Goal: Task Accomplishment & Management: Manage account settings

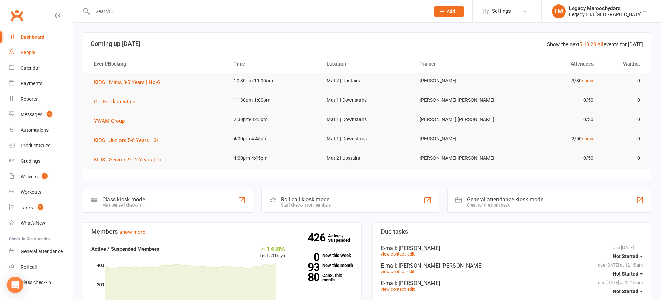
click at [29, 54] on div "People" at bounding box center [28, 53] width 14 height 6
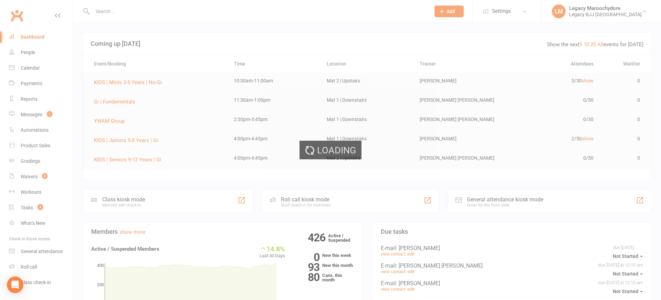
click at [115, 8] on div "Loading" at bounding box center [330, 150] width 661 height 300
select select "100"
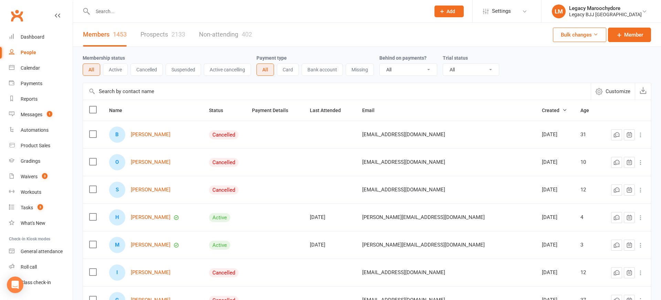
click at [102, 12] on input "text" at bounding box center [258, 12] width 335 height 10
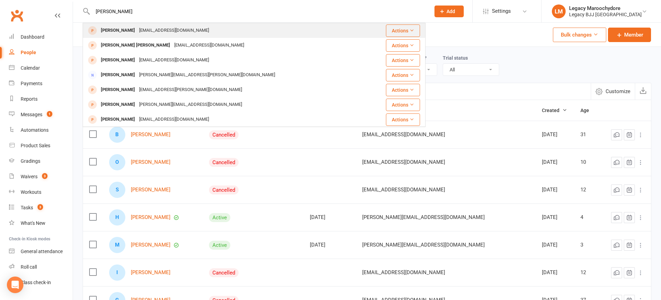
type input "Meridith"
click at [107, 31] on div "Rhys Meredith" at bounding box center [118, 30] width 38 height 10
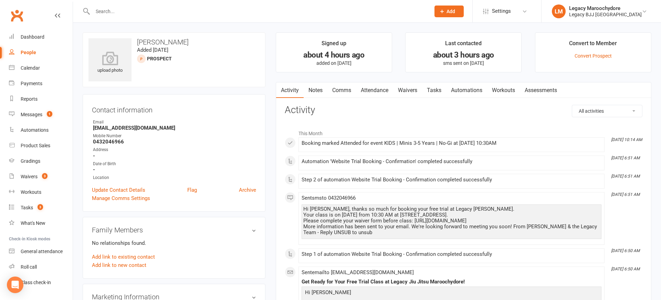
click at [132, 12] on input "text" at bounding box center [258, 12] width 335 height 10
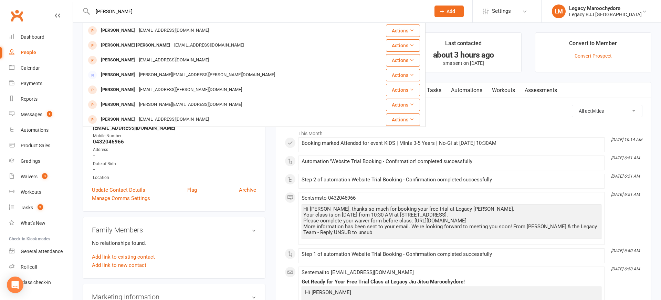
type input "Meridith"
click at [482, 94] on link "Automations" at bounding box center [466, 90] width 41 height 16
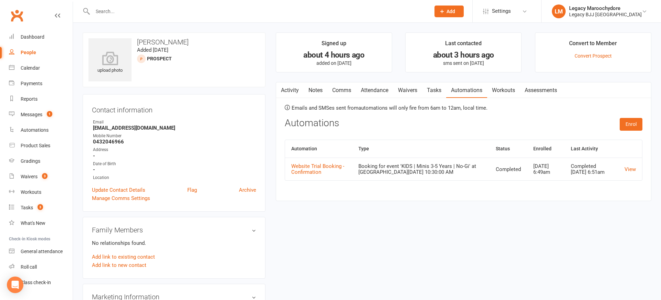
click at [401, 90] on link "Waivers" at bounding box center [407, 90] width 29 height 16
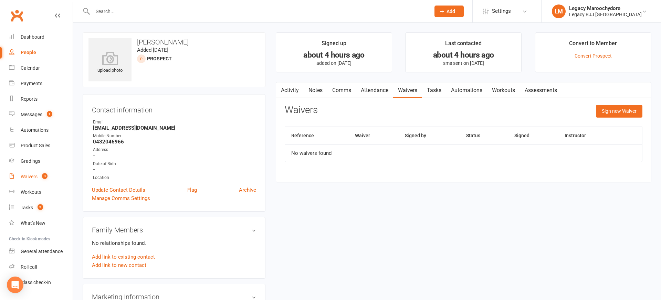
click at [29, 174] on div "Waivers" at bounding box center [29, 177] width 17 height 6
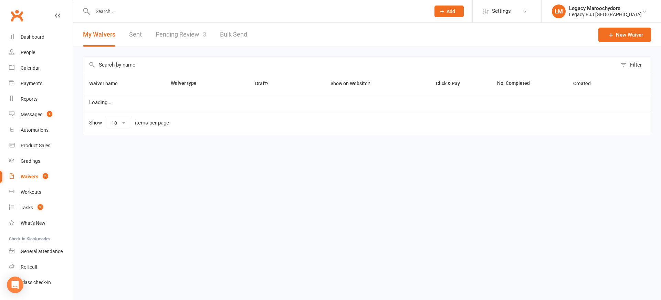
select select "25"
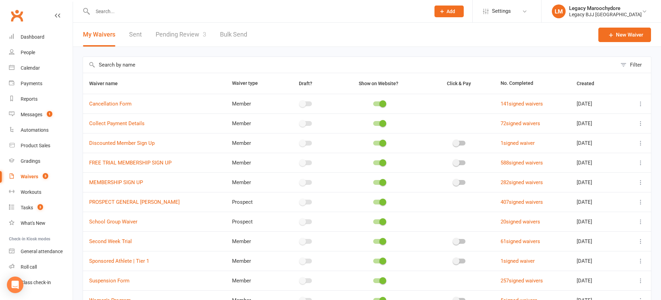
click at [179, 35] on link "Pending Review 3" at bounding box center [181, 35] width 51 height 24
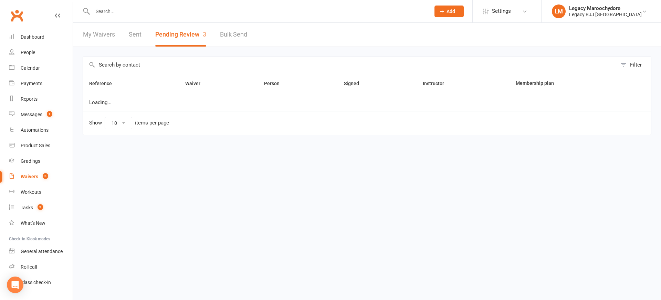
select select "100"
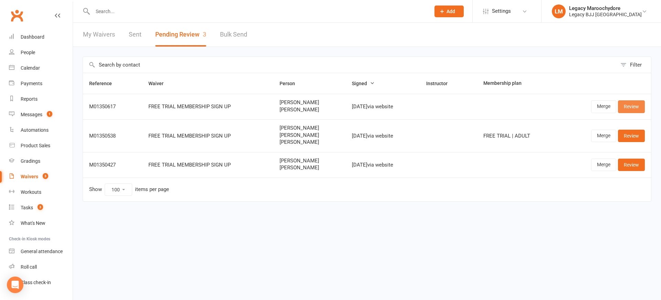
click at [625, 106] on link "Review" at bounding box center [631, 106] width 27 height 12
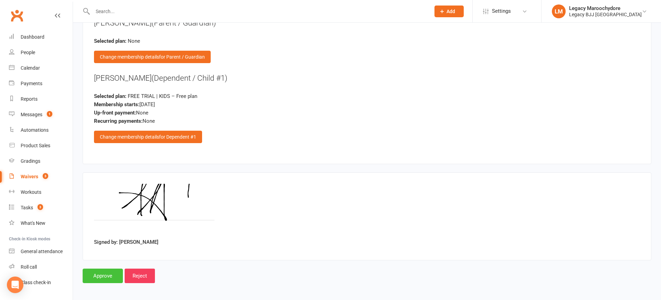
scroll to position [767, 0]
click at [101, 270] on input "Approve" at bounding box center [103, 276] width 40 height 14
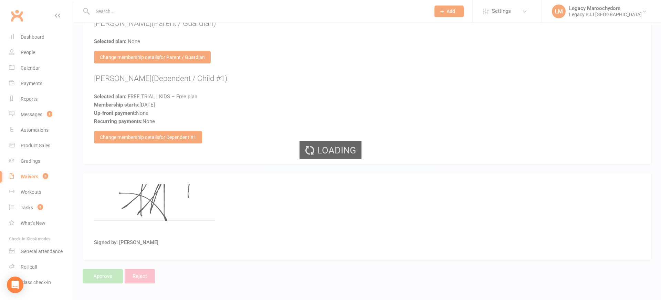
select select "100"
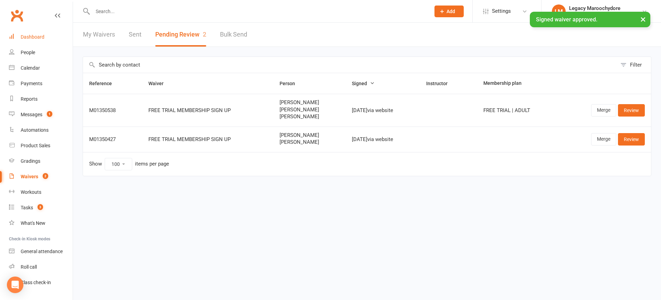
click at [26, 34] on div "Dashboard" at bounding box center [33, 37] width 24 height 6
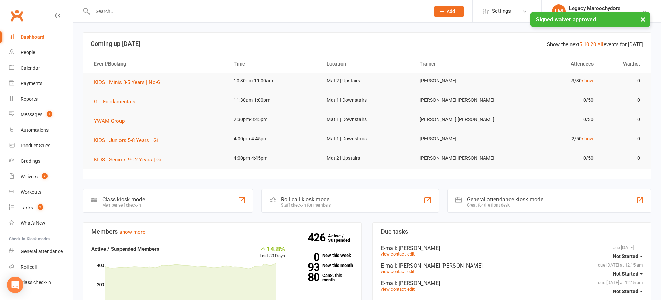
click at [136, 12] on div "× Signed waiver approved." at bounding box center [326, 12] width 652 height 0
click at [103, 8] on input "text" at bounding box center [258, 12] width 335 height 10
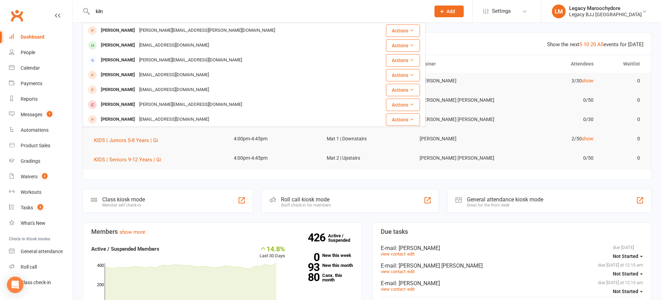
type input "kiln"
drag, startPoint x: 103, startPoint y: 9, endPoint x: 111, endPoint y: 48, distance: 39.5
click at [111, 49] on div "Kilian Meredith" at bounding box center [118, 45] width 38 height 10
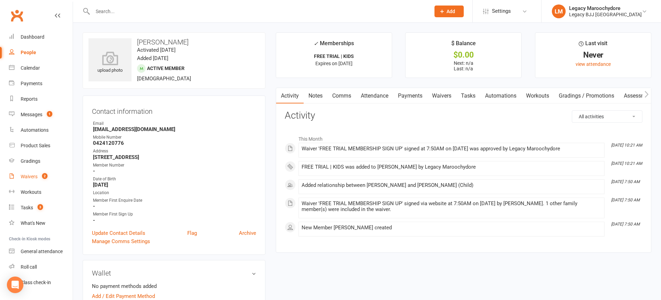
click at [33, 177] on div "Waivers" at bounding box center [29, 177] width 17 height 6
select select "25"
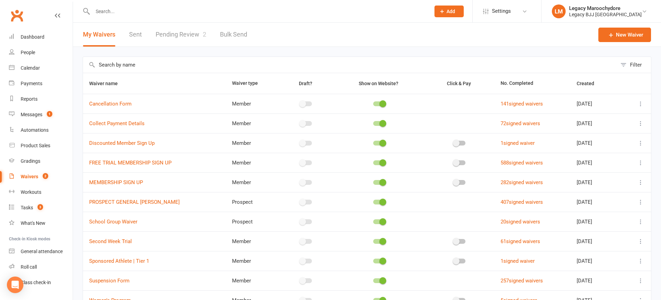
click at [165, 30] on link "Pending Review 2" at bounding box center [181, 35] width 51 height 24
select select "100"
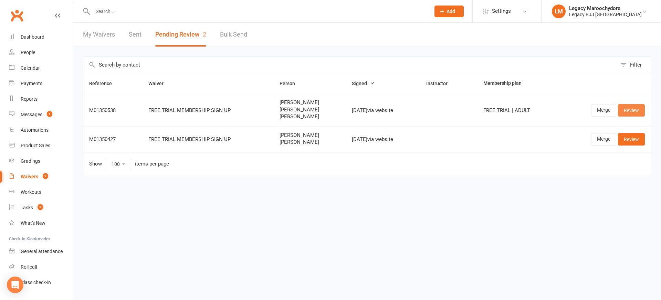
click at [637, 109] on link "Review" at bounding box center [631, 110] width 27 height 12
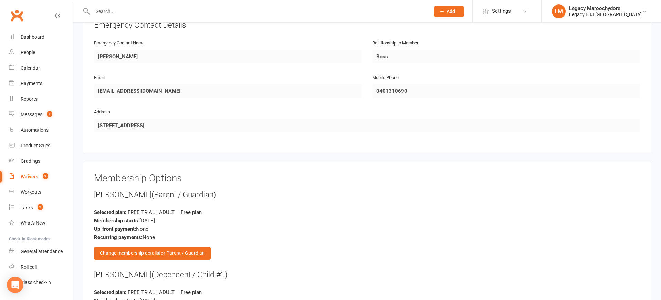
scroll to position [766, 0]
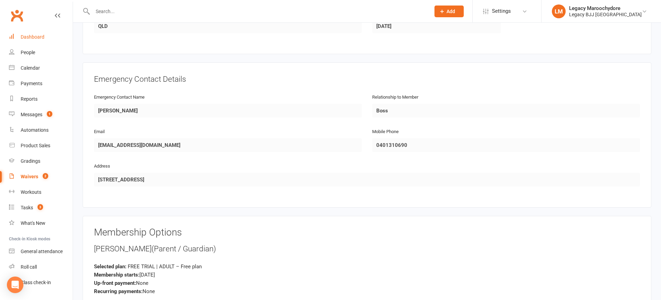
click at [35, 37] on div "Dashboard" at bounding box center [33, 37] width 24 height 6
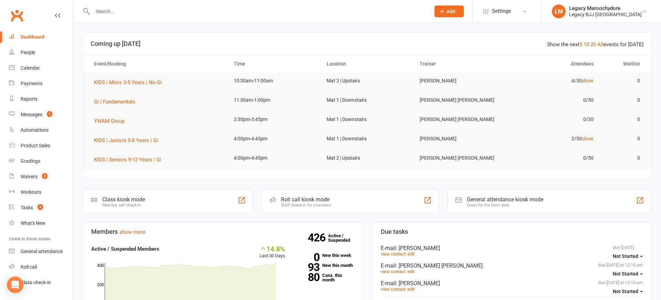
click at [122, 8] on input "text" at bounding box center [258, 12] width 335 height 10
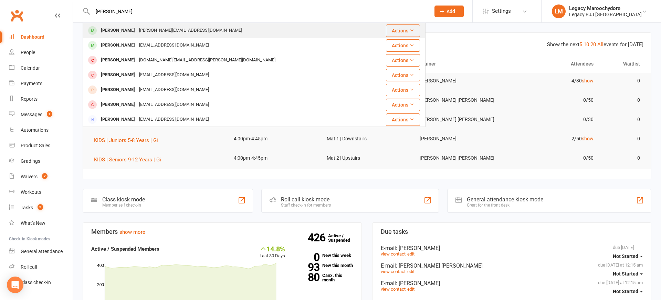
type input "[PERSON_NAME]"
drag, startPoint x: 109, startPoint y: 25, endPoint x: 127, endPoint y: 57, distance: 36.6
click at [126, 58] on div "[PERSON_NAME]" at bounding box center [118, 60] width 38 height 10
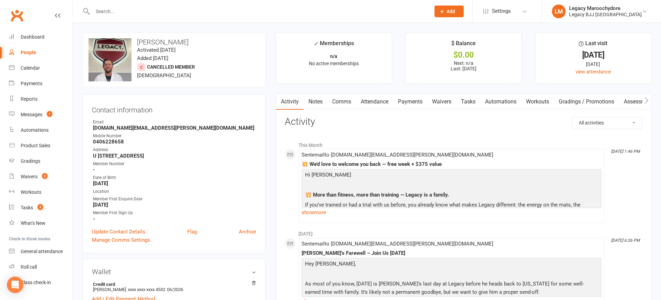
scroll to position [9, 0]
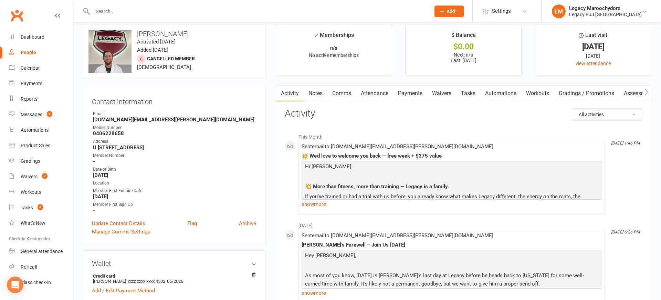
click at [125, 15] on input "text" at bounding box center [258, 12] width 335 height 10
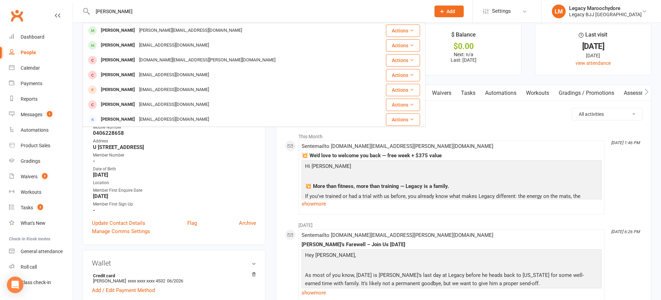
type input "[PERSON_NAME]"
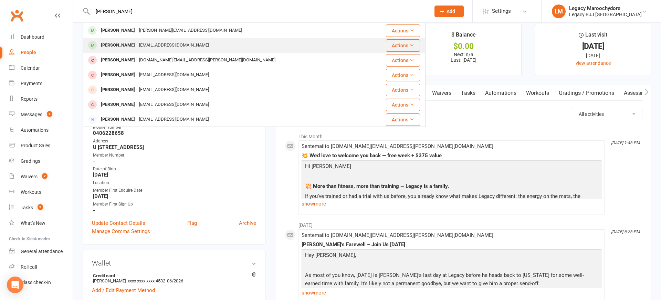
drag, startPoint x: 125, startPoint y: 15, endPoint x: 129, endPoint y: 42, distance: 27.5
click at [129, 42] on div "[PERSON_NAME]" at bounding box center [118, 45] width 38 height 10
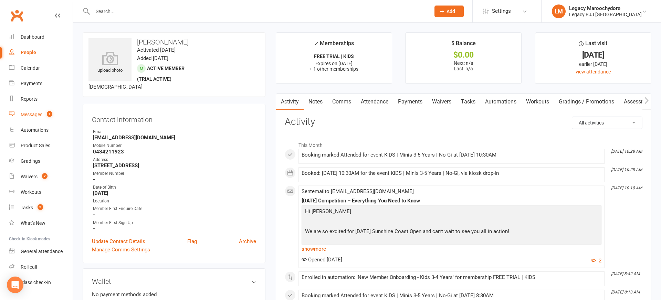
click at [29, 116] on div "Messages" at bounding box center [32, 115] width 22 height 6
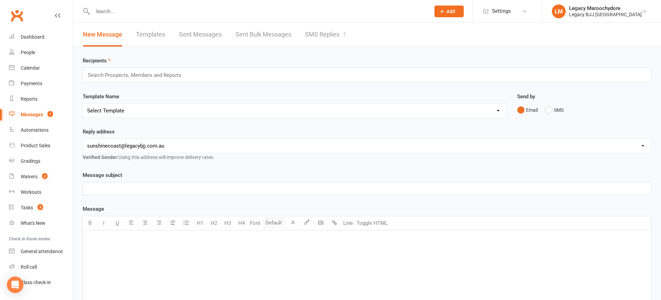
click at [320, 34] on link "SMS Replies 1" at bounding box center [325, 35] width 41 height 24
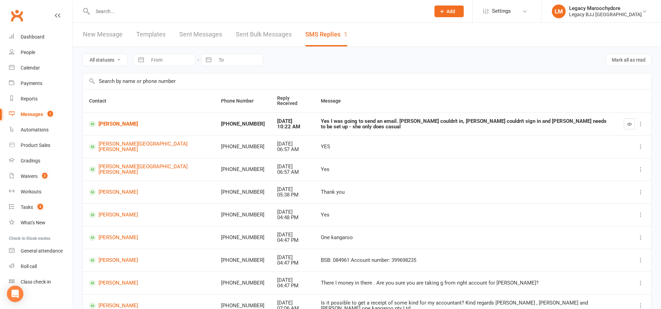
click at [24, 116] on div "Messages" at bounding box center [32, 115] width 22 height 6
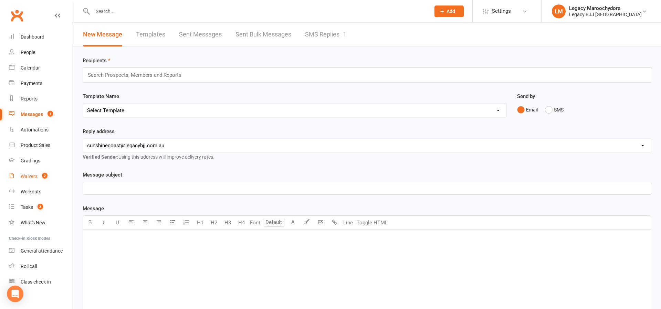
click at [28, 179] on link "Waivers 2" at bounding box center [41, 176] width 64 height 15
select select "25"
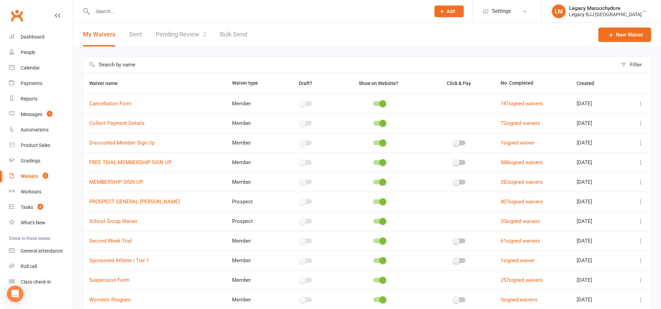
click at [35, 177] on div "Waivers" at bounding box center [30, 177] width 18 height 6
click at [168, 32] on link "Pending Review 2" at bounding box center [181, 35] width 51 height 24
select select "100"
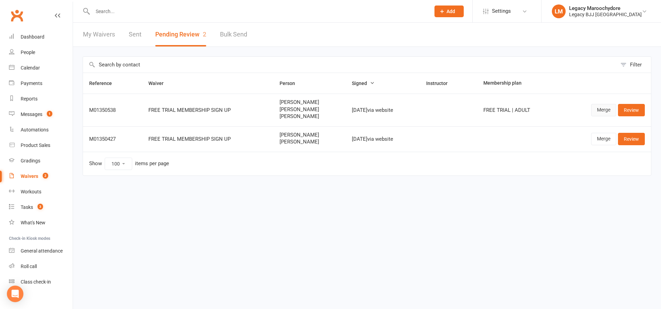
click at [615, 109] on link "Merge" at bounding box center [603, 110] width 25 height 12
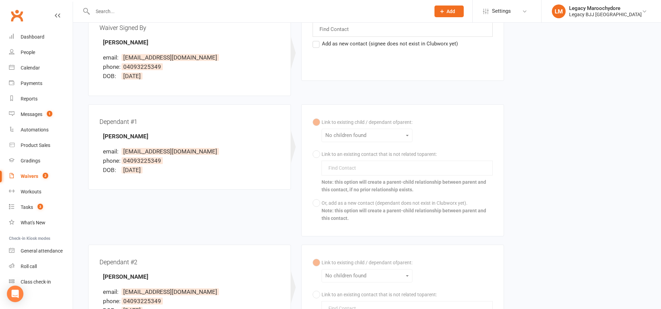
scroll to position [242, 0]
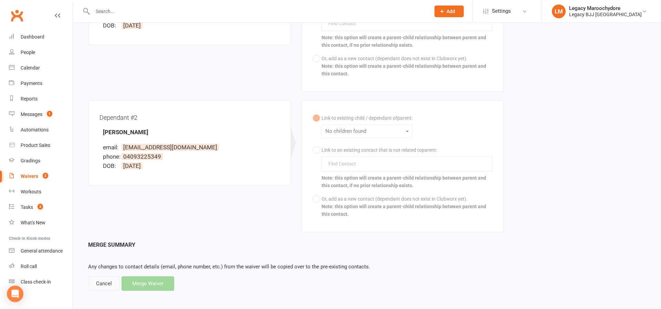
click at [104, 281] on div "Cancel" at bounding box center [104, 284] width 32 height 14
select select "100"
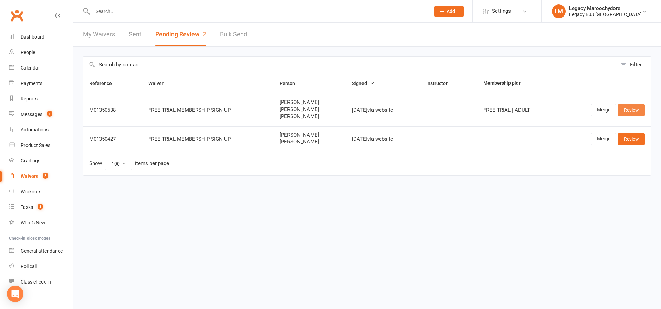
click at [635, 114] on link "Review" at bounding box center [631, 110] width 27 height 12
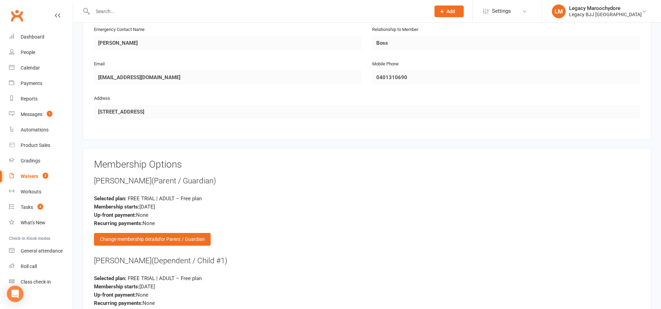
scroll to position [836, 0]
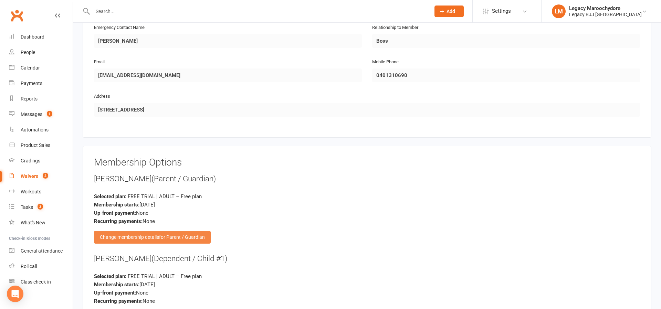
click at [123, 233] on div "Change membership details for Parent / Guardian" at bounding box center [152, 237] width 117 height 12
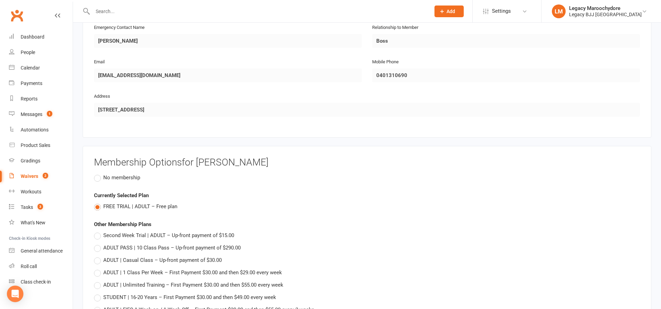
click at [95, 174] on label "No membership" at bounding box center [117, 178] width 46 height 8
click at [95, 174] on input "No membership" at bounding box center [96, 174] width 4 height 0
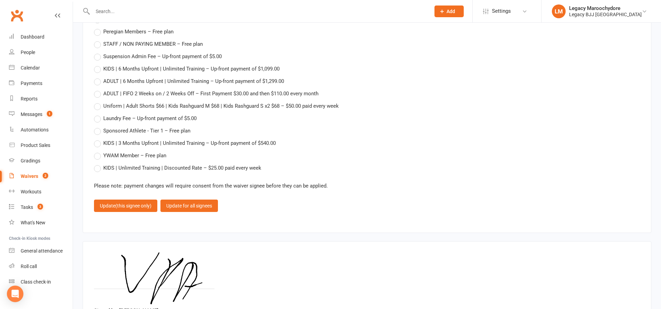
scroll to position [1214, 0]
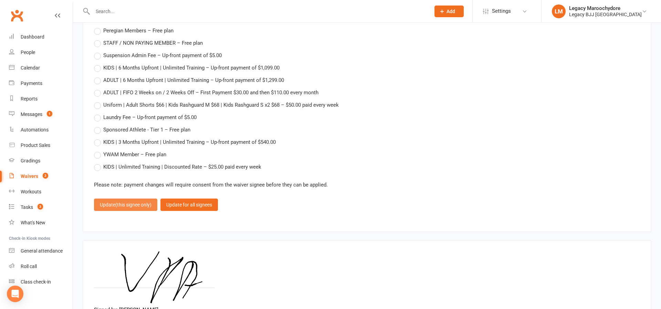
click at [129, 202] on span "(this signee only)" at bounding box center [133, 205] width 36 height 6
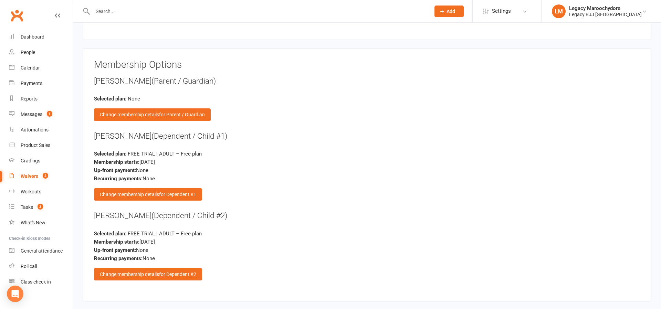
scroll to position [934, 0]
click at [142, 189] on div "Change membership details for Dependent #1" at bounding box center [148, 194] width 108 height 12
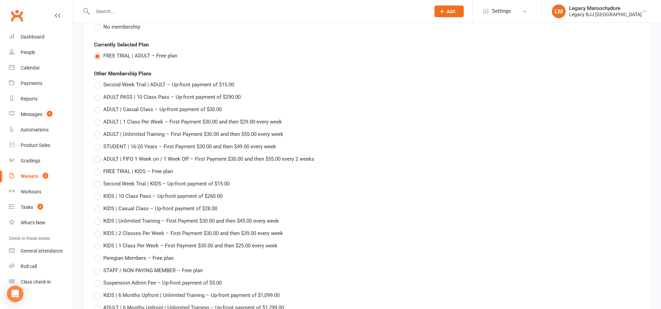
scroll to position [989, 0]
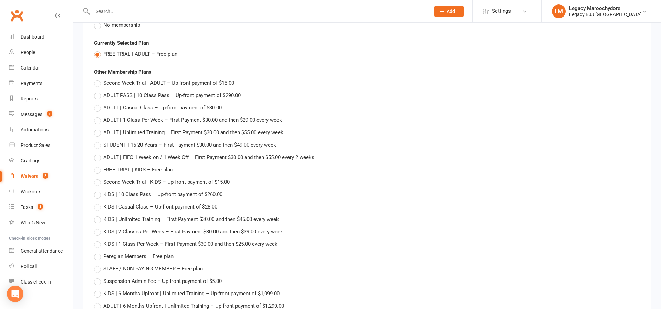
click at [98, 167] on label "FREE TRIAL | KIDS – Free plan" at bounding box center [133, 170] width 79 height 8
click at [98, 166] on input "FREE TRIAL | KIDS – Free plan" at bounding box center [96, 166] width 4 height 0
type input "FREE TRIAL | KIDS"
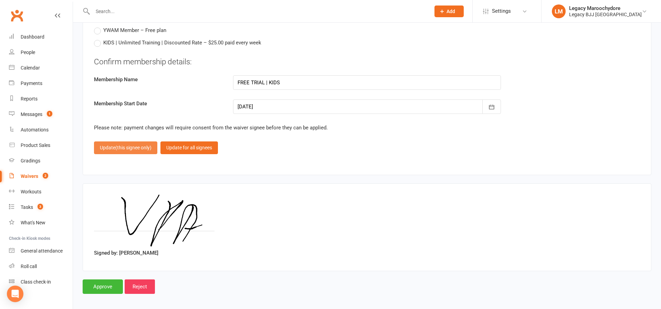
click at [129, 145] on span "(this signee only)" at bounding box center [133, 148] width 36 height 6
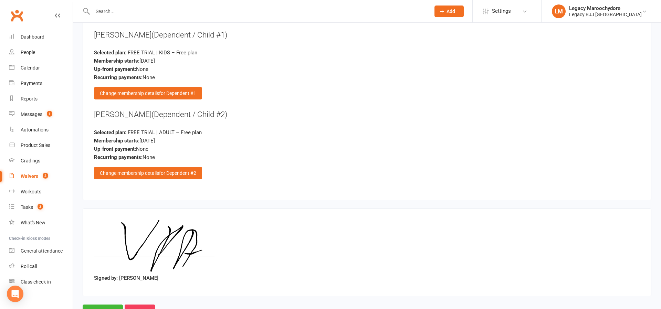
scroll to position [1034, 0]
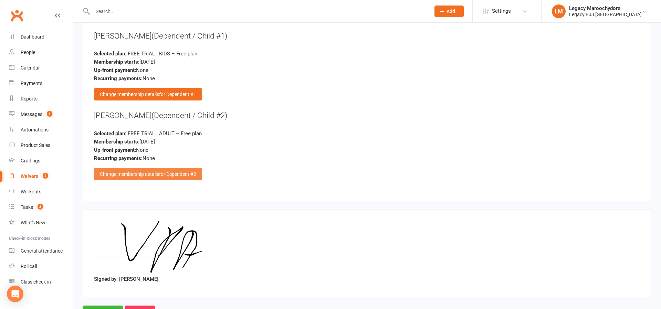
click at [142, 173] on div "Change membership details for Dependent #2" at bounding box center [148, 174] width 108 height 12
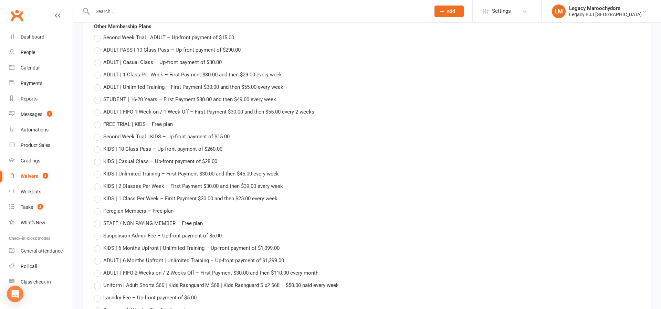
click at [98, 122] on label "FREE TRIAL | KIDS – Free plan" at bounding box center [133, 124] width 79 height 8
click at [98, 120] on input "FREE TRIAL | KIDS – Free plan" at bounding box center [96, 120] width 4 height 0
type input "FREE TRIAL | KIDS"
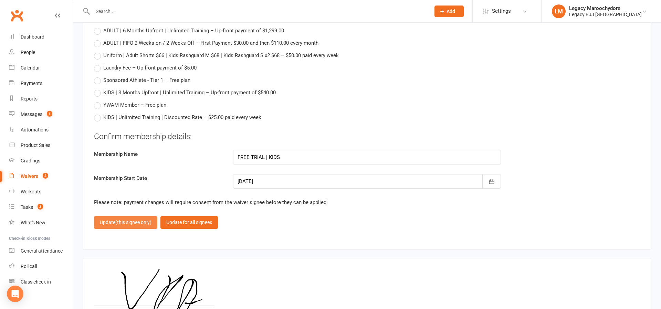
click at [129, 220] on span "(this signee only)" at bounding box center [133, 223] width 36 height 6
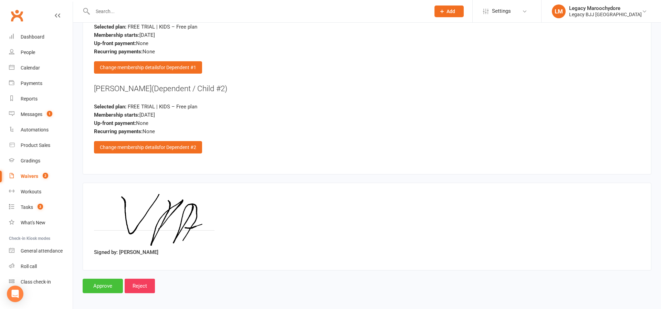
scroll to position [1061, 0]
click at [110, 279] on input "Approve" at bounding box center [103, 286] width 40 height 14
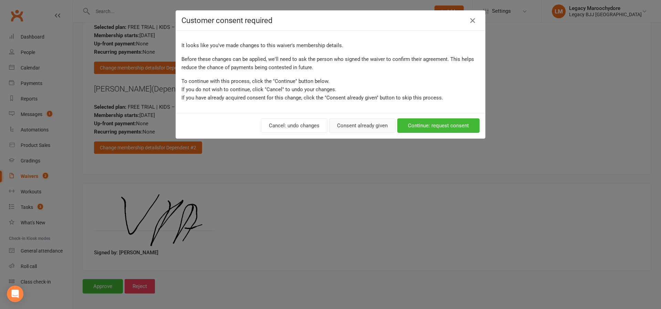
click at [372, 128] on button "Consent already given" at bounding box center [362, 125] width 66 height 14
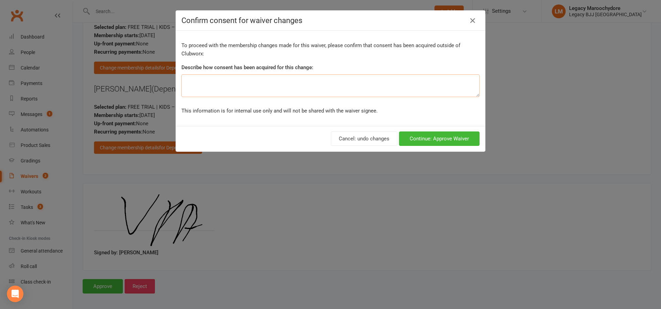
click at [355, 80] on textarea at bounding box center [330, 85] width 298 height 23
type textarea "k"
type textarea "["
type textarea "parent - no membershi kids - kids free trial"
click at [439, 141] on button "Continue: Approve Waiver" at bounding box center [439, 139] width 81 height 14
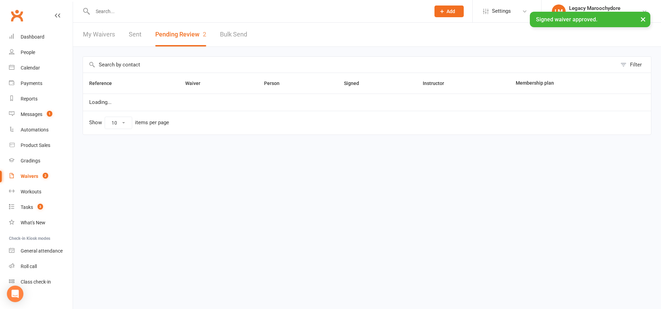
select select "100"
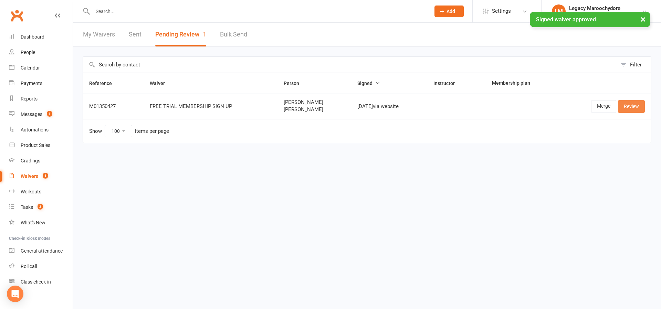
click at [627, 105] on link "Review" at bounding box center [631, 106] width 27 height 12
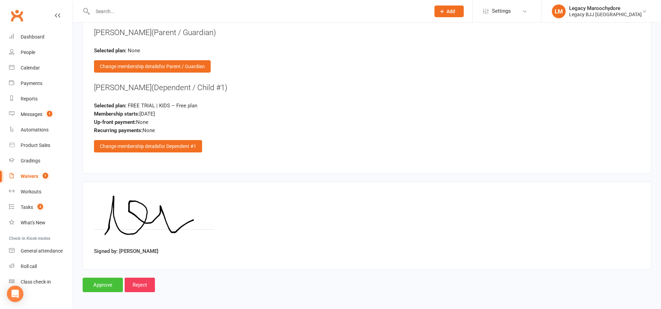
scroll to position [757, 0]
click at [109, 283] on input "Approve" at bounding box center [103, 285] width 40 height 14
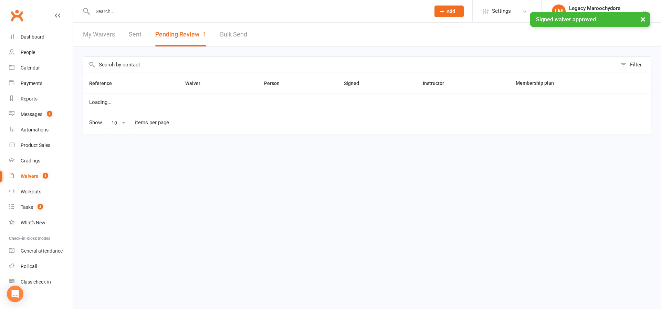
select select "100"
click at [31, 179] on div "Waivers" at bounding box center [30, 177] width 18 height 6
select select "25"
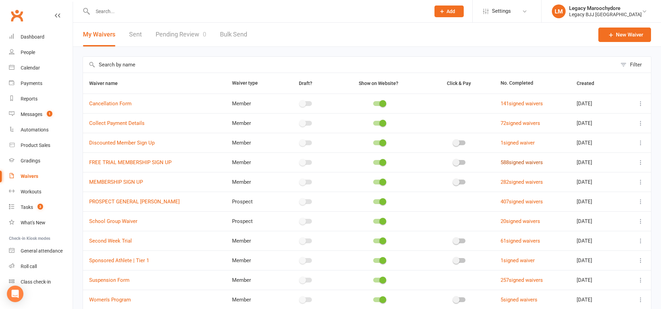
click at [506, 162] on link "588 signed waivers" at bounding box center [522, 162] width 42 height 6
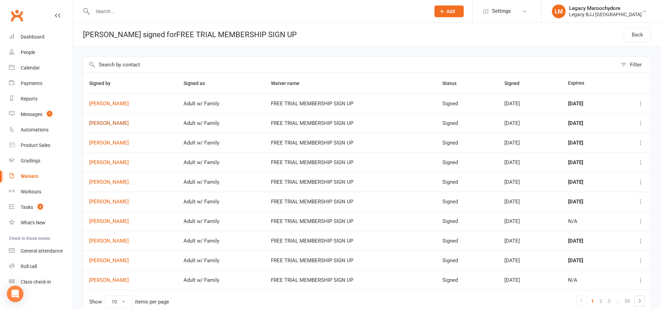
click at [111, 122] on link "Mathilde Carbonnier" at bounding box center [130, 124] width 82 height 6
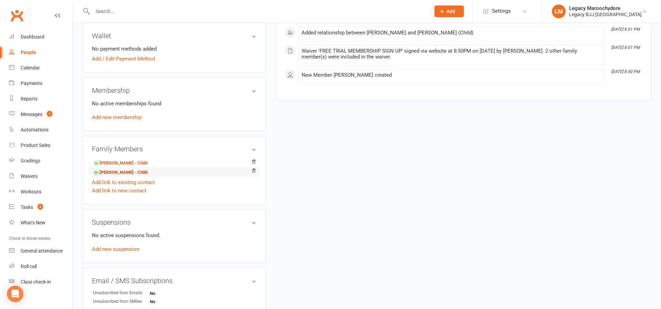
scroll to position [238, 0]
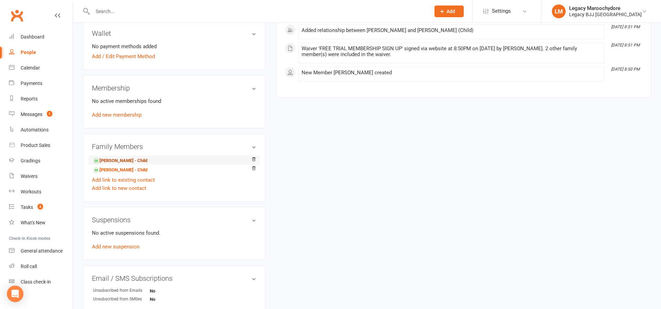
click at [119, 160] on link "Zakaraya Amer - Child" at bounding box center [120, 160] width 54 height 7
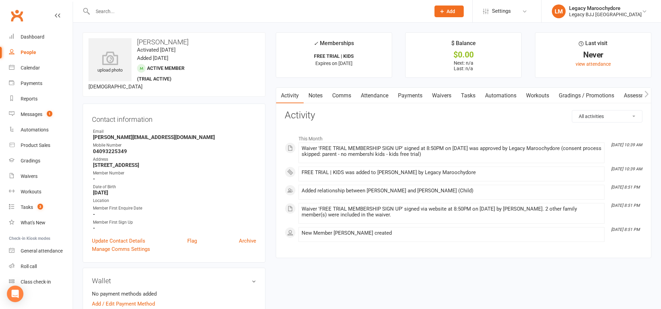
click at [376, 96] on link "Attendance" at bounding box center [374, 96] width 37 height 16
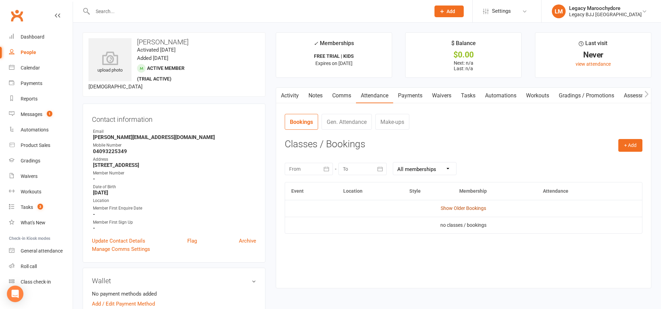
click at [476, 206] on link "Show Older Bookings" at bounding box center [463, 209] width 45 height 6
click at [449, 208] on link "Hide Older Bookings" at bounding box center [463, 209] width 43 height 6
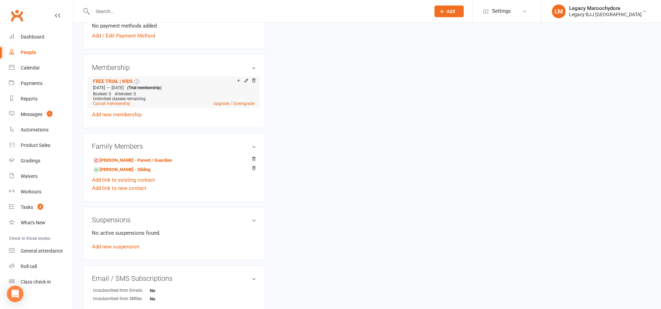
scroll to position [269, 0]
click at [255, 79] on icon at bounding box center [253, 79] width 5 height 5
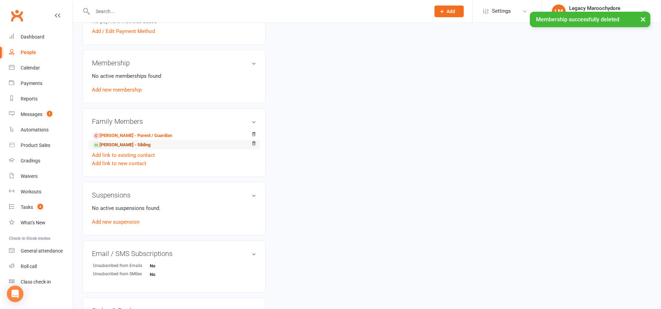
click at [109, 144] on link "Ilyas Amer - Sibling" at bounding box center [122, 145] width 58 height 7
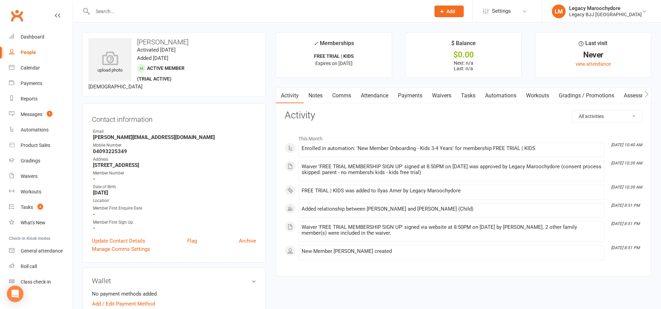
click at [381, 95] on link "Attendance" at bounding box center [374, 96] width 37 height 16
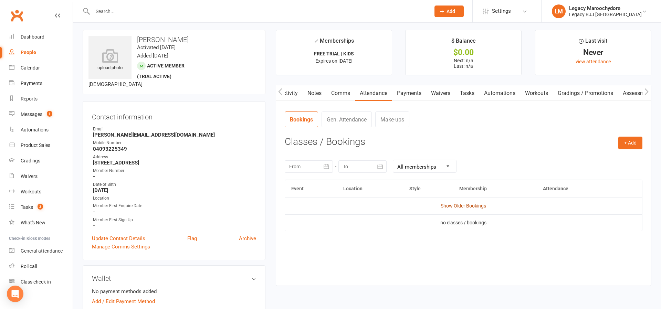
scroll to position [1, 0]
click at [467, 206] on link "Show Older Bookings" at bounding box center [463, 207] width 45 height 6
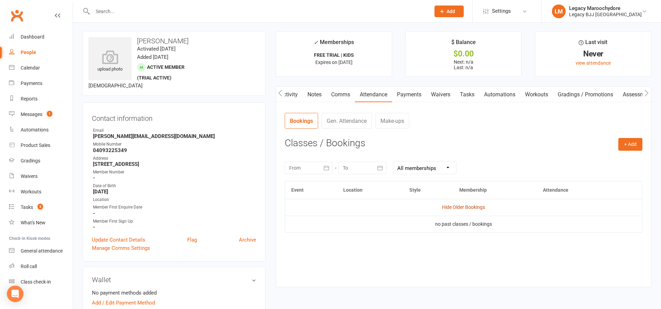
click at [467, 206] on link "Hide Older Bookings" at bounding box center [463, 208] width 43 height 6
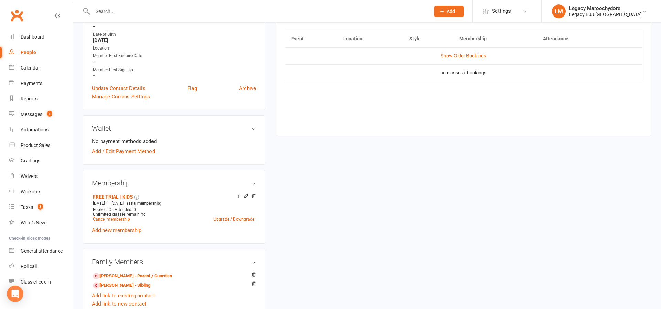
scroll to position [154, 0]
click at [253, 194] on icon at bounding box center [253, 195] width 3 height 4
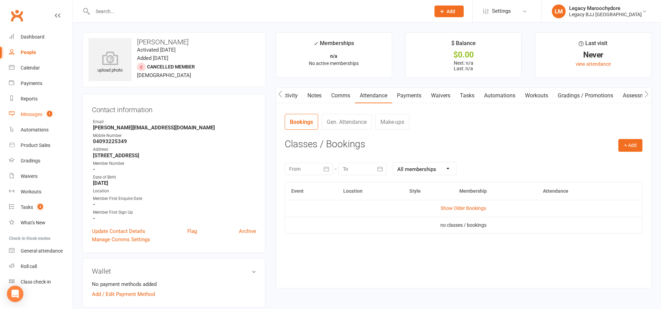
scroll to position [0, 0]
click at [24, 176] on div "Waivers" at bounding box center [29, 177] width 17 height 6
select select "25"
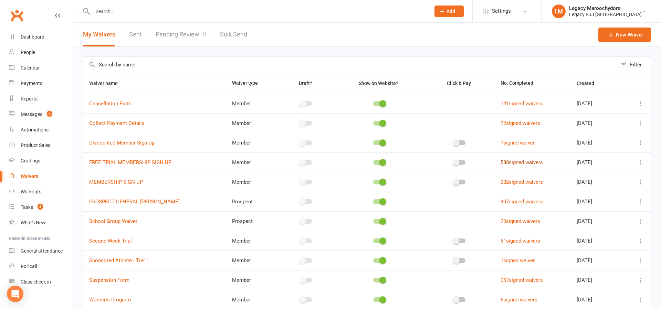
click at [518, 160] on link "588 signed waivers" at bounding box center [522, 162] width 42 height 6
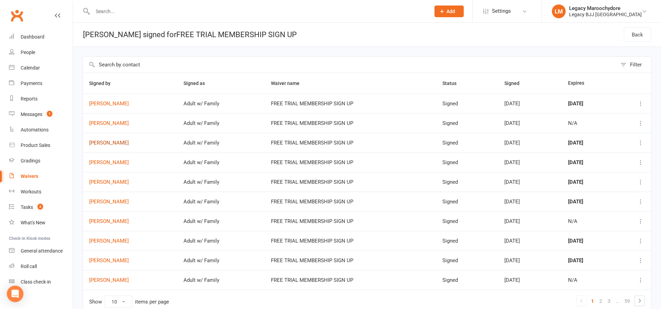
click at [115, 146] on link "Natalie Simpson" at bounding box center [130, 143] width 82 height 6
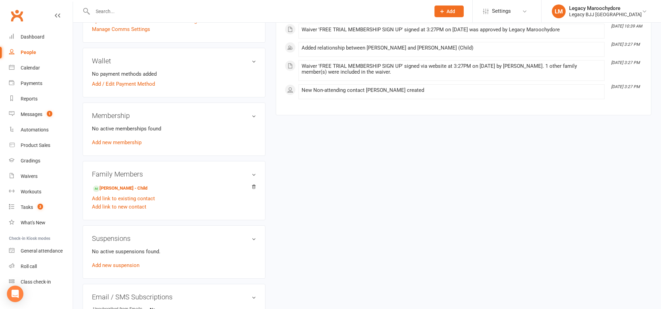
scroll to position [198, 0]
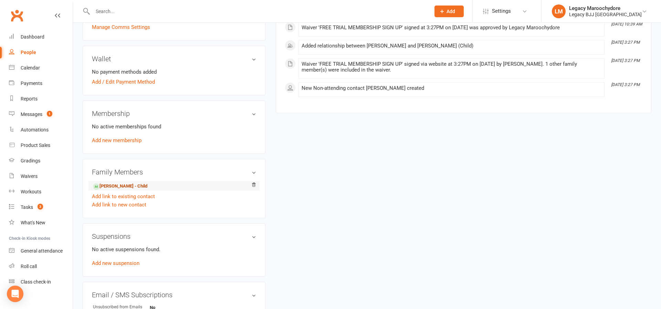
click at [124, 186] on link "Erin Simpson - Child" at bounding box center [120, 186] width 54 height 7
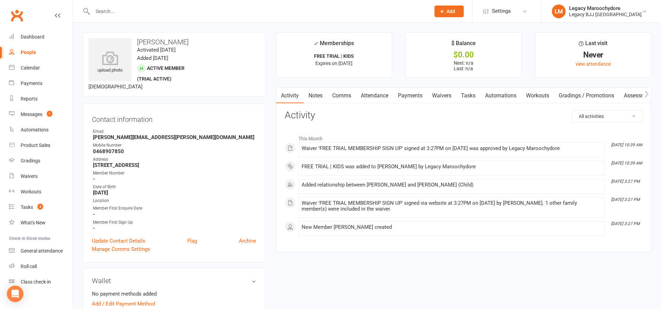
click at [379, 94] on link "Attendance" at bounding box center [374, 96] width 37 height 16
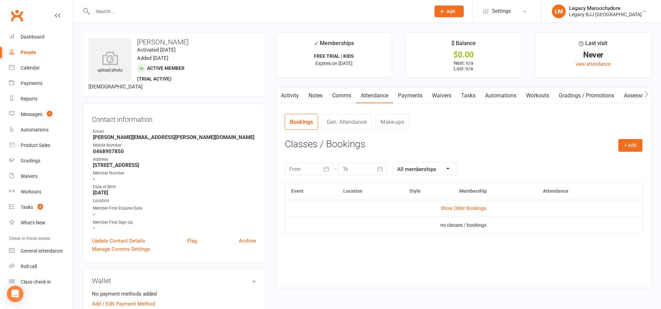
click at [471, 205] on td "Show Older Bookings" at bounding box center [463, 208] width 357 height 17
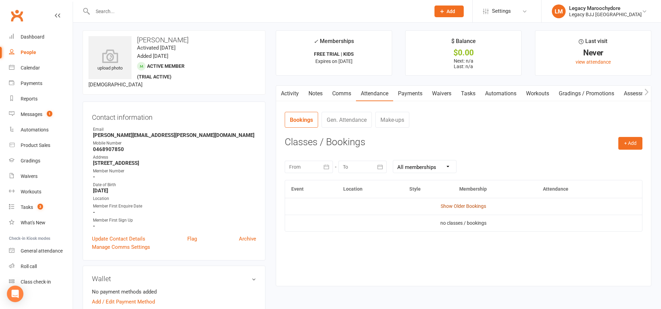
drag, startPoint x: 471, startPoint y: 210, endPoint x: 471, endPoint y: 205, distance: 5.5
click at [471, 209] on td "Show Older Bookings" at bounding box center [463, 206] width 357 height 17
click at [471, 205] on link "Show Older Bookings" at bounding box center [463, 207] width 45 height 6
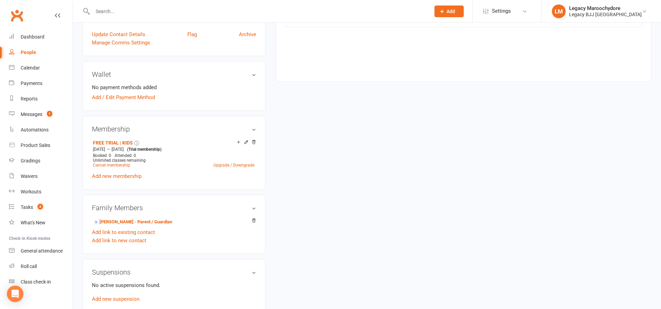
scroll to position [226, 0]
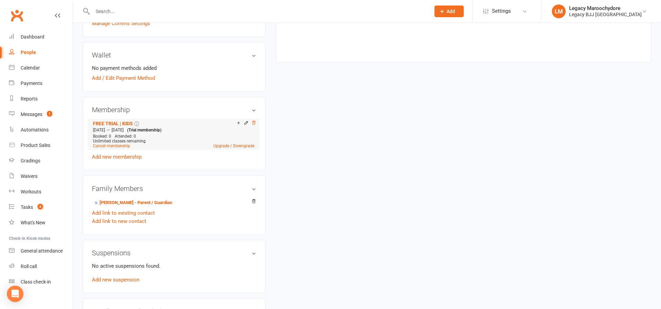
click at [255, 122] on icon at bounding box center [253, 123] width 3 height 4
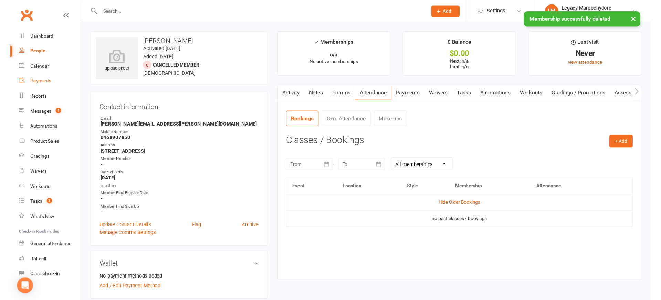
scroll to position [0, 0]
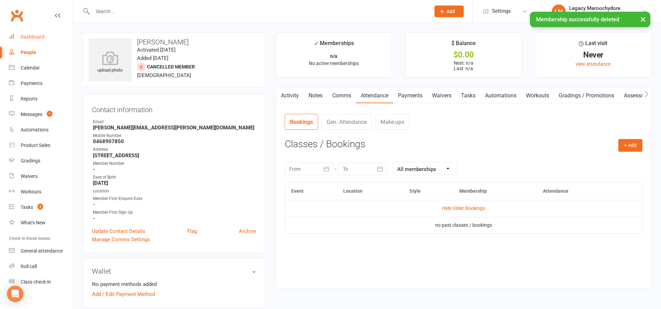
click at [25, 32] on link "Dashboard" at bounding box center [41, 36] width 64 height 15
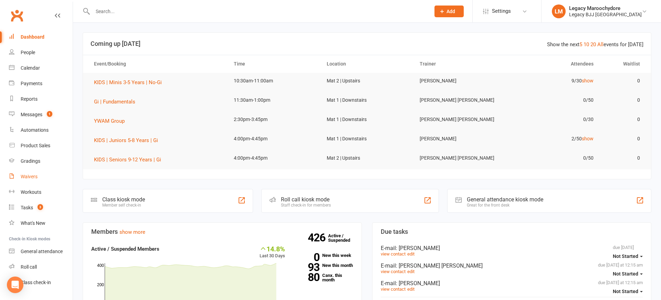
click at [27, 176] on div "Waivers" at bounding box center [29, 177] width 17 height 6
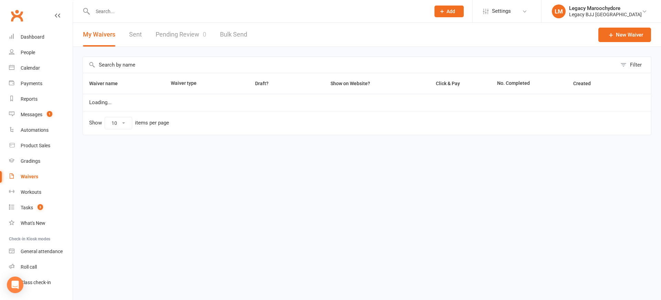
select select "25"
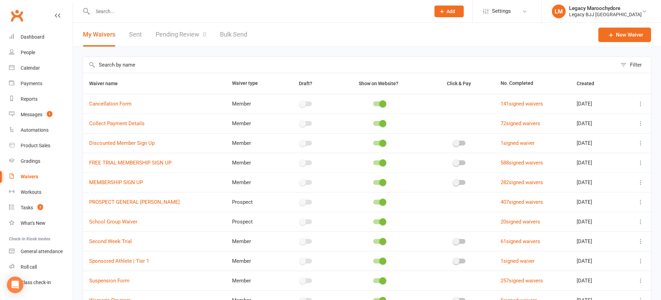
click at [641, 182] on icon at bounding box center [640, 182] width 7 height 7
click at [618, 222] on link "Copy external link to clipboard" at bounding box center [604, 223] width 81 height 14
click at [43, 38] on div "Dashboard" at bounding box center [33, 37] width 24 height 6
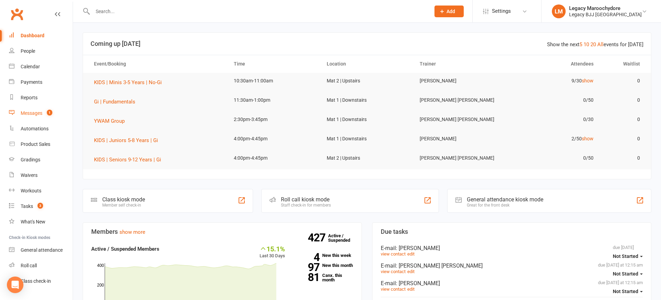
click at [28, 112] on div "Messages" at bounding box center [32, 113] width 22 height 6
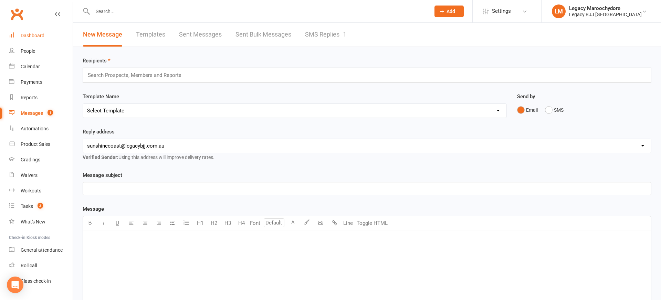
click at [33, 35] on div "Dashboard" at bounding box center [33, 36] width 24 height 6
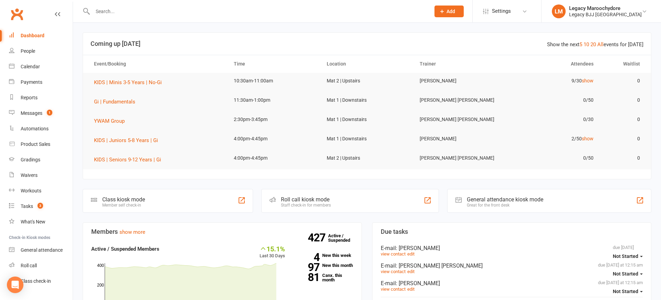
click at [345, 200] on div "Roll call kiosk mode Staff check-in for members" at bounding box center [350, 201] width 178 height 24
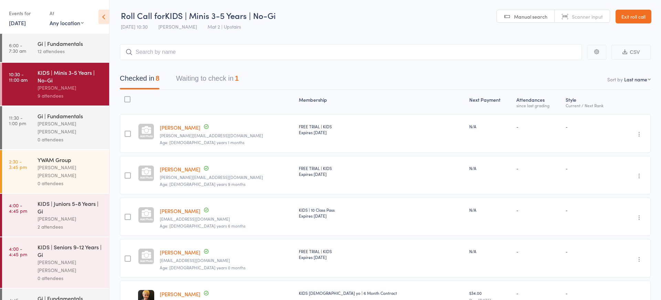
click at [80, 135] on div "0 attendees" at bounding box center [71, 139] width 66 height 8
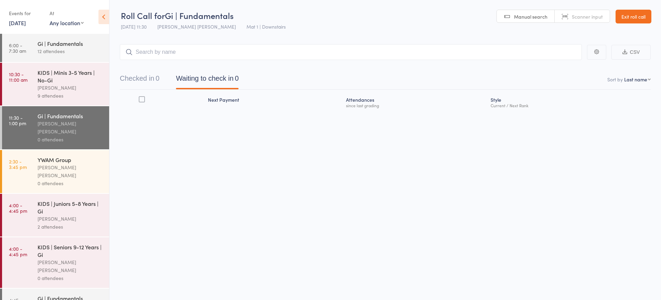
click at [65, 85] on div "[PERSON_NAME]" at bounding box center [71, 88] width 66 height 8
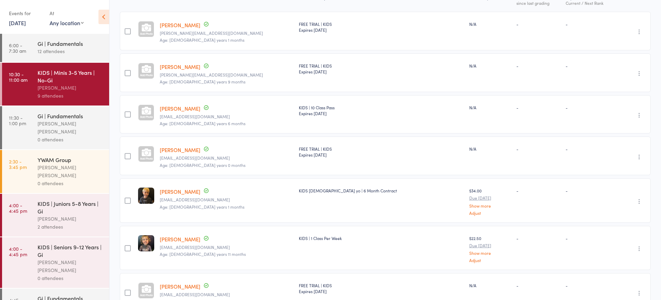
scroll to position [120, 0]
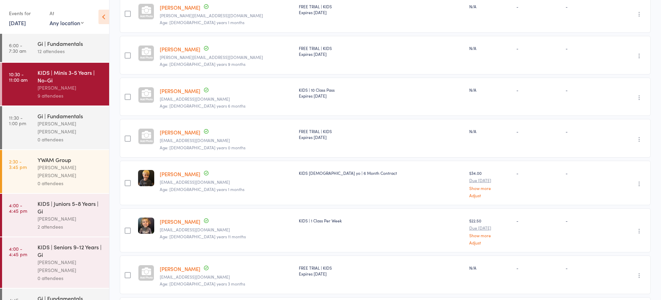
click at [183, 219] on link "Saoirse Midgley" at bounding box center [180, 221] width 41 height 7
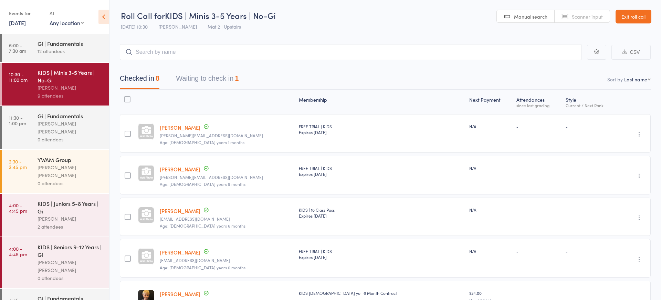
scroll to position [0, 0]
click at [69, 85] on div "[PERSON_NAME]" at bounding box center [71, 88] width 66 height 8
click at [336, 1] on header "Roll Call for KIDS | Minis 3-5 Years | No-Gi 15 Sep 10:30 Neil Sanchez Mat 2 | …" at bounding box center [385, 17] width 552 height 34
click at [642, 14] on link "Exit roll call" at bounding box center [634, 16] width 36 height 14
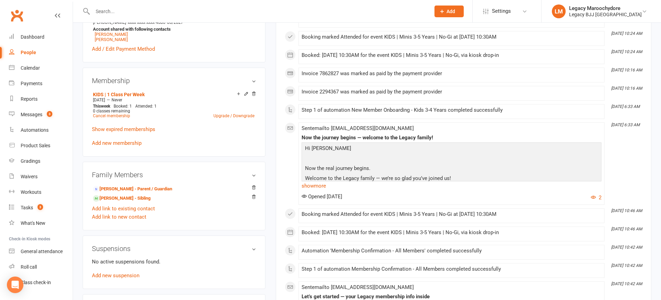
scroll to position [290, 0]
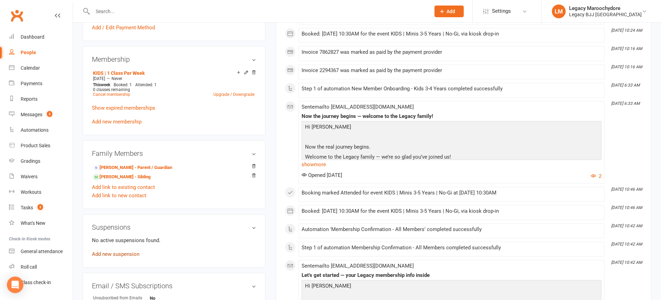
click at [114, 253] on link "Add new suspension" at bounding box center [116, 254] width 48 height 6
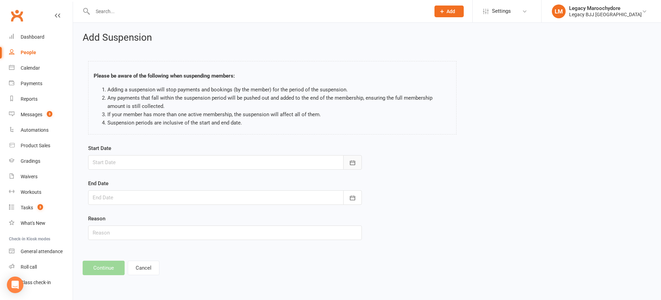
click at [354, 161] on icon "button" at bounding box center [352, 162] width 7 height 7
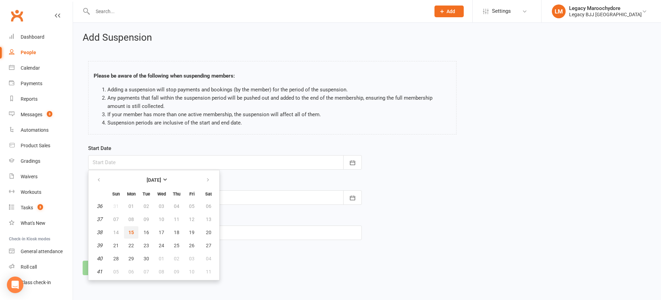
click at [128, 232] on span "15" at bounding box center [131, 232] width 6 height 6
type input "15 Sep 2025"
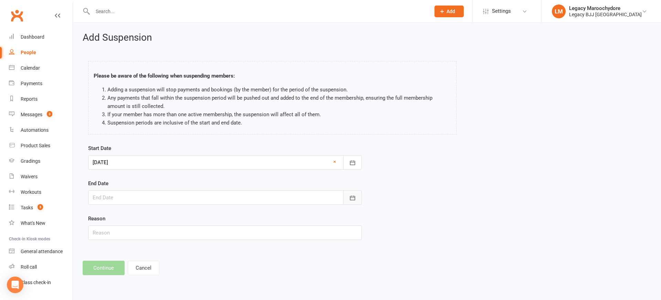
click at [356, 195] on button "button" at bounding box center [352, 197] width 19 height 14
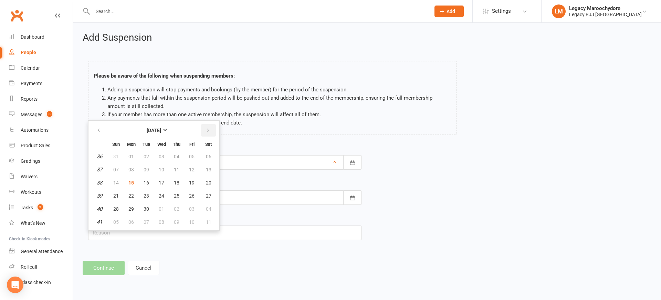
click at [209, 129] on icon "button" at bounding box center [208, 130] width 5 height 6
click at [132, 174] on button "06" at bounding box center [131, 169] width 14 height 12
type input "06 Oct 2025"
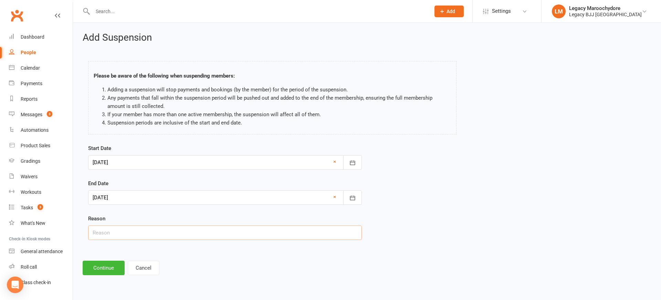
click at [116, 232] on input "text" at bounding box center [225, 232] width 274 height 14
type input "break"
click at [83, 264] on button "Continue" at bounding box center [104, 267] width 42 height 14
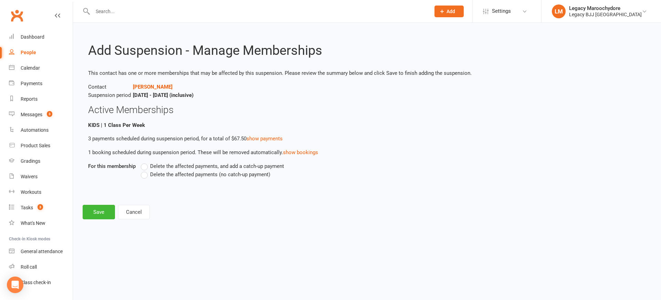
click at [146, 175] on label "Delete the affected payments (no catch-up payment)" at bounding box center [205, 174] width 129 height 8
click at [145, 170] on input "Delete the affected payments (no catch-up payment)" at bounding box center [143, 170] width 4 height 0
click at [88, 209] on button "Save" at bounding box center [99, 212] width 32 height 14
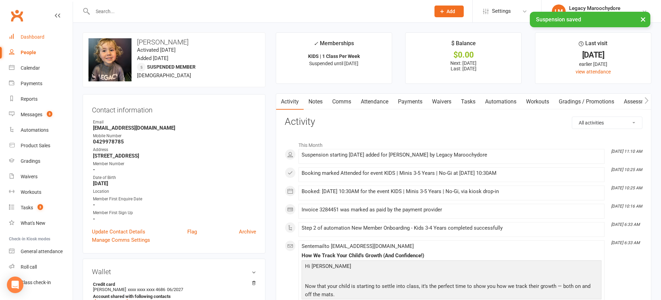
click at [38, 38] on div "Dashboard" at bounding box center [33, 37] width 24 height 6
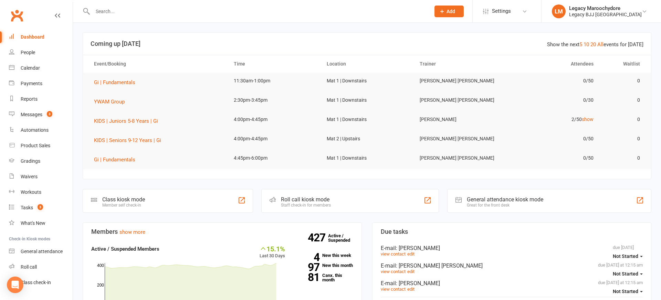
click at [124, 9] on input "text" at bounding box center [258, 12] width 335 height 10
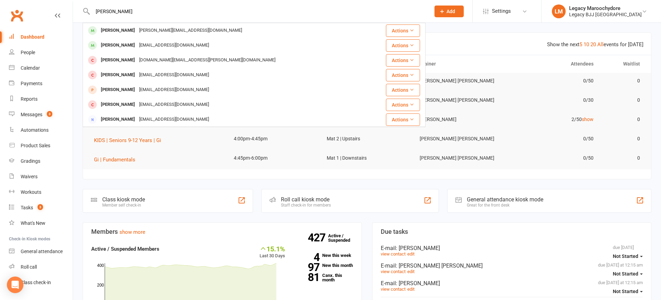
type input "Hugo"
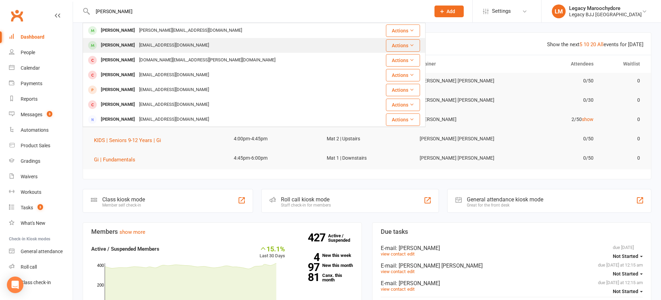
drag, startPoint x: 124, startPoint y: 9, endPoint x: 120, endPoint y: 44, distance: 34.9
click at [120, 44] on div "[PERSON_NAME]" at bounding box center [118, 45] width 38 height 10
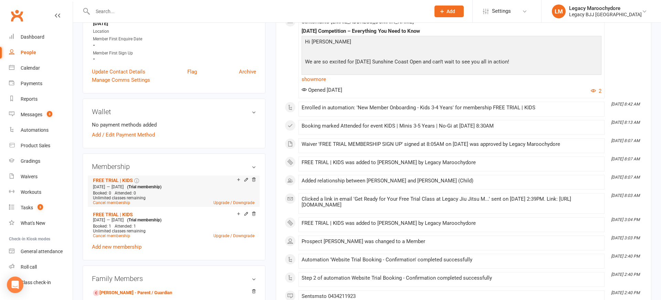
scroll to position [171, 0]
click at [254, 178] on icon at bounding box center [253, 178] width 5 height 5
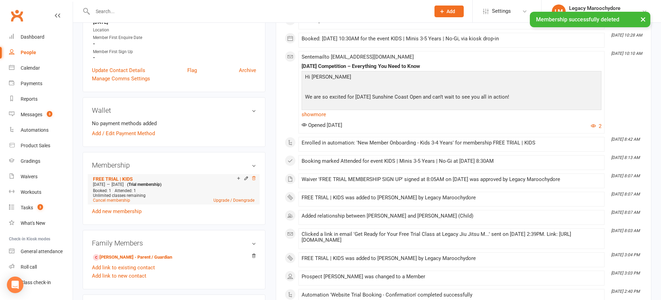
click at [254, 178] on icon at bounding box center [253, 178] width 5 height 5
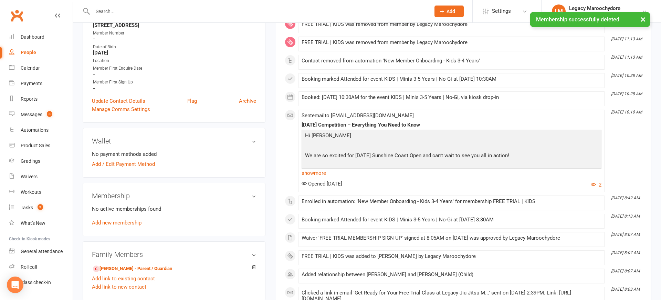
scroll to position [131, 0]
click at [108, 221] on link "Add new membership" at bounding box center [117, 222] width 50 height 6
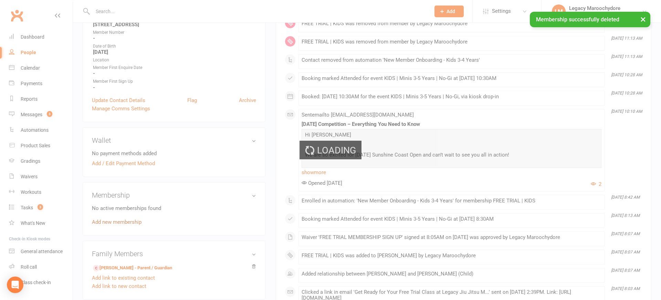
scroll to position [132, 0]
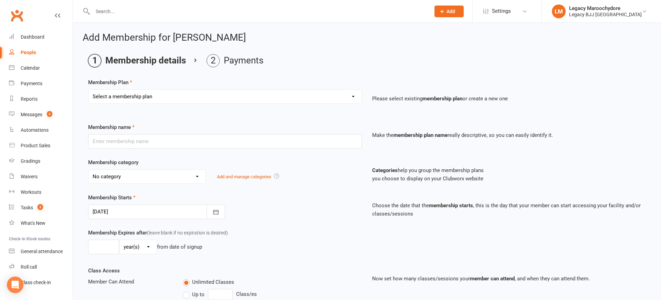
select select "15"
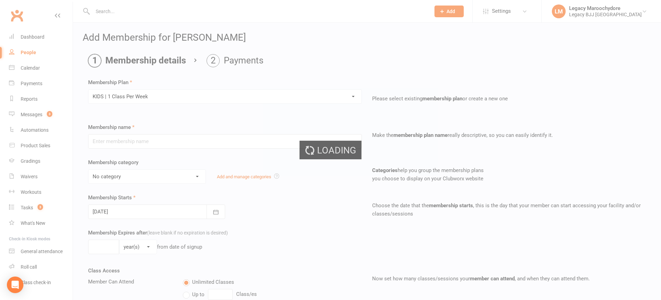
type input "KIDS | 1 Class Per Week"
select select "12"
type input "0"
type input "1"
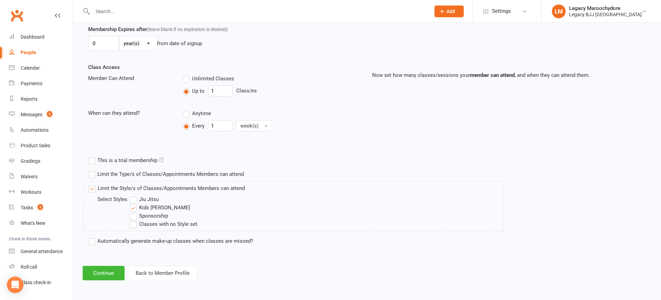
scroll to position [203, 0]
click at [96, 277] on button "Continue" at bounding box center [104, 273] width 42 height 14
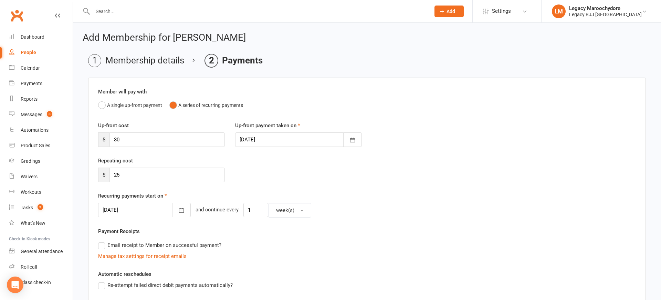
scroll to position [0, 0]
drag, startPoint x: 127, startPoint y: 137, endPoint x: 100, endPoint y: 140, distance: 27.0
click at [100, 140] on div "$ 30" at bounding box center [161, 139] width 127 height 14
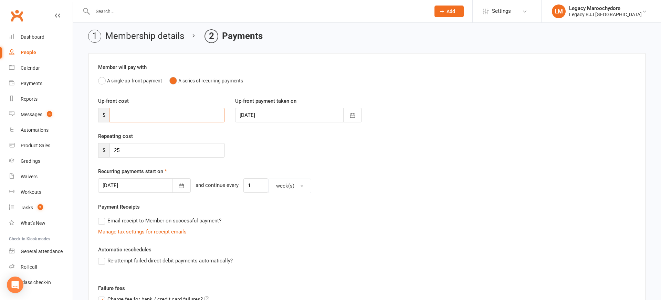
scroll to position [26, 0]
drag, startPoint x: 126, startPoint y: 148, endPoint x: 110, endPoint y: 149, distance: 15.5
click at [107, 149] on div "$ 25" at bounding box center [161, 149] width 127 height 14
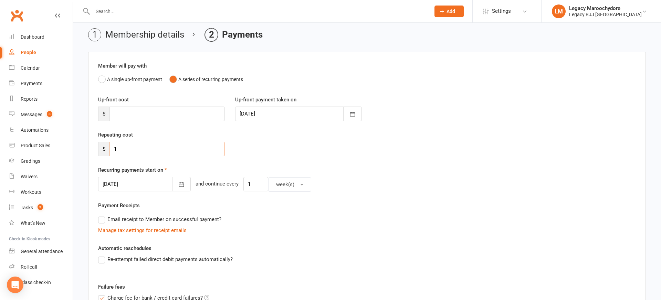
type input "12"
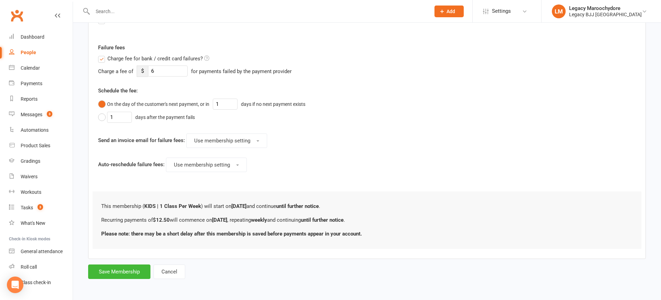
scroll to position [264, 0]
type input "12.5"
click at [116, 269] on button "Save Membership" at bounding box center [119, 271] width 62 height 14
type input "0"
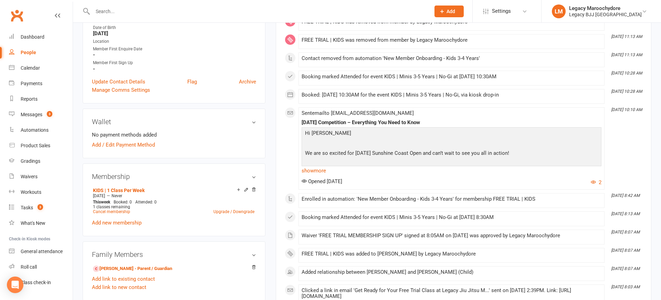
scroll to position [150, 0]
click at [123, 146] on link "Add / Edit Payment Method" at bounding box center [123, 146] width 63 height 8
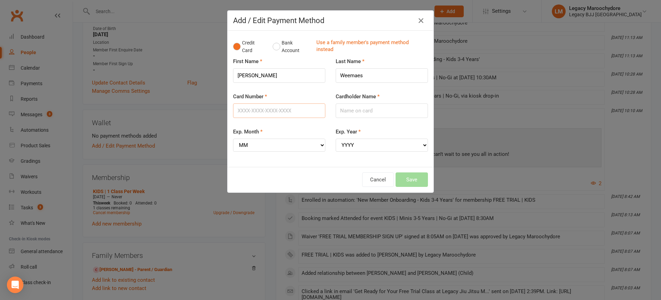
click at [271, 113] on input "Card Number" at bounding box center [279, 110] width 92 height 14
type input "4530307025040205"
click at [394, 111] on input "Cardholder Name" at bounding box center [382, 110] width 92 height 14
type input "b"
type input "Brittany weemaes"
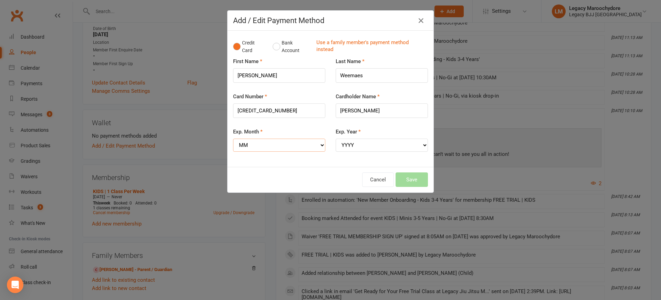
select select "03"
select select "2027"
click at [413, 173] on button "Save" at bounding box center [412, 179] width 32 height 14
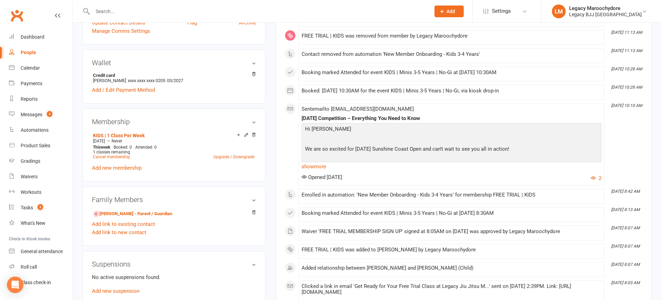
scroll to position [212, 0]
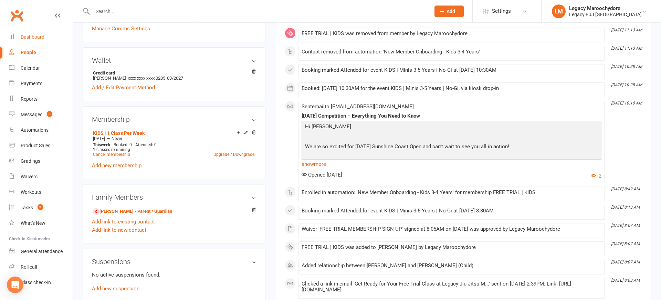
click at [30, 40] on link "Dashboard" at bounding box center [41, 36] width 64 height 15
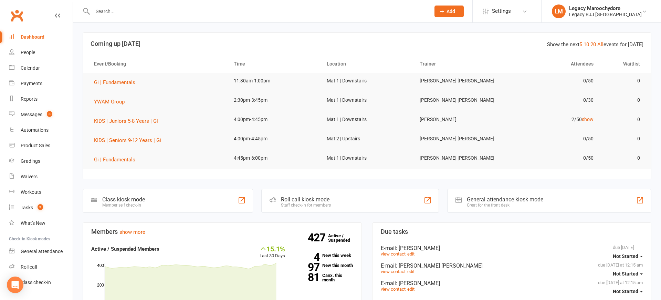
scroll to position [4, 0]
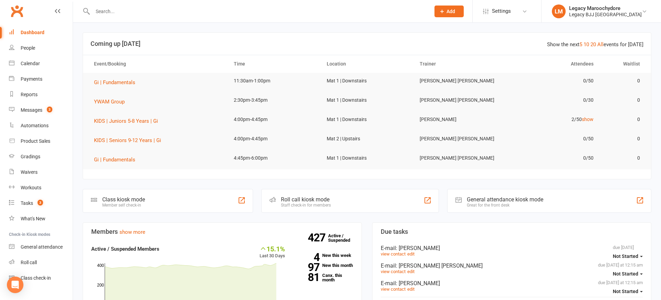
click at [137, 14] on input "text" at bounding box center [258, 12] width 335 height 10
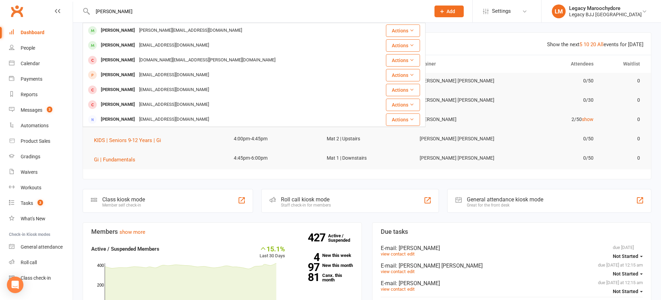
type input "[PERSON_NAME]"
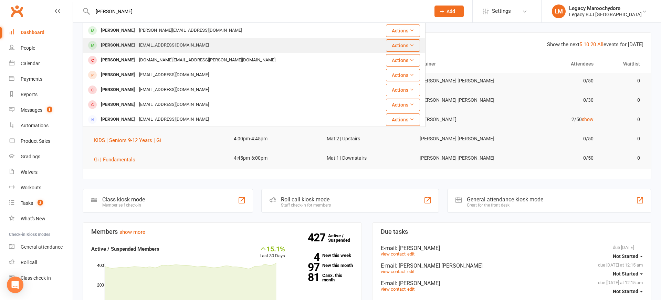
drag, startPoint x: 116, startPoint y: 18, endPoint x: 114, endPoint y: 44, distance: 26.6
click at [114, 44] on div "[PERSON_NAME]" at bounding box center [118, 45] width 38 height 10
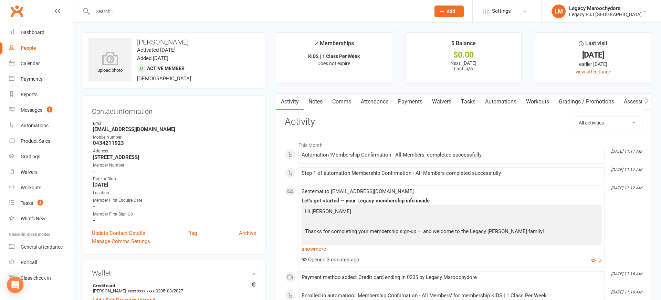
click at [415, 100] on link "Payments" at bounding box center [410, 102] width 34 height 16
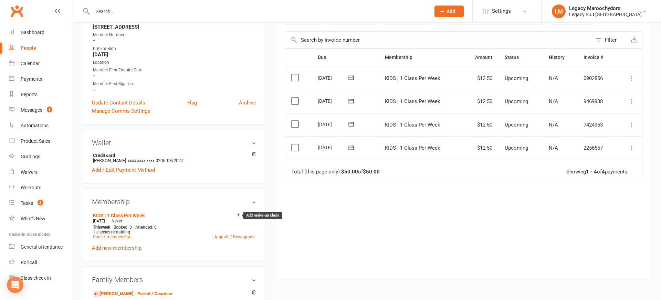
scroll to position [129, 0]
click at [253, 214] on icon at bounding box center [253, 215] width 3 height 4
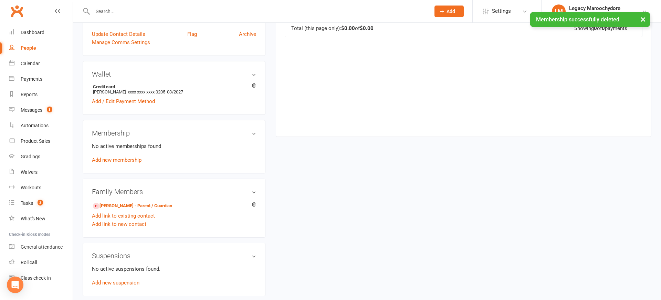
scroll to position [200, 0]
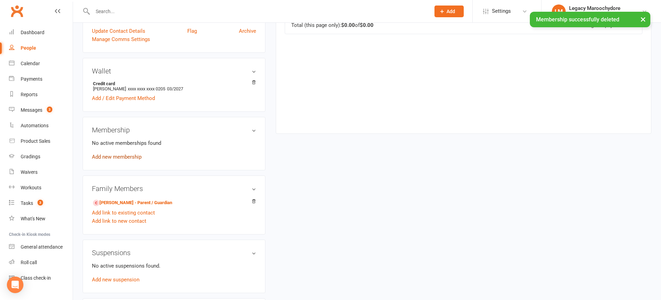
click at [121, 155] on link "Add new membership" at bounding box center [117, 157] width 50 height 6
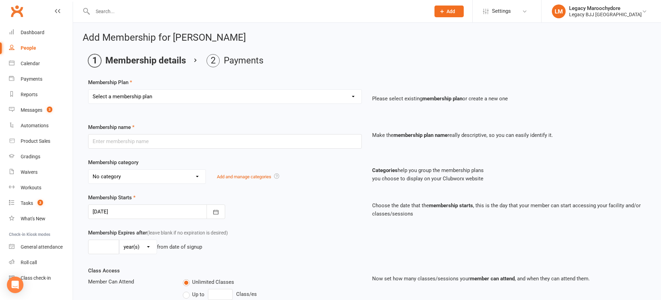
select select "15"
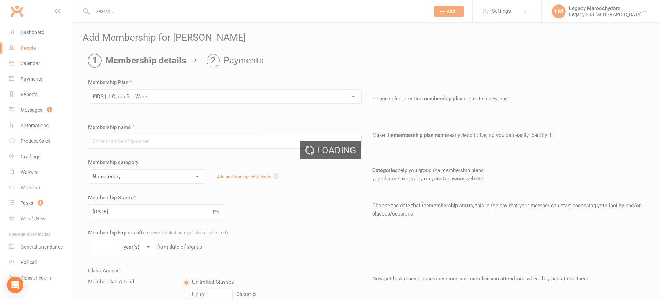
type input "KIDS | 1 Class Per Week"
select select "12"
type input "0"
type input "1"
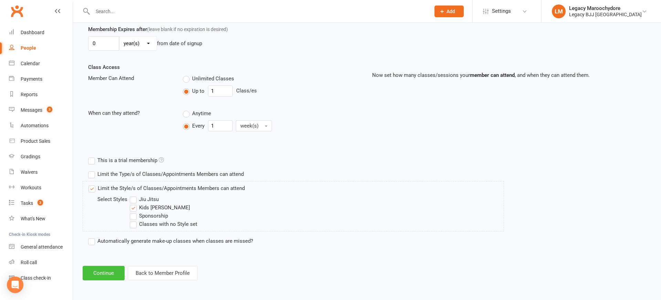
scroll to position [203, 0]
click at [102, 268] on button "Continue" at bounding box center [104, 273] width 42 height 14
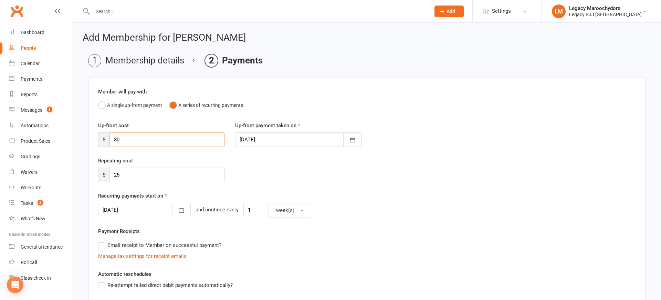
drag, startPoint x: 123, startPoint y: 139, endPoint x: 114, endPoint y: 137, distance: 9.1
click at [114, 137] on input "30" at bounding box center [166, 139] width 115 height 14
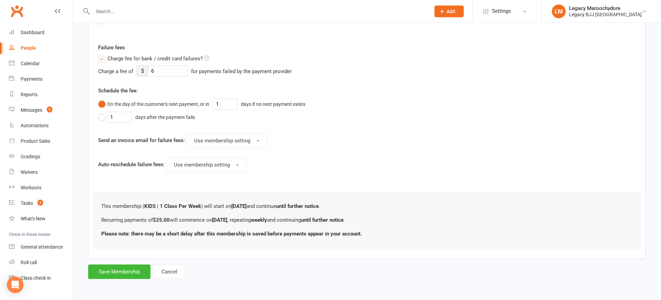
scroll to position [264, 0]
click at [109, 273] on button "Save Membership" at bounding box center [119, 271] width 62 height 14
type input "0"
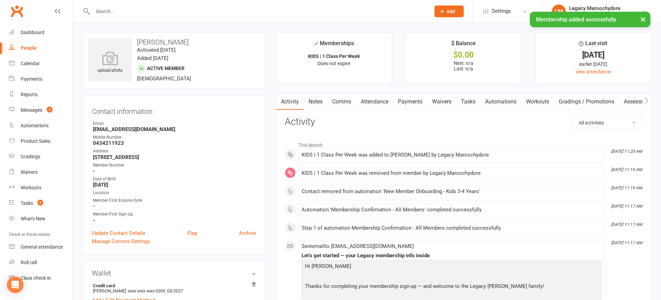
click at [409, 102] on link "Payments" at bounding box center [410, 102] width 34 height 16
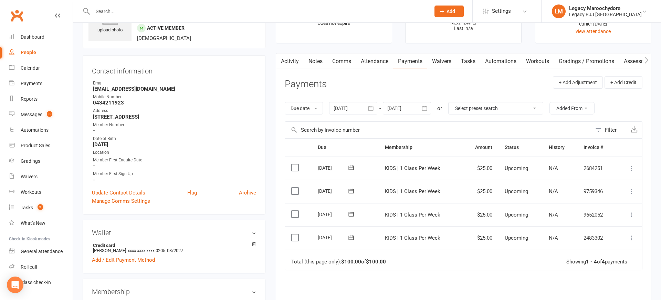
scroll to position [41, 0]
click at [632, 233] on icon at bounding box center [631, 236] width 7 height 7
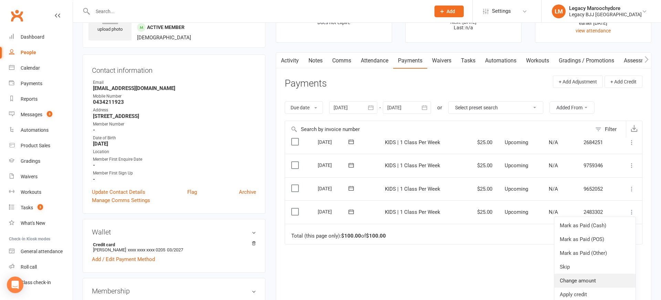
scroll to position [27, 0]
click at [594, 273] on link "Change amount" at bounding box center [594, 280] width 81 height 14
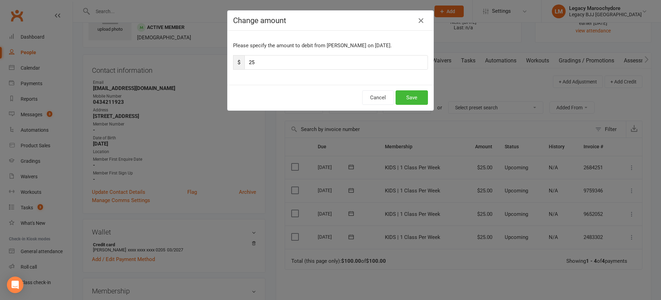
scroll to position [0, 0]
drag, startPoint x: 268, startPoint y: 62, endPoint x: 237, endPoint y: 62, distance: 30.6
click at [237, 62] on div "$ 25" at bounding box center [330, 62] width 195 height 14
type input "12"
type input "12.5"
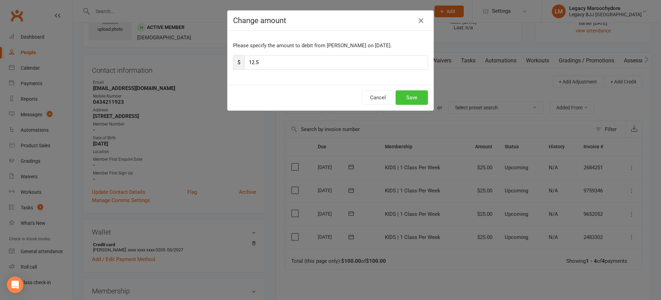
click at [410, 98] on button "Save" at bounding box center [412, 97] width 32 height 14
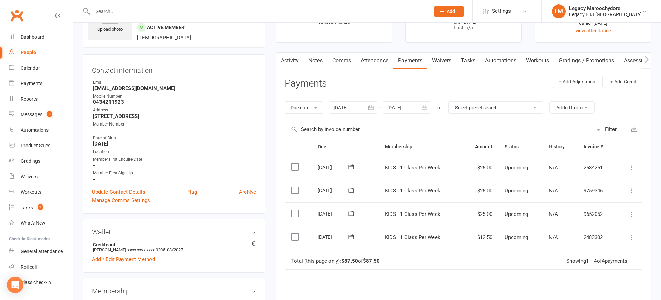
click at [633, 210] on icon at bounding box center [631, 213] width 7 height 7
click at [606, 275] on link "Change amount" at bounding box center [594, 282] width 81 height 14
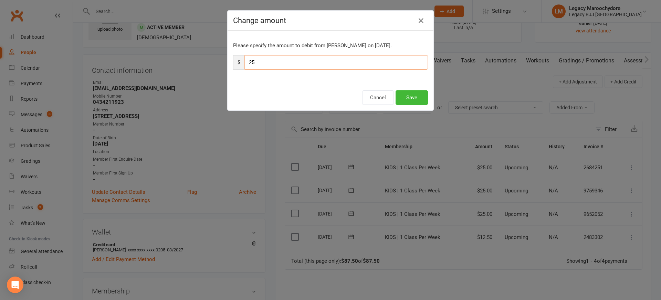
click at [252, 60] on input "25" at bounding box center [336, 62] width 184 height 14
drag, startPoint x: 252, startPoint y: 60, endPoint x: 277, endPoint y: 61, distance: 24.1
click at [253, 60] on input "25" at bounding box center [336, 62] width 184 height 14
type input "12"
type input "12.5"
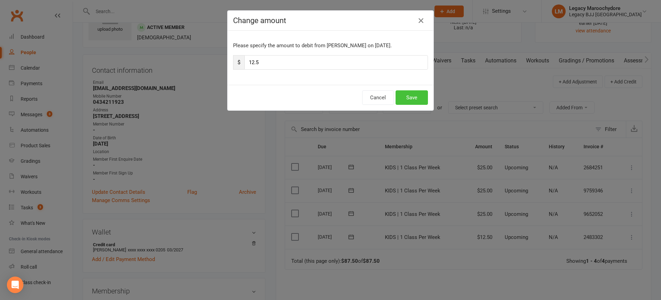
click at [410, 99] on button "Save" at bounding box center [412, 97] width 32 height 14
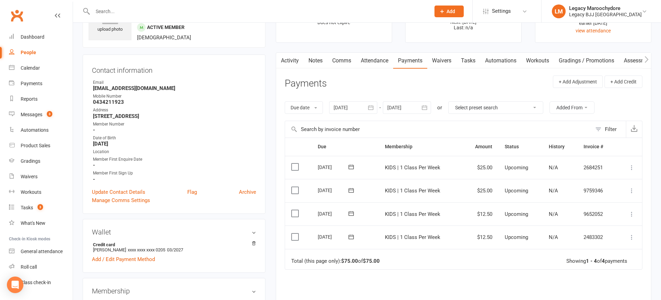
click at [631, 187] on icon at bounding box center [631, 190] width 7 height 7
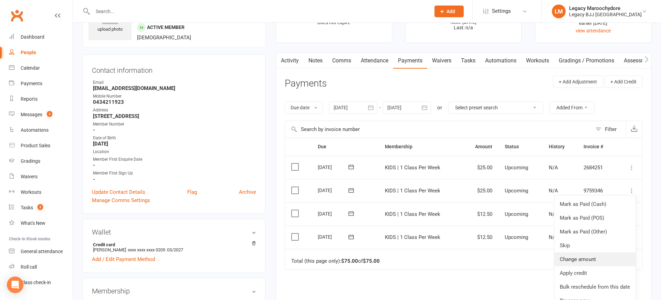
click at [605, 255] on link "Change amount" at bounding box center [594, 259] width 81 height 14
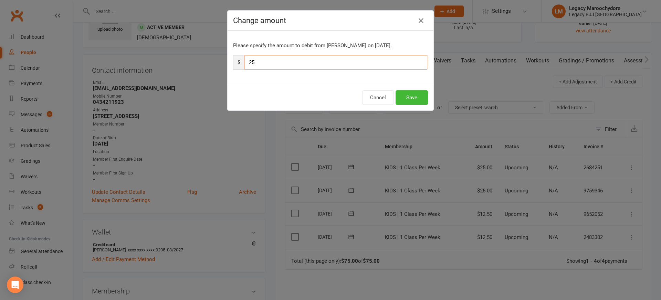
click at [267, 62] on input "25" at bounding box center [336, 62] width 184 height 14
type input "12"
type input "12.5"
click at [405, 98] on button "Save" at bounding box center [412, 97] width 32 height 14
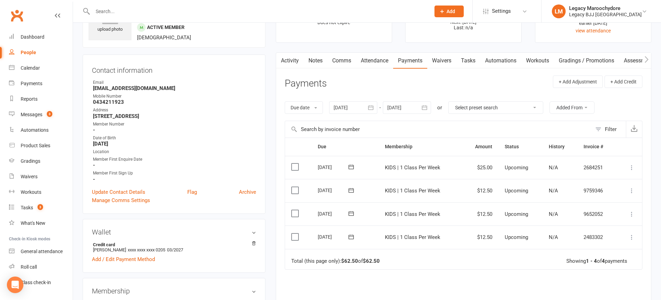
click at [632, 164] on icon at bounding box center [631, 167] width 7 height 7
click at [610, 237] on link "Change amount" at bounding box center [594, 236] width 81 height 14
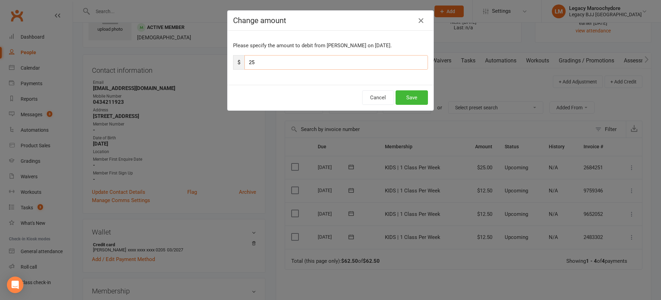
click at [262, 60] on input "25" at bounding box center [336, 62] width 184 height 14
type input "12"
type input "12.5"
click at [411, 96] on button "Save" at bounding box center [412, 97] width 32 height 14
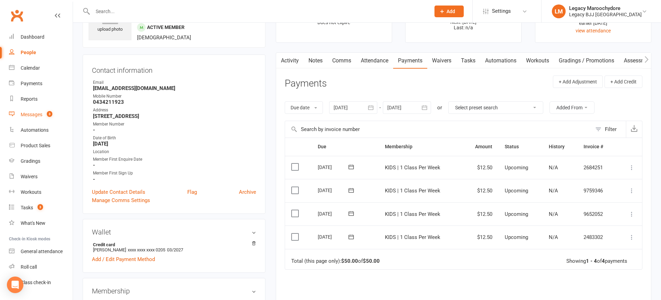
click at [29, 114] on div "Messages" at bounding box center [32, 115] width 22 height 6
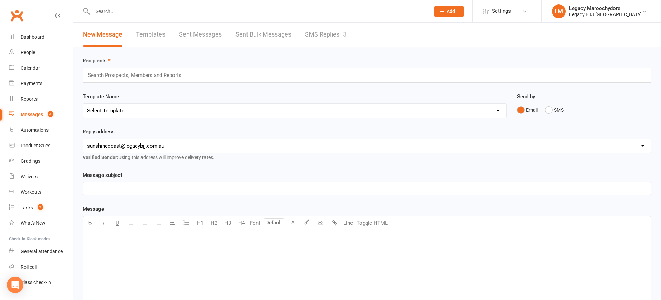
click at [323, 33] on link "SMS Replies 3" at bounding box center [325, 35] width 41 height 24
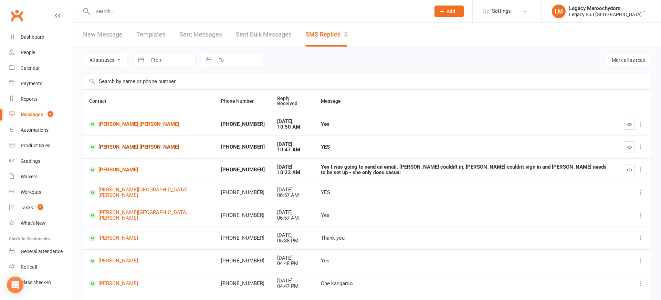
click at [121, 144] on link "[PERSON_NAME] [PERSON_NAME]" at bounding box center [148, 147] width 119 height 7
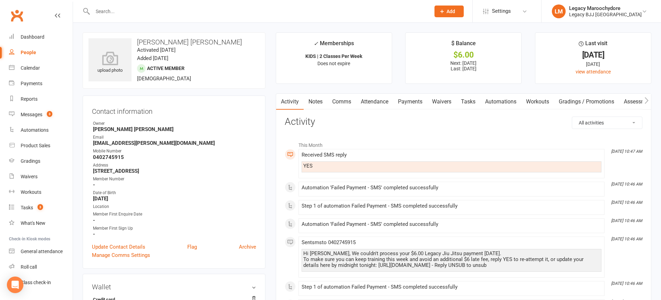
click at [416, 101] on link "Payments" at bounding box center [410, 102] width 34 height 16
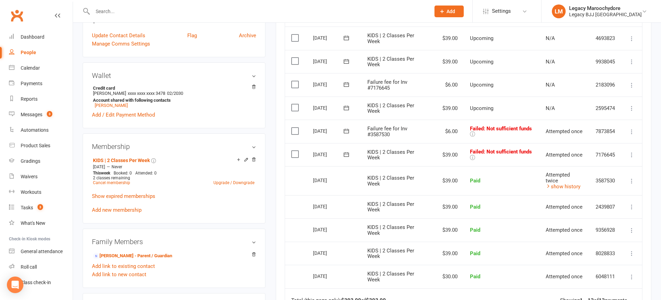
scroll to position [208, 0]
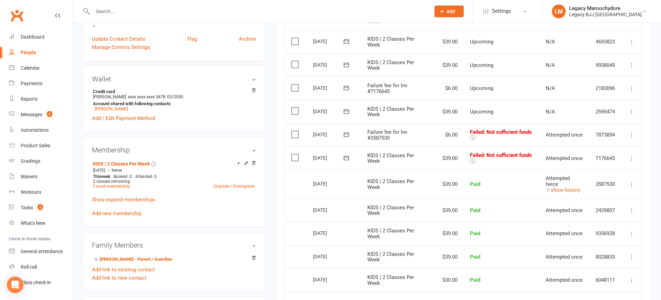
click at [633, 155] on icon at bounding box center [631, 158] width 7 height 7
click at [601, 220] on link "Retry now" at bounding box center [601, 227] width 68 height 14
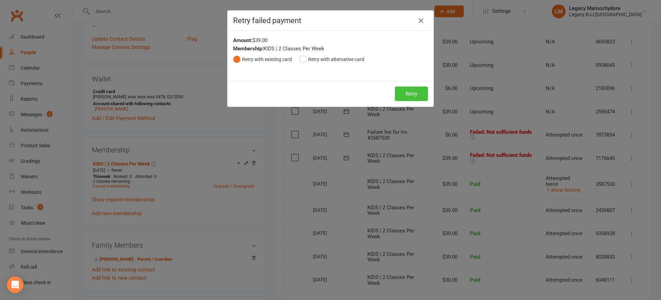
click at [413, 91] on button "Retry" at bounding box center [411, 93] width 33 height 14
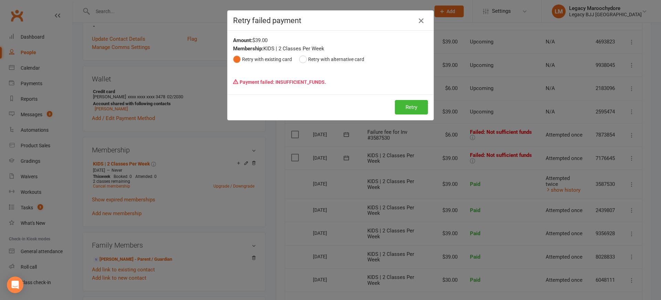
click at [421, 21] on icon "button" at bounding box center [421, 21] width 8 height 8
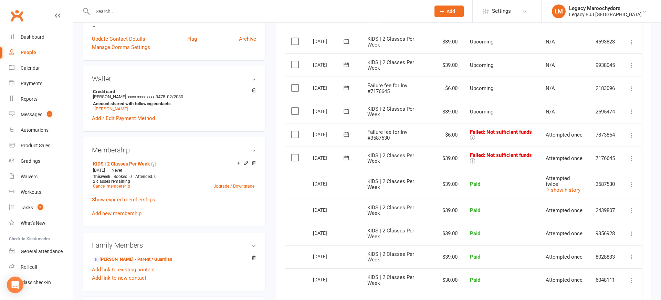
click at [633, 132] on icon at bounding box center [631, 135] width 7 height 7
click at [606, 197] on link "Retry now" at bounding box center [601, 204] width 68 height 14
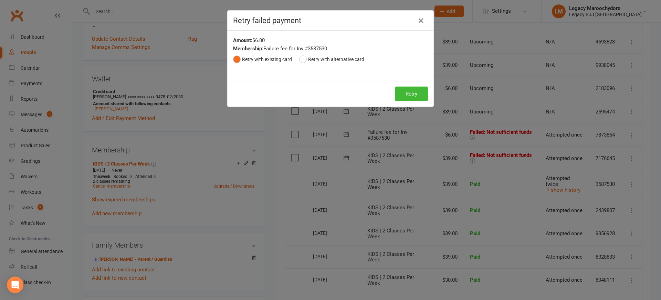
click at [418, 90] on button "Retry" at bounding box center [411, 93] width 33 height 14
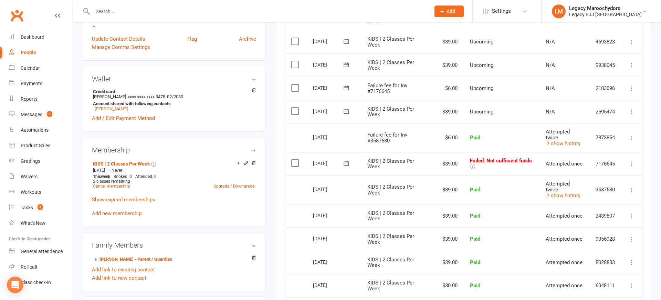
click at [632, 160] on icon at bounding box center [631, 163] width 7 height 7
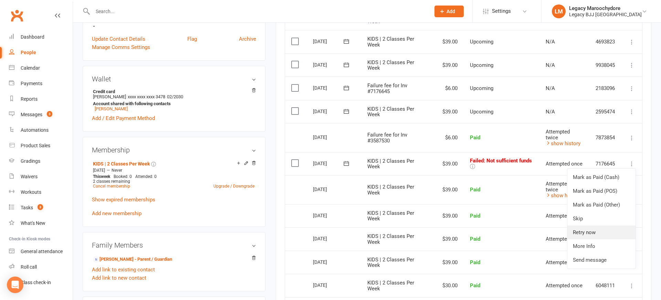
click at [617, 225] on link "Retry now" at bounding box center [601, 232] width 68 height 14
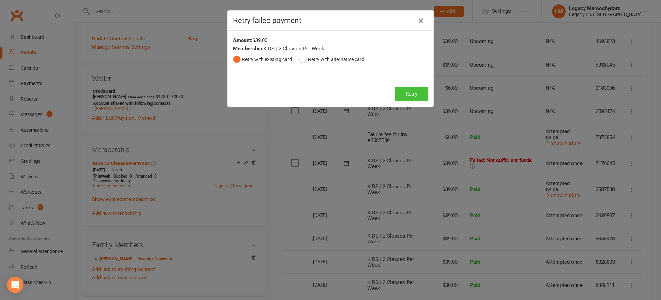
click at [410, 92] on button "Retry" at bounding box center [411, 93] width 33 height 14
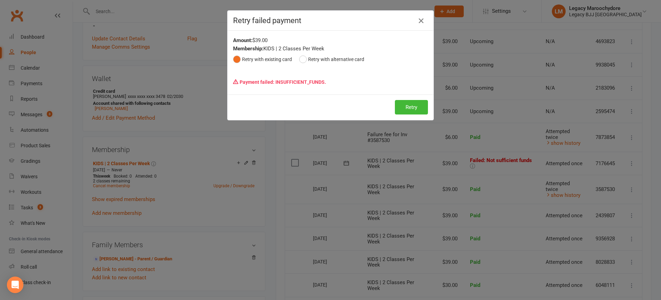
click at [419, 20] on icon "button" at bounding box center [421, 21] width 8 height 8
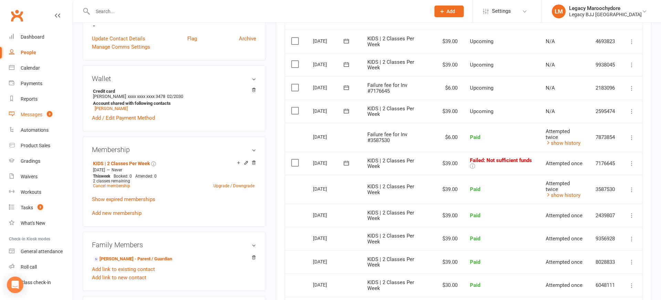
click at [42, 113] on div "Messages" at bounding box center [32, 115] width 22 height 6
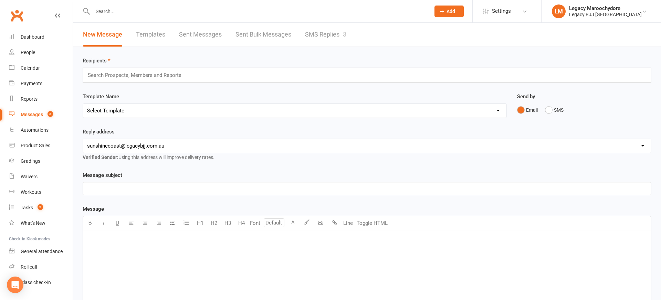
click at [327, 32] on link "SMS Replies 3" at bounding box center [325, 35] width 41 height 24
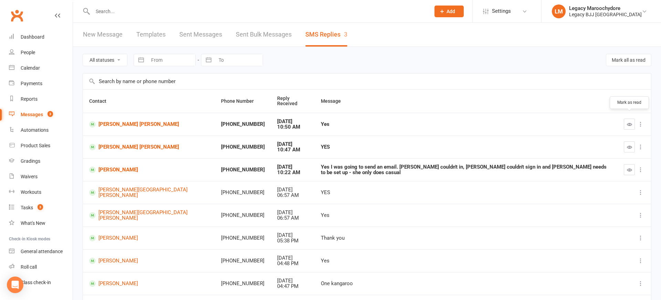
click at [629, 122] on icon "button" at bounding box center [629, 124] width 5 height 5
click at [112, 144] on link "[PERSON_NAME] [PERSON_NAME]" at bounding box center [148, 147] width 119 height 7
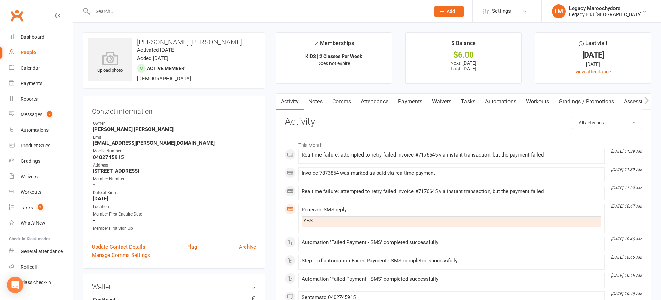
click at [405, 100] on link "Payments" at bounding box center [410, 102] width 34 height 16
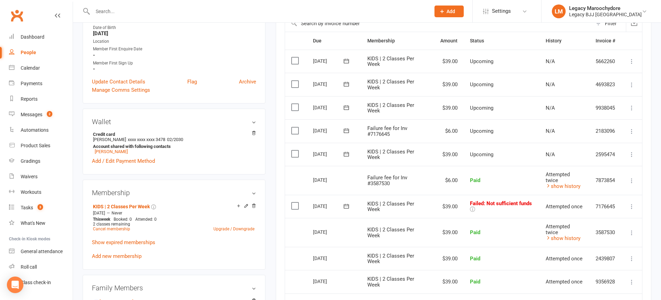
scroll to position [167, 0]
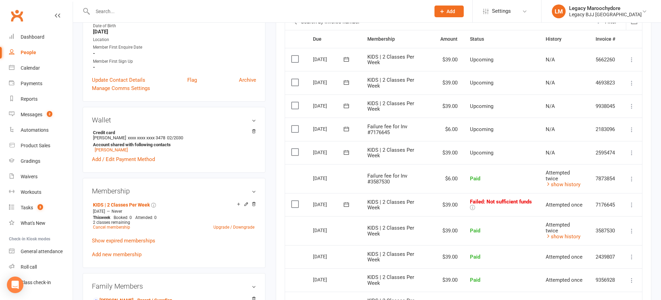
click at [632, 201] on icon at bounding box center [631, 204] width 7 height 7
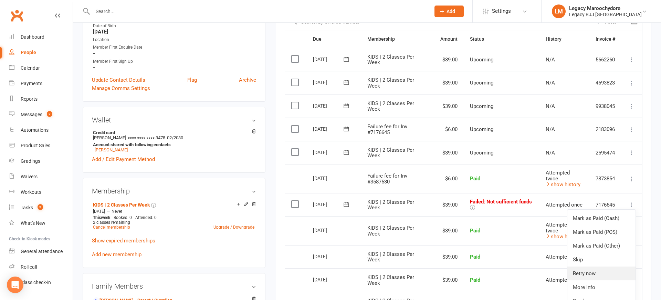
click at [602, 266] on link "Retry now" at bounding box center [601, 273] width 68 height 14
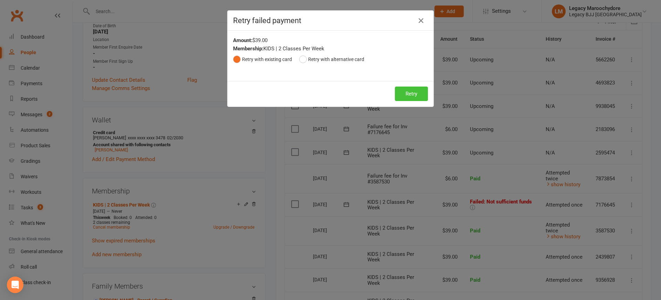
click at [413, 94] on button "Retry" at bounding box center [411, 93] width 33 height 14
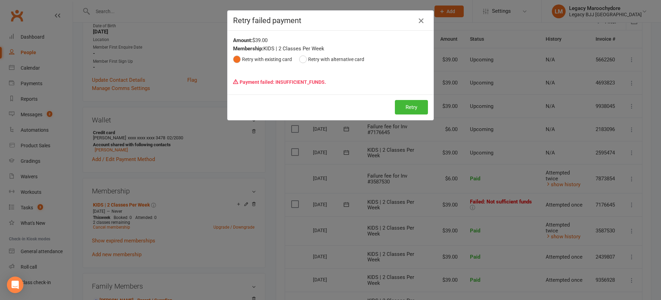
click at [418, 18] on icon "button" at bounding box center [421, 21] width 8 height 8
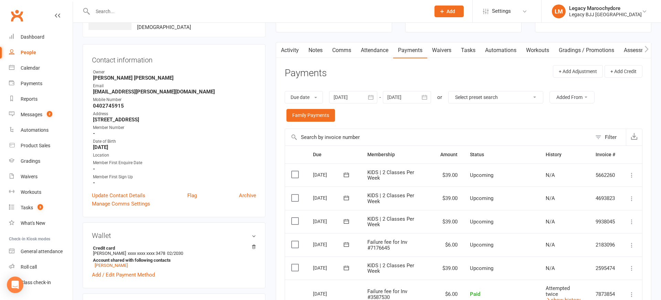
scroll to position [38, 0]
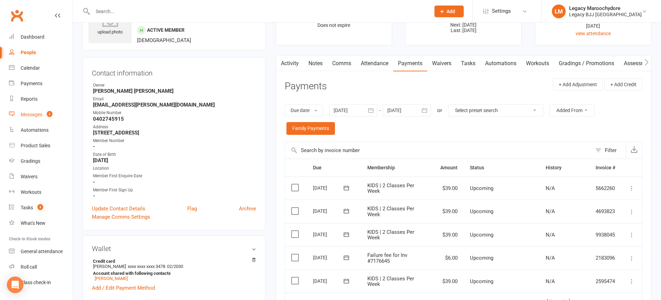
click at [39, 114] on div "Messages" at bounding box center [32, 115] width 22 height 6
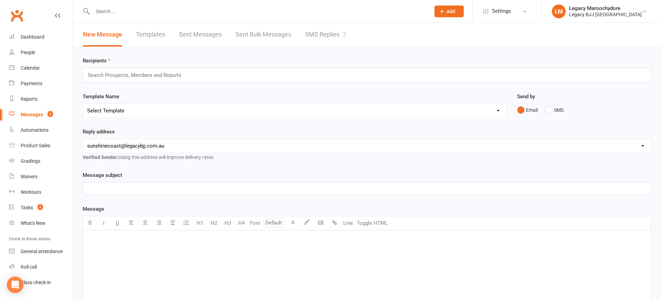
click at [315, 34] on link "SMS Replies 2" at bounding box center [325, 35] width 41 height 24
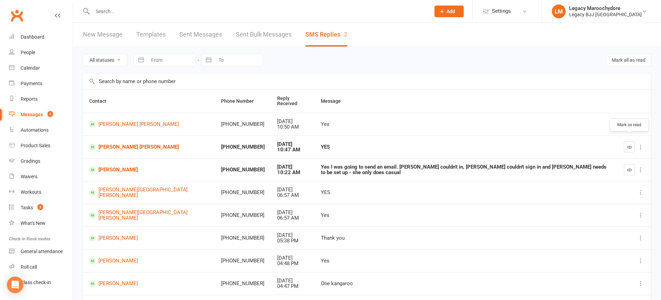
click at [628, 144] on icon "button" at bounding box center [629, 146] width 5 height 5
click at [111, 121] on link "Flynn Brizzolara" at bounding box center [148, 124] width 119 height 7
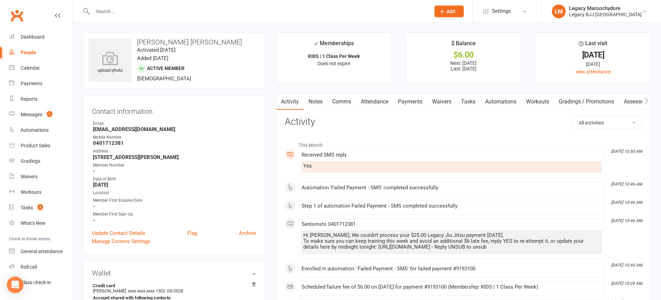
click at [416, 102] on link "Payments" at bounding box center [410, 102] width 34 height 16
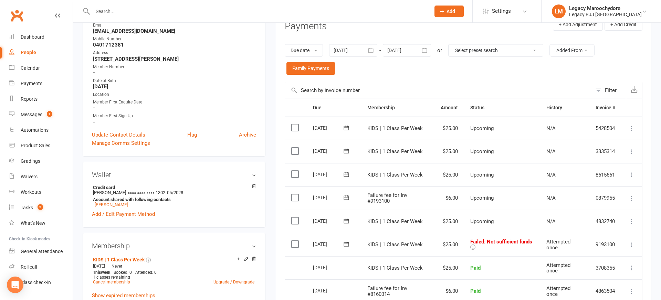
scroll to position [105, 0]
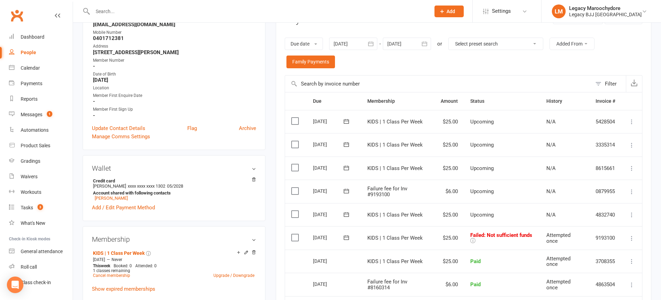
drag, startPoint x: 629, startPoint y: 227, endPoint x: 635, endPoint y: 226, distance: 5.9
click at [631, 234] on icon at bounding box center [631, 237] width 7 height 7
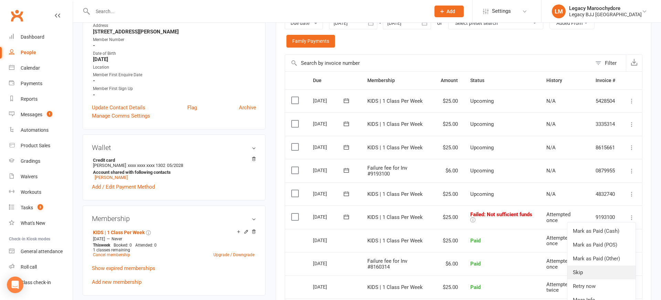
scroll to position [130, 0]
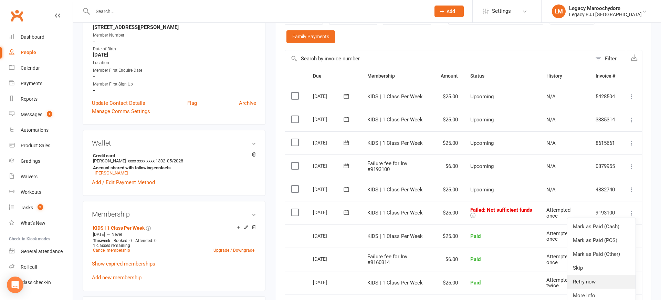
click at [609, 274] on link "Retry now" at bounding box center [601, 281] width 68 height 14
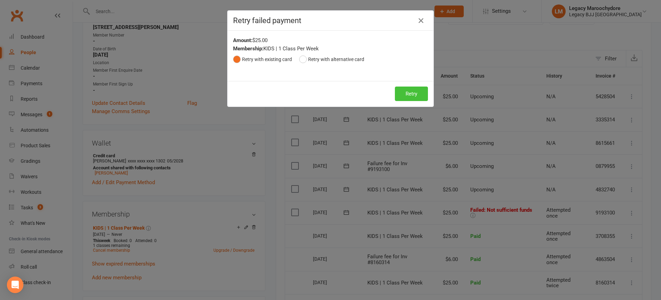
click at [411, 93] on button "Retry" at bounding box center [411, 93] width 33 height 14
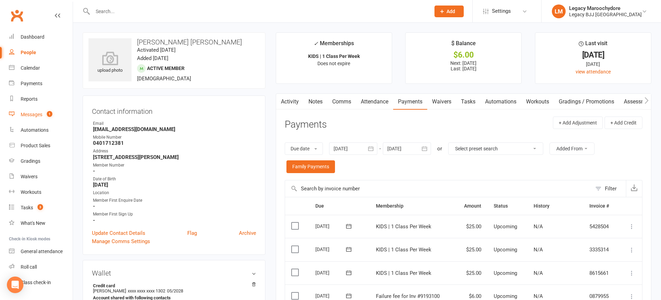
scroll to position [0, 0]
click at [29, 114] on div "Messages" at bounding box center [32, 115] width 22 height 6
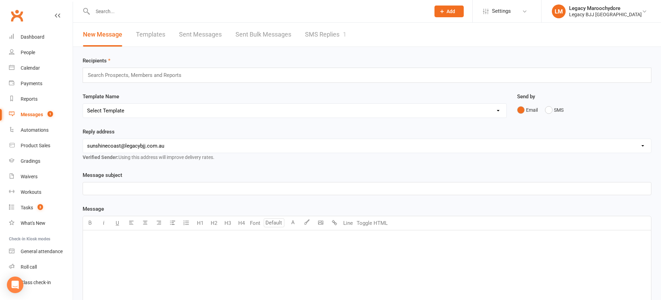
click at [335, 38] on link "SMS Replies 1" at bounding box center [325, 35] width 41 height 24
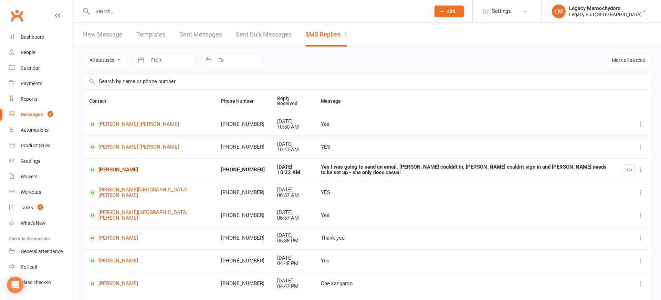
click at [114, 166] on link "Liam Hogan" at bounding box center [148, 169] width 119 height 7
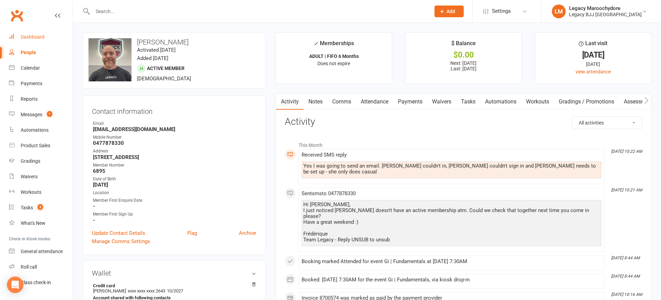
click at [21, 36] on div "Dashboard" at bounding box center [33, 37] width 24 height 6
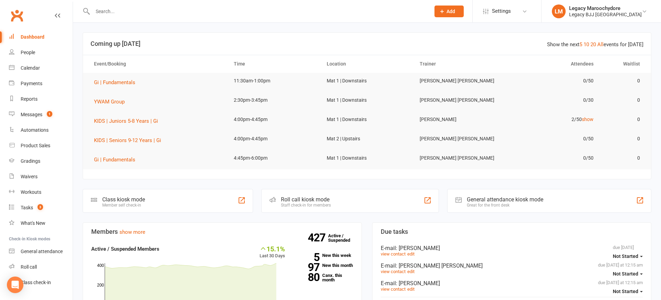
click at [340, 198] on div "Roll call kiosk mode Staff check-in for members" at bounding box center [350, 201] width 178 height 24
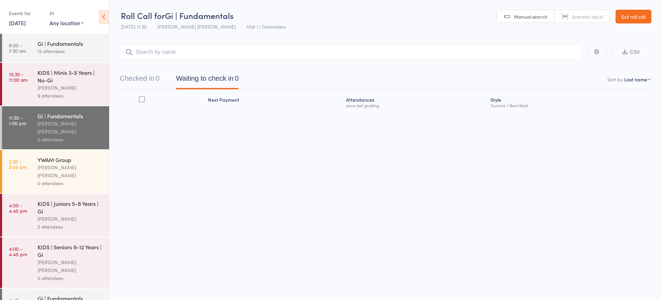
click at [34, 94] on link "10:30 - 11:00 am KIDS | Minis 3-5 Years | No-Gi Neil Sanchez 9 attendees" at bounding box center [55, 84] width 107 height 43
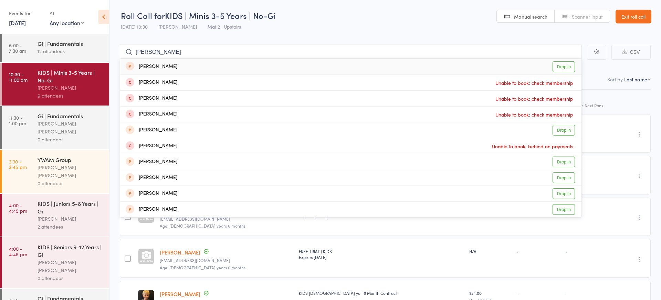
type input "[PERSON_NAME]"
drag, startPoint x: 635, startPoint y: 296, endPoint x: 602, endPoint y: 35, distance: 263.0
click at [602, 35] on main "Charlie Charlie Ward Drop in Charlie Ward Unable to book: check membership Char…" at bounding box center [385, 267] width 552 height 467
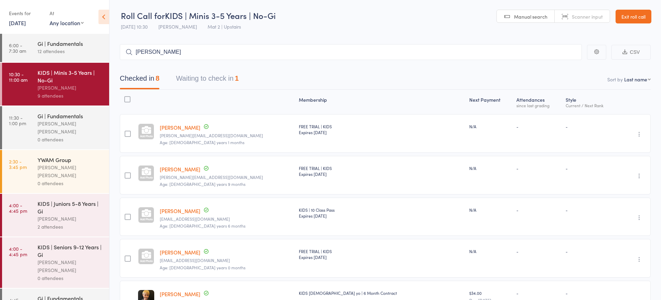
click at [639, 19] on link "Exit roll call" at bounding box center [634, 17] width 36 height 14
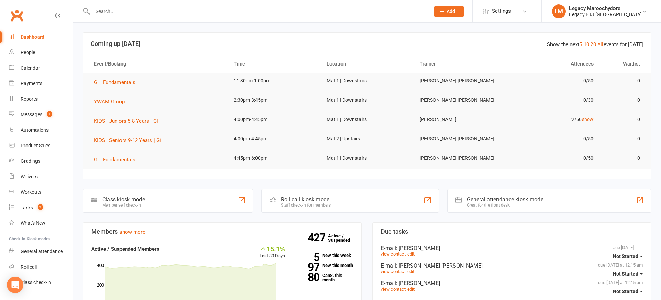
click at [134, 13] on input "text" at bounding box center [258, 12] width 335 height 10
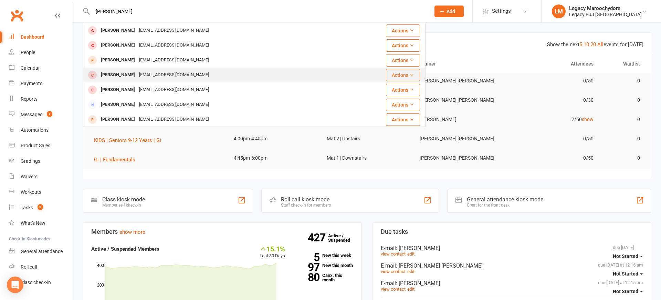
scroll to position [0, 0]
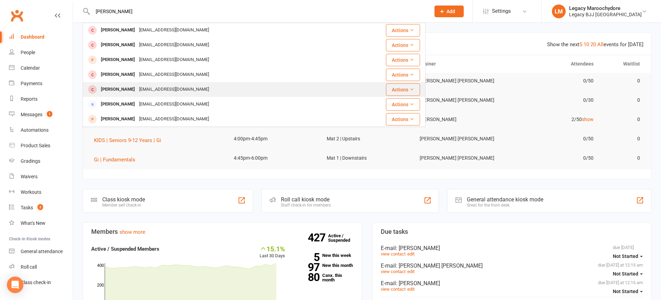
type input "[PERSON_NAME]"
click at [119, 93] on div "[PERSON_NAME]" at bounding box center [118, 89] width 38 height 10
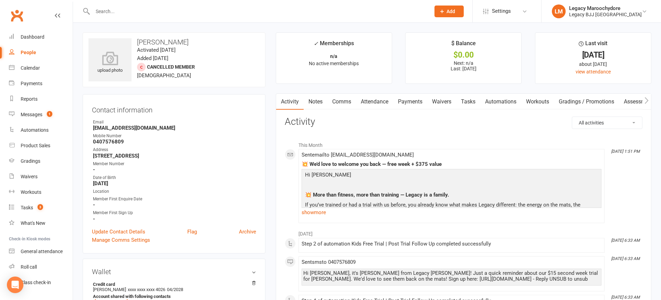
click at [412, 102] on link "Payments" at bounding box center [410, 102] width 34 height 16
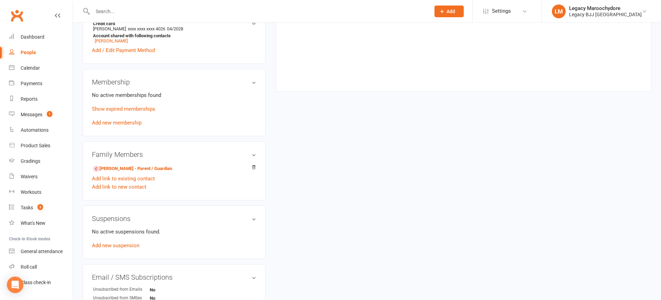
scroll to position [260, 0]
click at [123, 123] on link "Add new membership" at bounding box center [117, 122] width 50 height 6
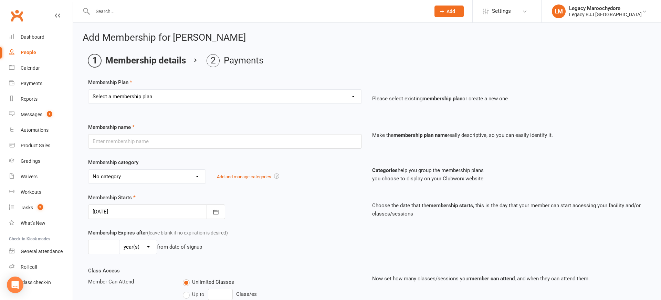
select select "12"
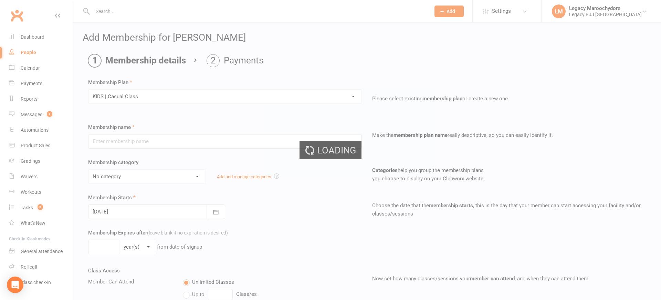
type input "KIDS | Casual Class"
select select "10"
type input "0"
type input "1"
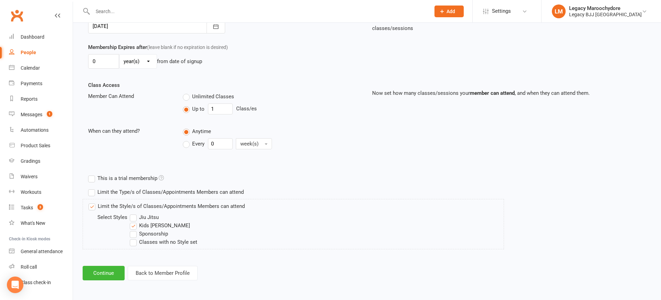
scroll to position [185, 0]
click at [84, 272] on button "Continue" at bounding box center [104, 273] width 42 height 14
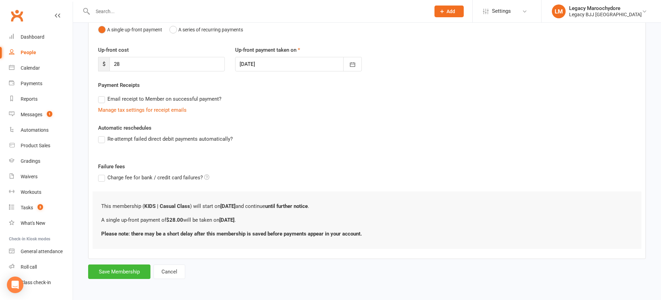
scroll to position [0, 0]
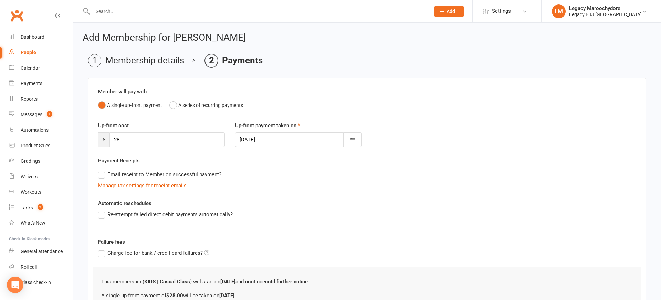
drag, startPoint x: 136, startPoint y: 131, endPoint x: 102, endPoint y: 142, distance: 35.1
click at [102, 142] on div "Up-front cost $ 28" at bounding box center [161, 133] width 137 height 25
drag, startPoint x: 116, startPoint y: 137, endPoint x: 121, endPoint y: 138, distance: 4.9
click at [117, 137] on input "28" at bounding box center [166, 139] width 115 height 14
click at [114, 140] on input "28" at bounding box center [166, 139] width 115 height 14
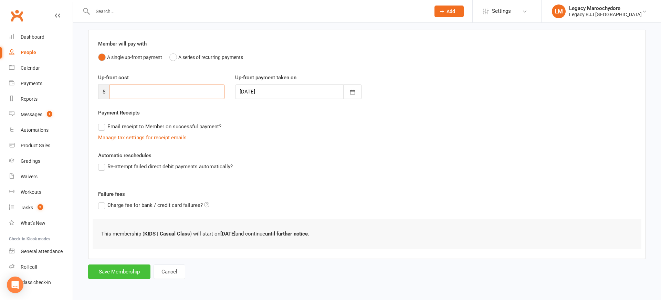
scroll to position [48, 0]
click at [122, 271] on button "Save Membership" at bounding box center [119, 271] width 62 height 14
type input "0"
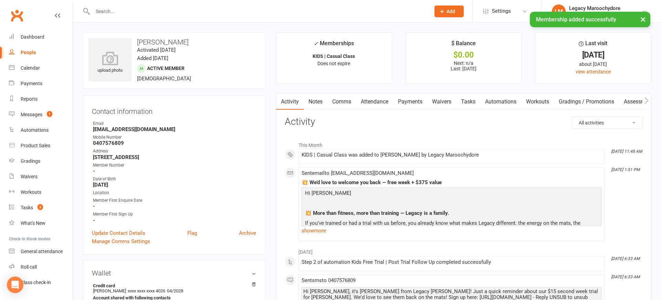
click at [155, 12] on div "× Membership added successfully" at bounding box center [326, 12] width 652 height 0
drag, startPoint x: 156, startPoint y: 14, endPoint x: 155, endPoint y: 11, distance: 3.6
click at [156, 12] on div "× Membership added successfully" at bounding box center [326, 12] width 652 height 0
click at [155, 10] on input "text" at bounding box center [258, 12] width 335 height 10
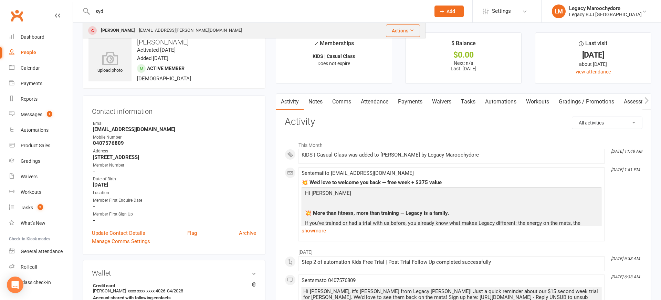
type input "syd"
click at [123, 25] on div "[PERSON_NAME]" at bounding box center [118, 30] width 38 height 10
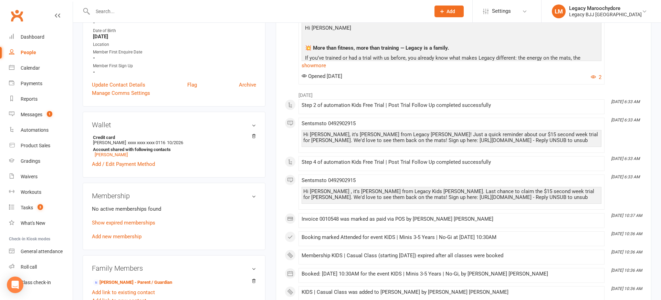
scroll to position [148, 0]
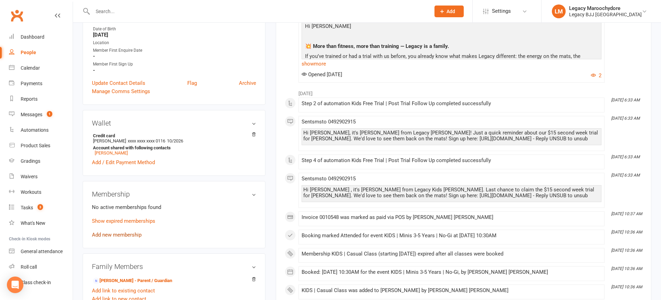
click at [111, 233] on link "Add new membership" at bounding box center [117, 234] width 50 height 6
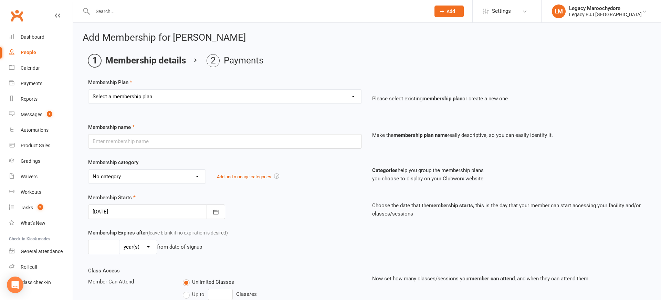
select select "12"
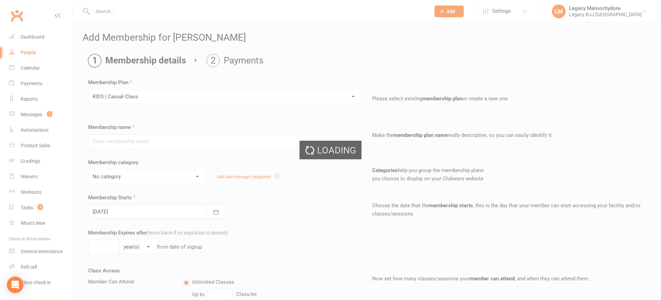
type input "KIDS | Casual Class"
select select "10"
type input "0"
type input "1"
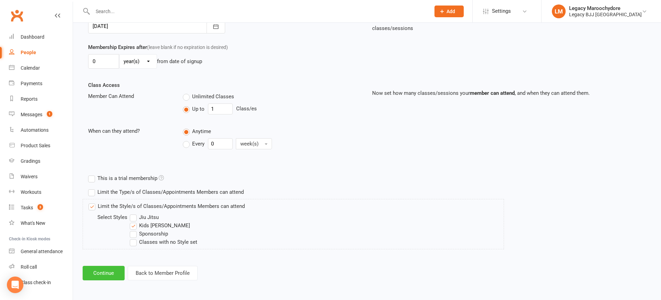
scroll to position [185, 0]
click at [106, 269] on button "Continue" at bounding box center [104, 273] width 42 height 14
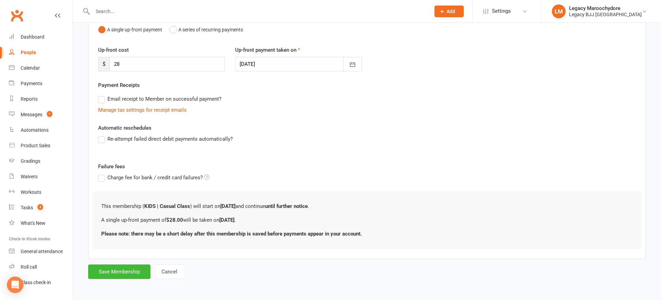
scroll to position [0, 0]
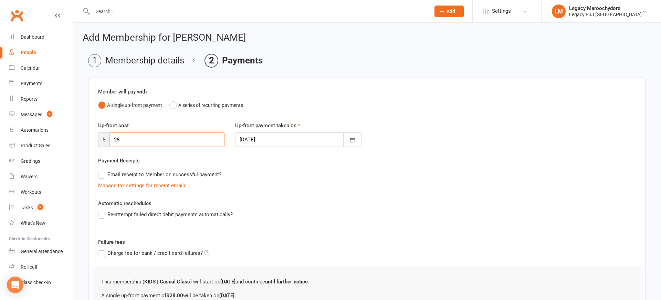
drag, startPoint x: 130, startPoint y: 139, endPoint x: 90, endPoint y: 141, distance: 40.3
click at [90, 141] on div "Member will pay with A single up-front payment A series of recurring payments U…" at bounding box center [367, 205] width 558 height 257
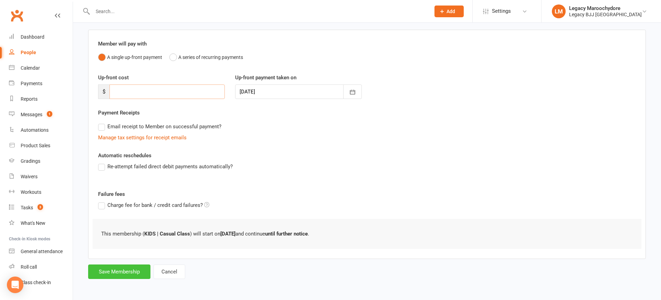
scroll to position [48, 0]
click at [123, 274] on button "Save Membership" at bounding box center [119, 271] width 62 height 14
type input "0"
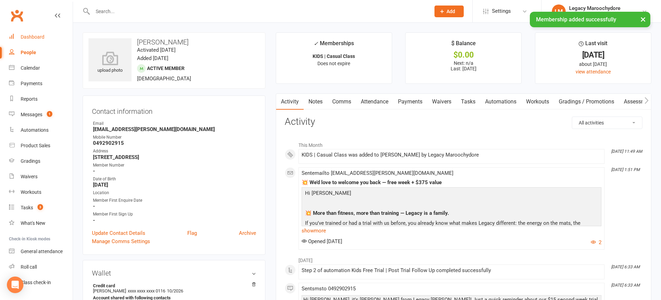
click at [43, 34] on div "Dashboard" at bounding box center [33, 37] width 24 height 6
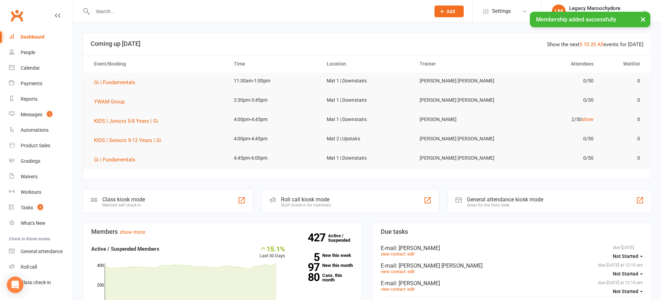
click at [318, 196] on div "Roll call kiosk mode" at bounding box center [306, 199] width 50 height 7
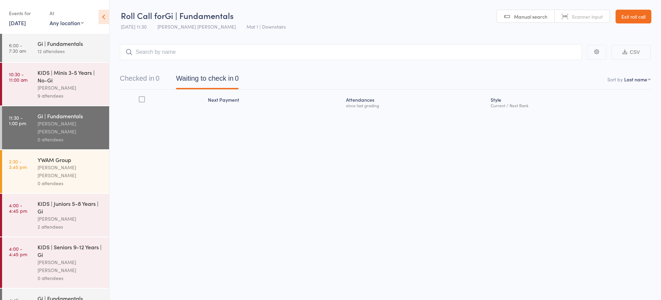
click at [75, 68] on div "KIDS | Minis 3-5 Years | No-Gi [PERSON_NAME] 9 attendees" at bounding box center [74, 84] width 72 height 43
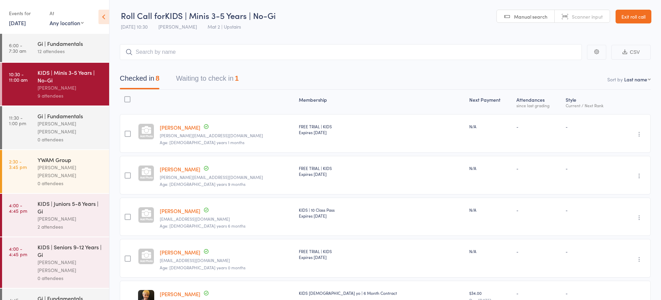
click at [195, 50] on input "search" at bounding box center [351, 52] width 462 height 16
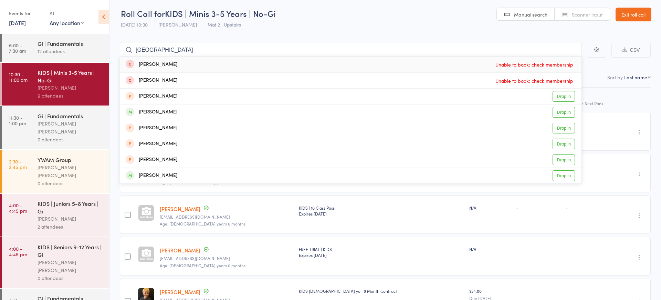
scroll to position [3, 0]
type input "[GEOGRAPHIC_DATA]"
click at [567, 112] on link "Drop in" at bounding box center [564, 111] width 22 height 11
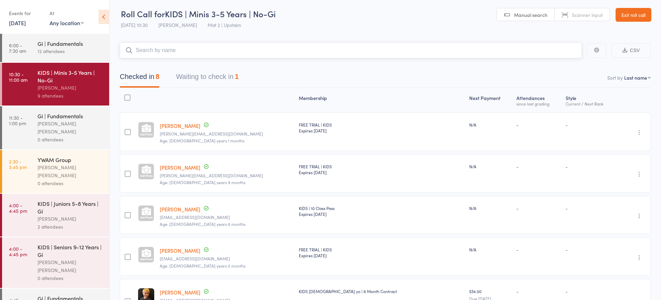
scroll to position [1, 0]
click at [209, 51] on input "search" at bounding box center [351, 51] width 462 height 16
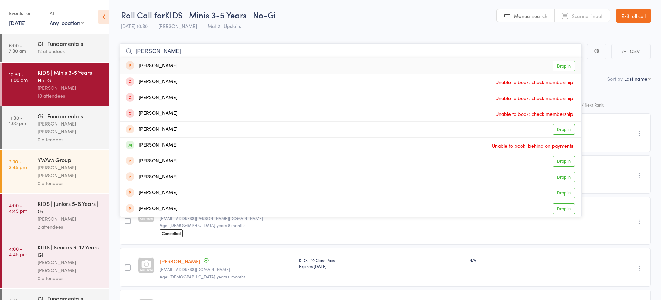
type input "[PERSON_NAME]"
drag, startPoint x: 209, startPoint y: 51, endPoint x: 167, endPoint y: 146, distance: 104.4
click at [167, 146] on div "[PERSON_NAME]" at bounding box center [152, 145] width 52 height 8
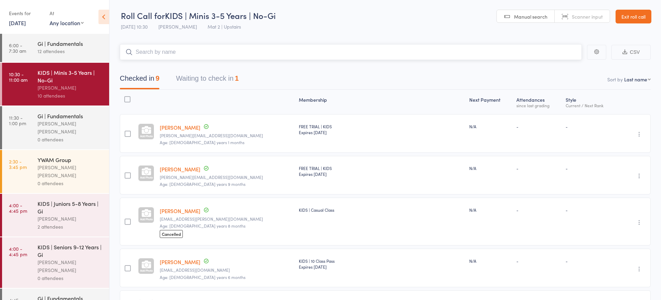
scroll to position [0, 0]
click at [630, 20] on link "Exit roll call" at bounding box center [634, 17] width 36 height 14
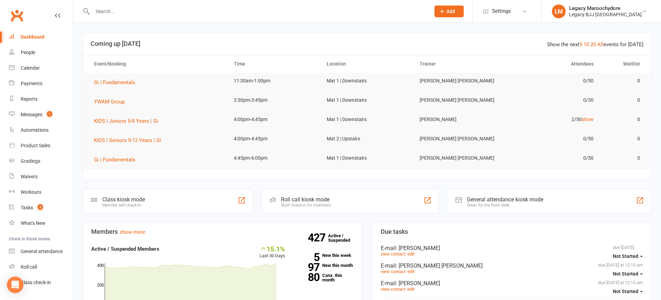
click at [35, 35] on div "Dashboard" at bounding box center [33, 37] width 24 height 6
click at [31, 114] on div "Messages" at bounding box center [32, 115] width 22 height 6
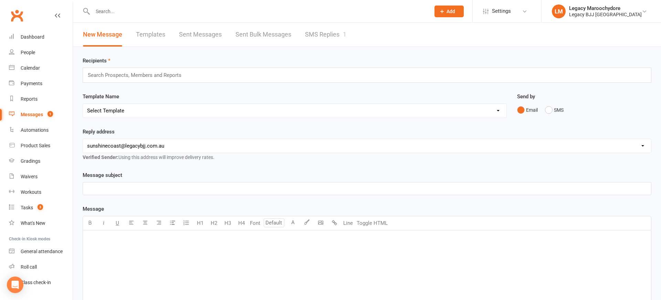
click at [330, 35] on link "SMS Replies 1" at bounding box center [325, 35] width 41 height 24
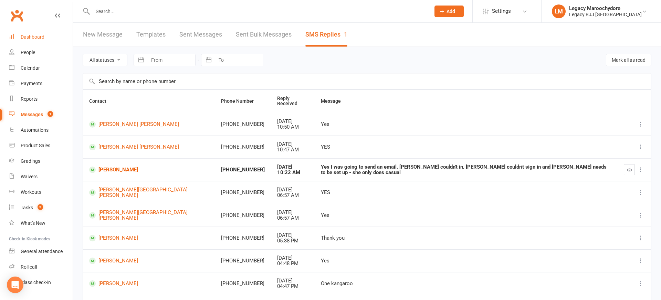
click at [28, 35] on div "Dashboard" at bounding box center [33, 37] width 24 height 6
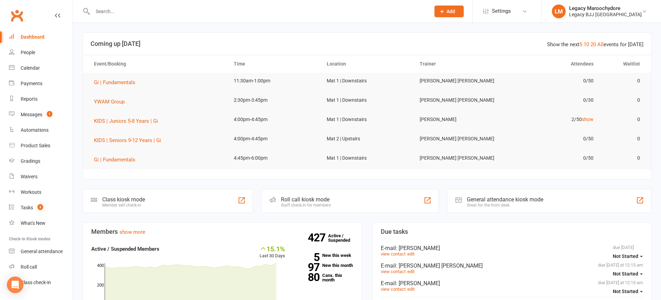
click at [115, 11] on input "text" at bounding box center [258, 12] width 335 height 10
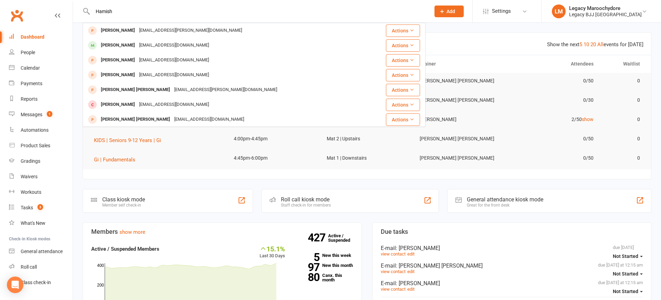
type input "Hamish"
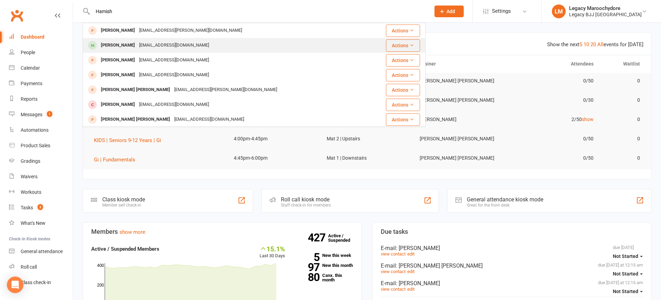
click at [124, 44] on div "Hamish Hogan" at bounding box center [118, 45] width 38 height 10
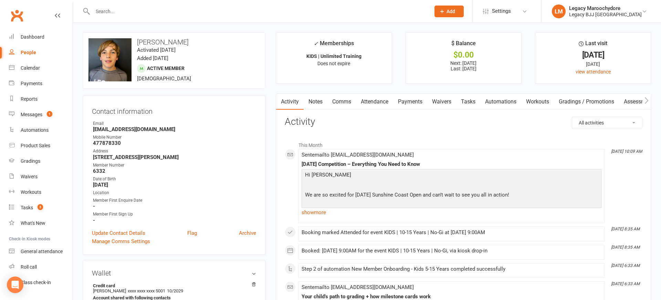
click at [415, 102] on link "Payments" at bounding box center [410, 102] width 34 height 16
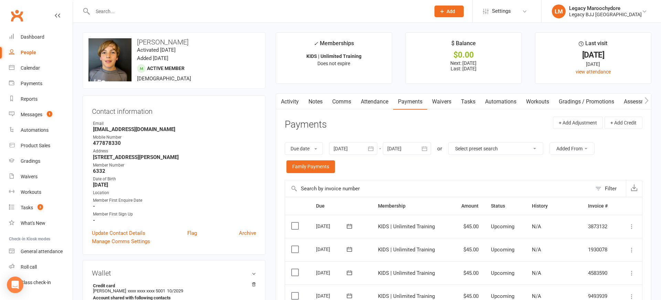
click at [163, 10] on input "text" at bounding box center [258, 12] width 335 height 10
click at [34, 114] on div "Messages" at bounding box center [32, 115] width 22 height 6
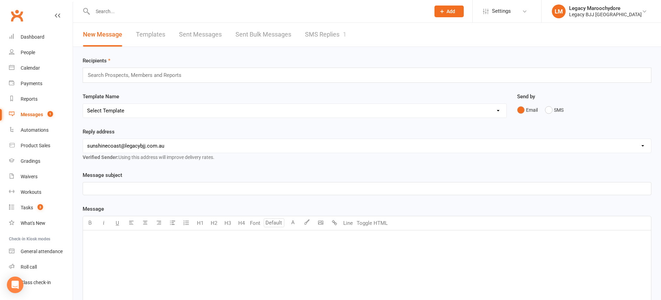
click at [332, 35] on link "SMS Replies 1" at bounding box center [325, 35] width 41 height 24
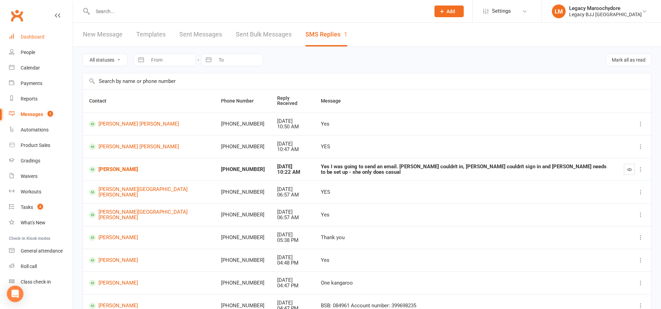
click at [35, 35] on div "Dashboard" at bounding box center [33, 37] width 24 height 6
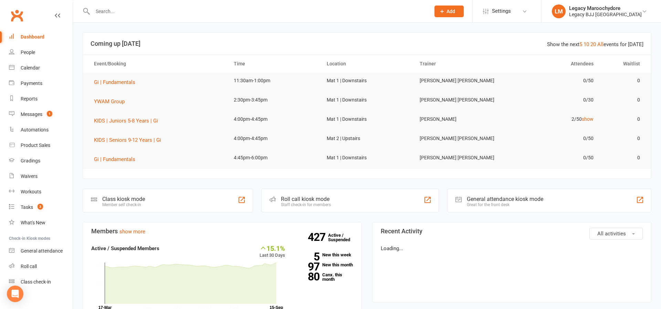
click at [135, 14] on input "text" at bounding box center [258, 12] width 335 height 10
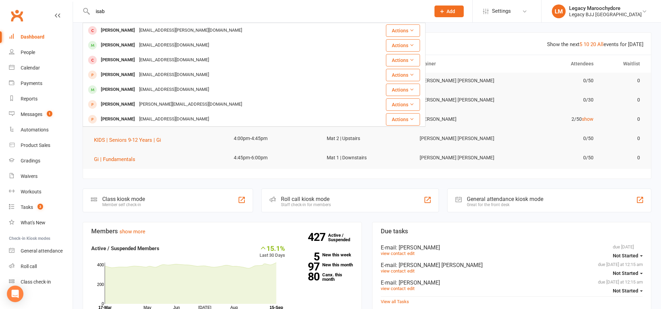
type input "Isabel"
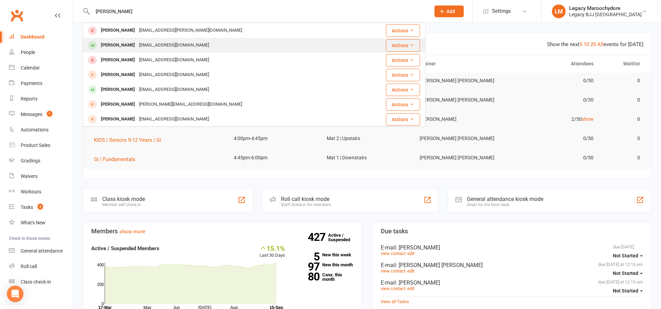
drag, startPoint x: 135, startPoint y: 14, endPoint x: 128, endPoint y: 45, distance: 31.4
click at [128, 45] on div "Isabella Hogan" at bounding box center [118, 45] width 38 height 10
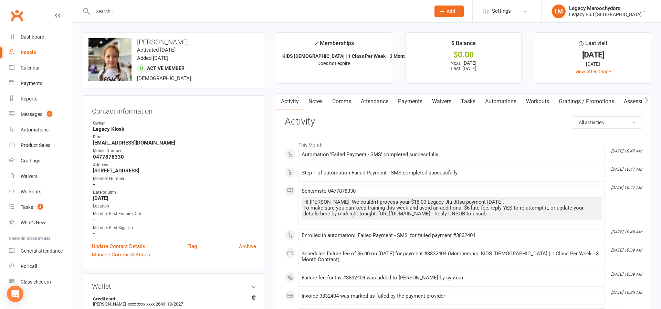
click at [406, 101] on link "Payments" at bounding box center [410, 102] width 34 height 16
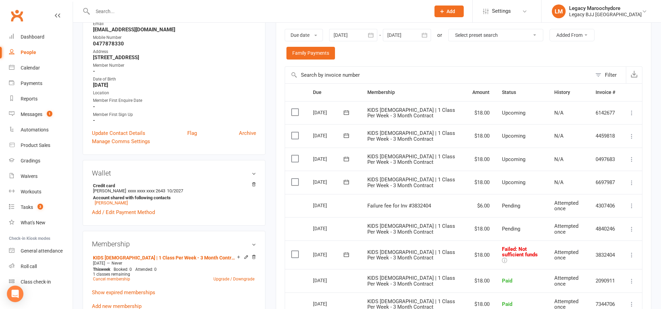
scroll to position [154, 0]
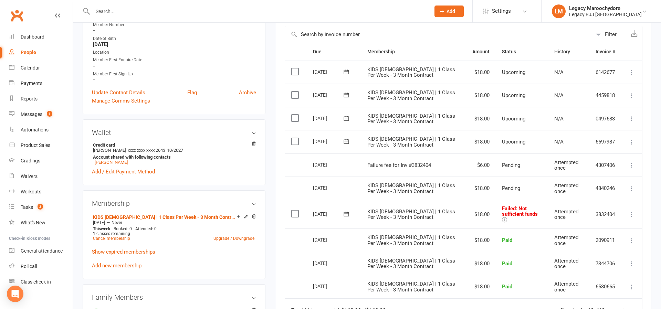
click at [632, 211] on icon at bounding box center [631, 214] width 7 height 7
click at [599, 276] on link "Retry now" at bounding box center [601, 283] width 68 height 14
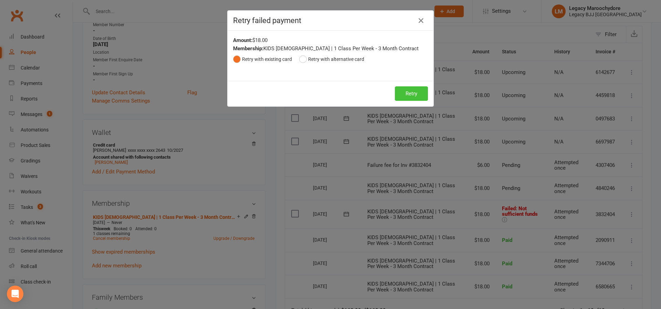
click at [410, 96] on button "Retry" at bounding box center [411, 93] width 33 height 14
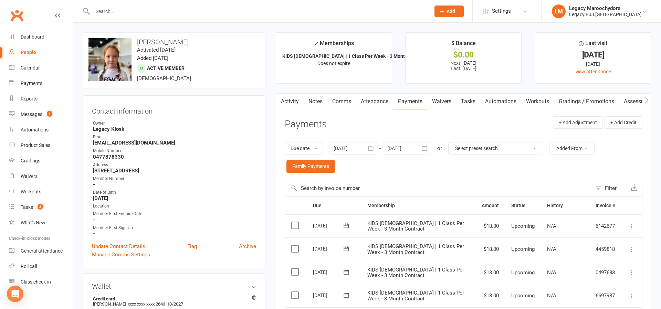
scroll to position [0, 0]
click at [100, 10] on input "text" at bounding box center [258, 12] width 335 height 10
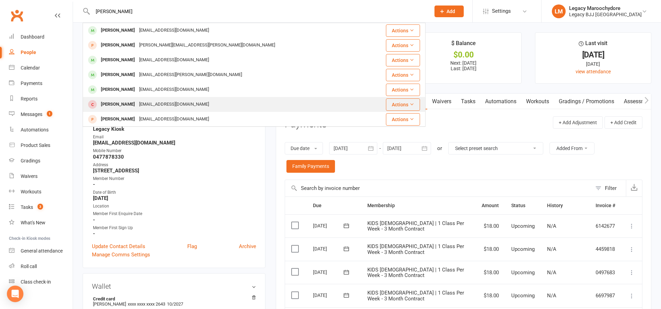
type input "hogan"
click at [137, 103] on div "alisonjane84@hotmail.com" at bounding box center [174, 105] width 74 height 10
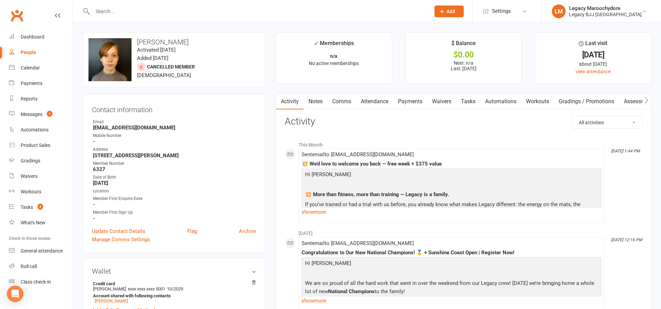
click at [413, 98] on link "Payments" at bounding box center [410, 102] width 34 height 16
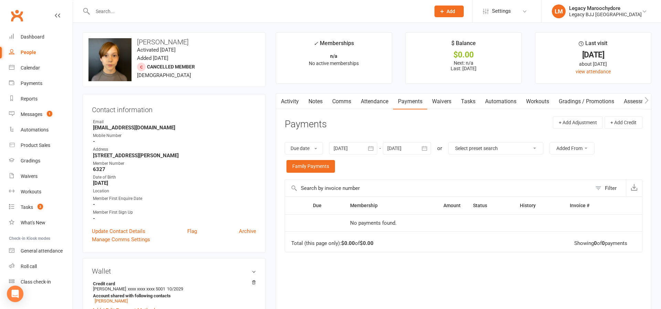
click at [31, 113] on div "Messages" at bounding box center [32, 115] width 22 height 6
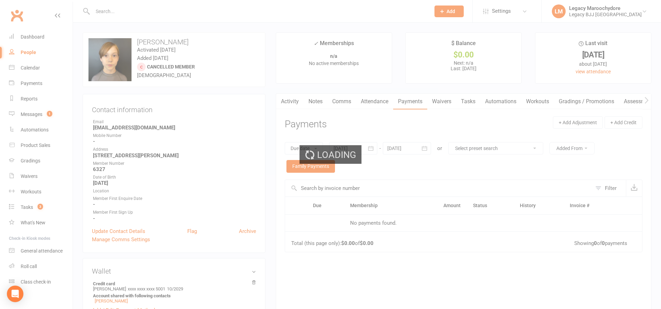
scroll to position [3, 0]
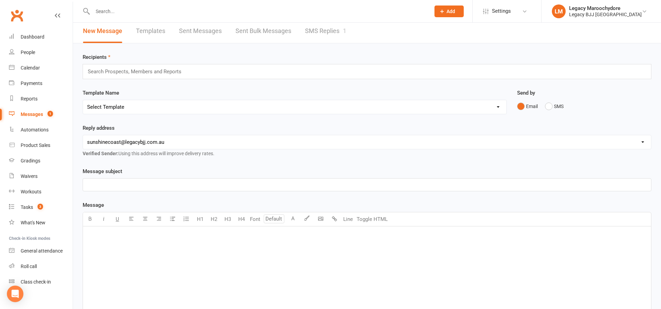
click at [309, 28] on link "SMS Replies 1" at bounding box center [325, 31] width 41 height 24
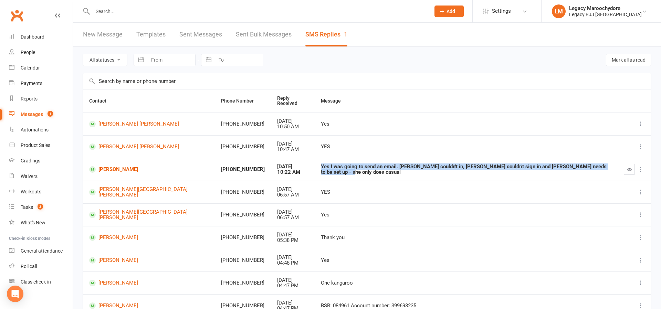
drag, startPoint x: 269, startPoint y: 162, endPoint x: 582, endPoint y: 160, distance: 313.7
click at [582, 160] on td "Yes I was going to send an email. Hamish couldn't in, Isabella couldn't sign in…" at bounding box center [466, 169] width 303 height 23
copy div "Yes I was going to send an email. Hamish couldn't in, Isabella couldn't sign in…"
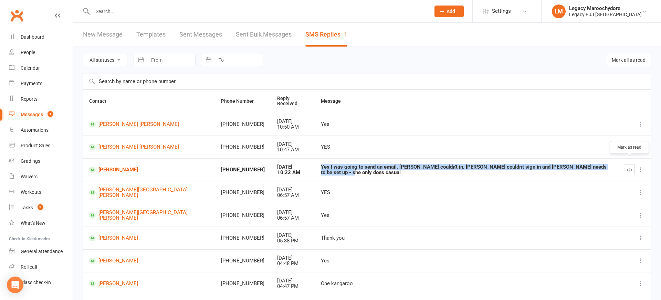
click at [628, 167] on icon "button" at bounding box center [629, 169] width 5 height 5
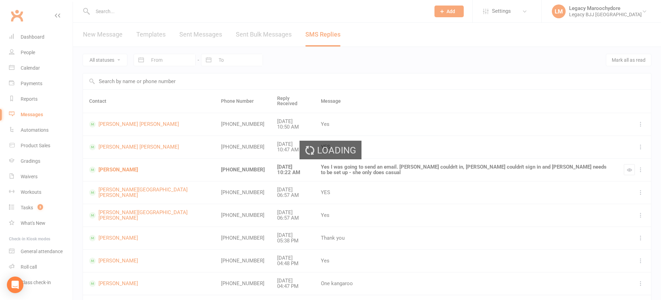
click at [111, 160] on div "Loading" at bounding box center [330, 150] width 661 height 300
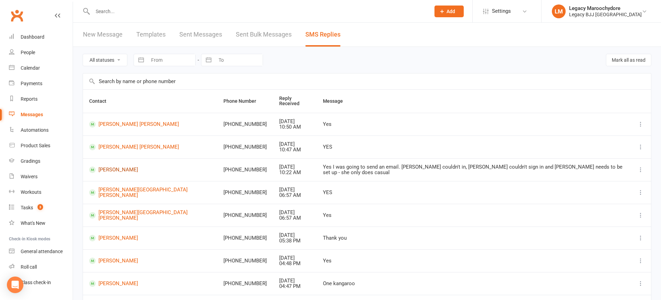
click at [113, 166] on link "Liam Hogan" at bounding box center [150, 169] width 122 height 7
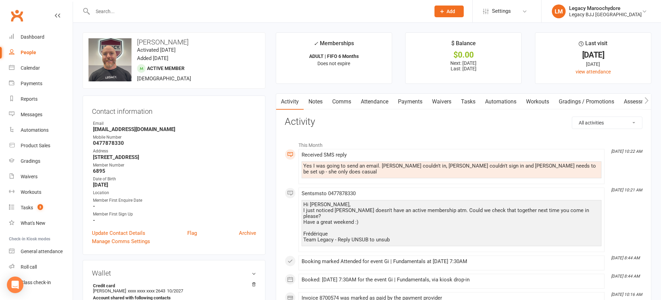
click at [336, 102] on link "Comms" at bounding box center [341, 102] width 29 height 16
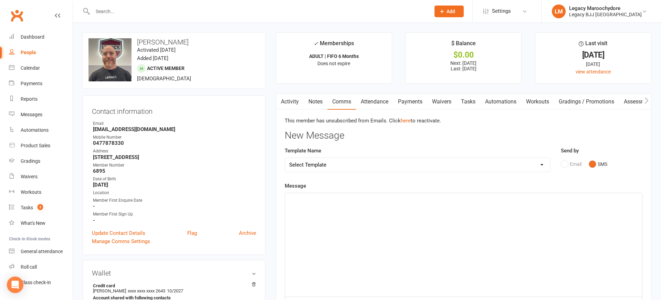
click at [357, 213] on div "﻿" at bounding box center [463, 244] width 357 height 103
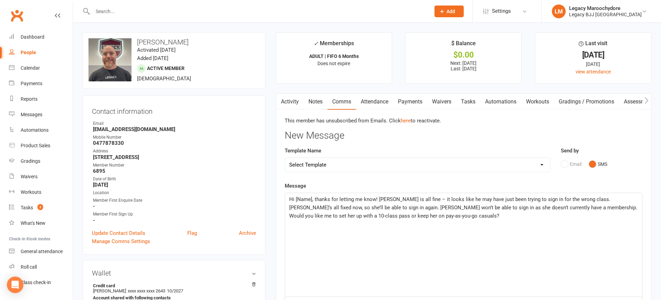
click at [312, 198] on span "Hi [Name], thanks for letting me know! Hamish is all fine – it looks like he ma…" at bounding box center [463, 207] width 349 height 23
click at [630, 198] on span "Hi Liam, thanks for letting me know! Hamish is all fine – it looks like he may …" at bounding box center [463, 207] width 349 height 23
click at [368, 205] on span "Hi Liam, thanks for letting me know! Hamish is all fine – it looks like he may …" at bounding box center [462, 207] width 346 height 23
click at [421, 237] on div "Hi Liam, thanks for letting me know! Hamish is all fine – it looks like he may …" at bounding box center [463, 244] width 357 height 103
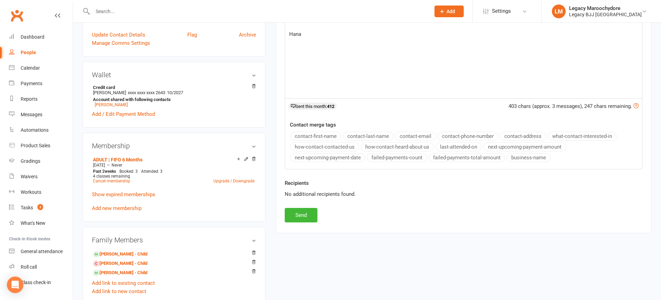
scroll to position [198, 0]
click at [301, 218] on button "Send" at bounding box center [301, 214] width 33 height 14
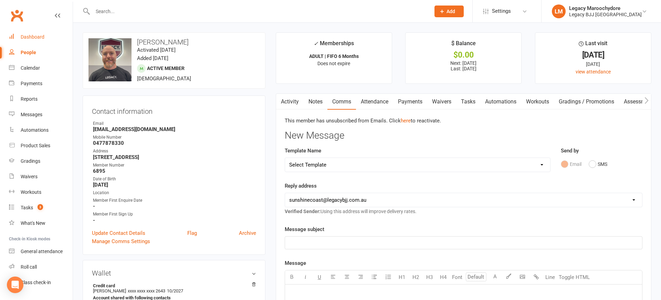
scroll to position [0, 0]
click at [42, 38] on div "Dashboard" at bounding box center [33, 37] width 24 height 6
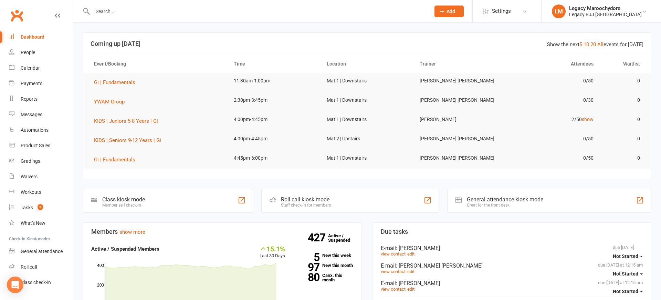
click at [38, 35] on div "Dashboard" at bounding box center [33, 37] width 24 height 6
click at [608, 7] on div "Legacy Maroochydore" at bounding box center [605, 8] width 73 height 6
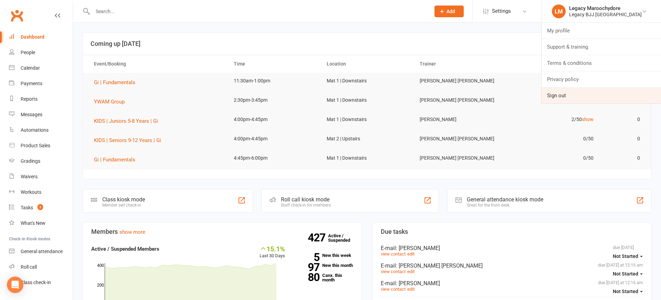
click at [571, 93] on link "Sign out" at bounding box center [601, 95] width 119 height 16
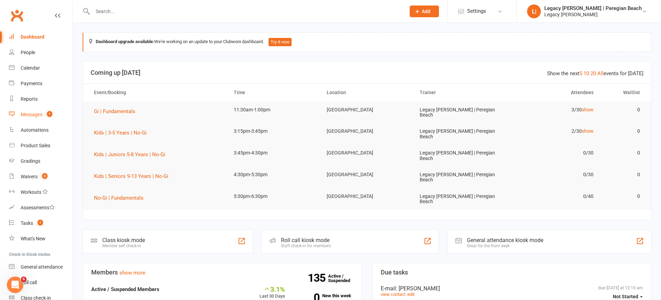
click at [31, 116] on div "Messages" at bounding box center [32, 115] width 22 height 6
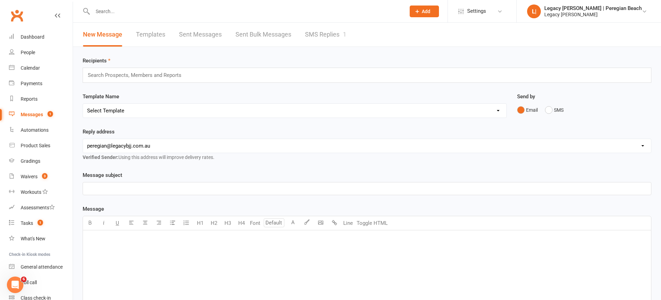
click at [309, 33] on link "SMS Replies 1" at bounding box center [325, 35] width 41 height 24
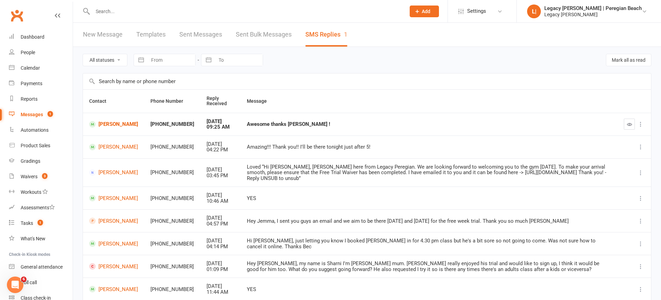
click at [257, 124] on div "Awesome thanks Jemma !" at bounding box center [429, 124] width 365 height 6
click at [109, 123] on link "Bryan Kennedy" at bounding box center [113, 124] width 49 height 7
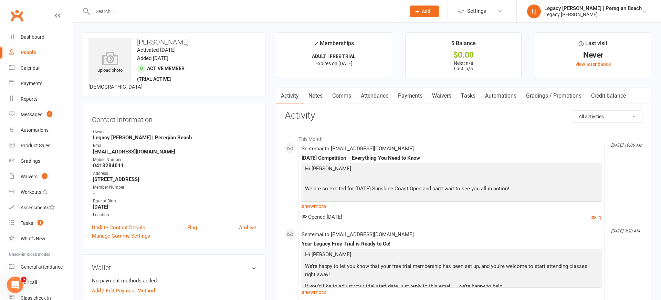
drag, startPoint x: 344, startPoint y: 93, endPoint x: 350, endPoint y: 104, distance: 12.0
click at [344, 93] on link "Comms" at bounding box center [341, 96] width 29 height 16
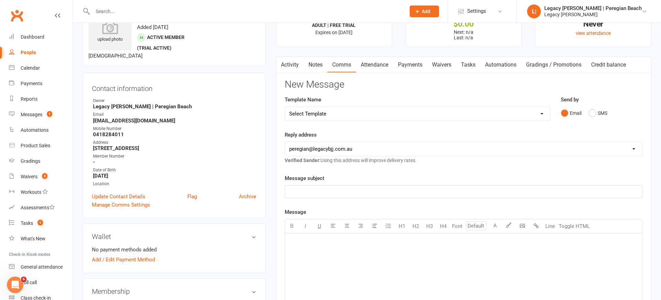
scroll to position [39, 0]
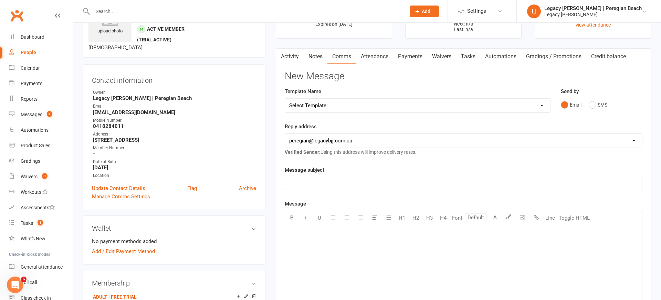
click at [289, 50] on link "Activity" at bounding box center [290, 57] width 28 height 16
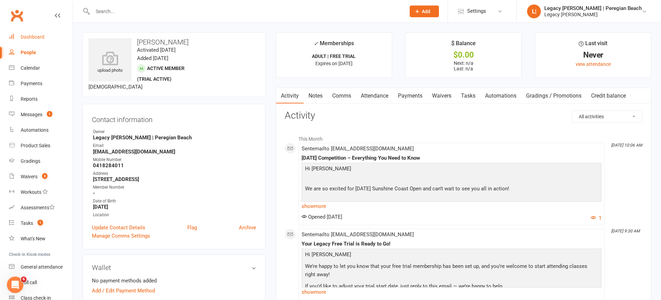
click at [37, 35] on div "Dashboard" at bounding box center [33, 37] width 24 height 6
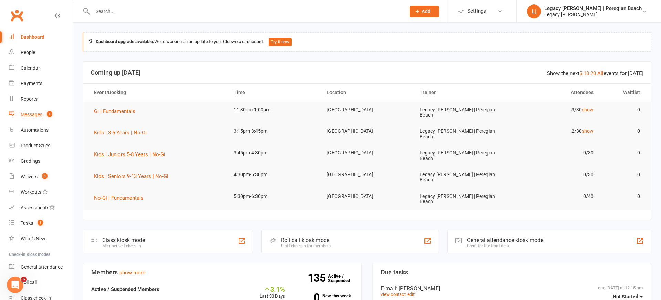
click at [35, 116] on div "Messages" at bounding box center [32, 115] width 22 height 6
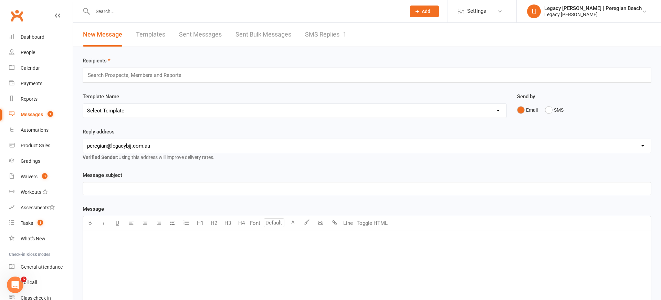
click at [336, 37] on link "SMS Replies 1" at bounding box center [325, 35] width 41 height 24
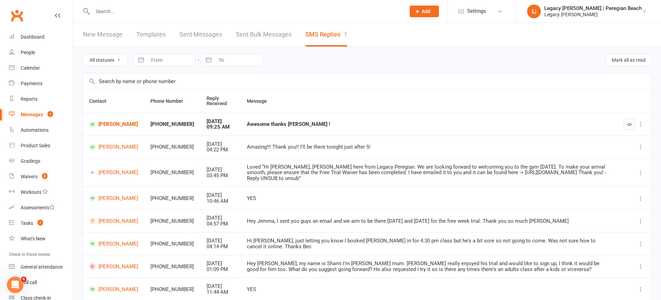
click at [630, 124] on icon "button" at bounding box center [629, 124] width 5 height 5
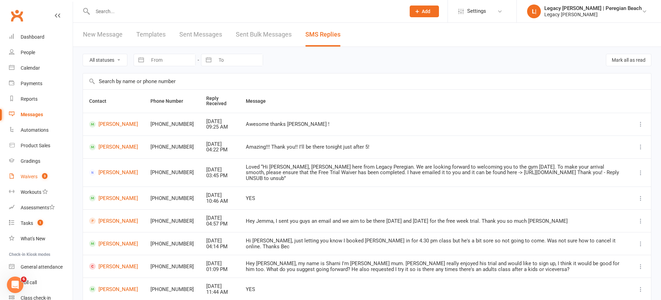
click at [24, 176] on div "Waivers" at bounding box center [29, 177] width 17 height 6
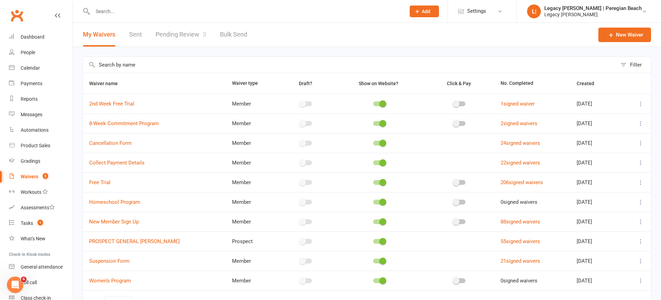
click at [186, 33] on link "Pending Review 3" at bounding box center [181, 35] width 51 height 24
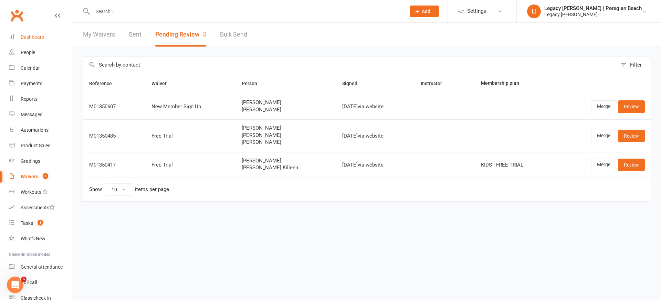
click at [32, 33] on link "Dashboard" at bounding box center [41, 36] width 64 height 15
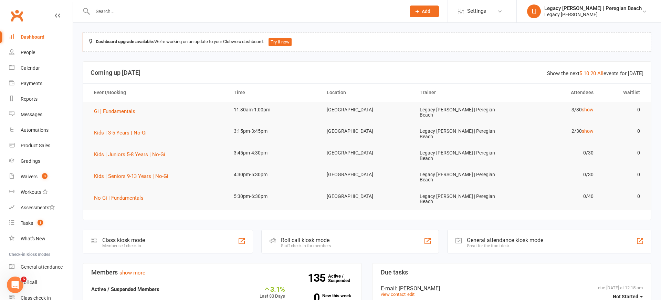
click at [181, 8] on input "text" at bounding box center [246, 12] width 310 height 10
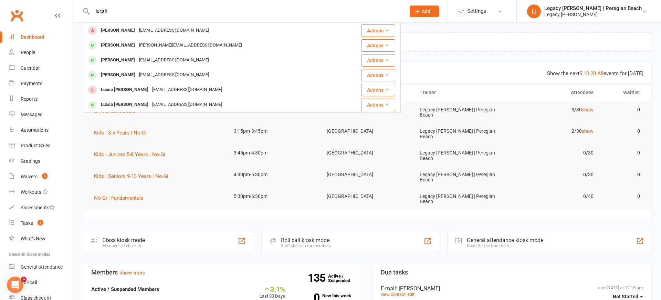
type input "Lucas"
drag, startPoint x: 181, startPoint y: 8, endPoint x: 125, endPoint y: 31, distance: 60.4
click at [125, 31] on div "Lucah Watson" at bounding box center [118, 30] width 38 height 10
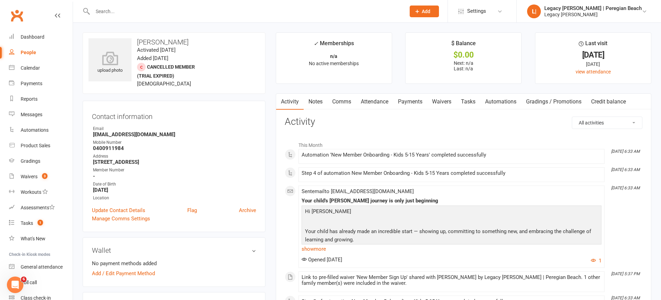
click at [341, 103] on link "Comms" at bounding box center [341, 102] width 29 height 16
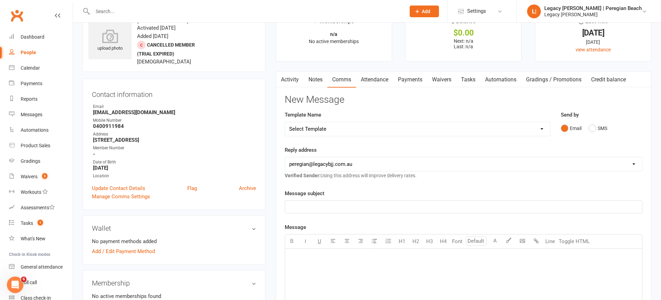
scroll to position [21, 0]
click at [331, 206] on p "﻿" at bounding box center [463, 207] width 349 height 8
drag, startPoint x: 288, startPoint y: 208, endPoint x: 291, endPoint y: 209, distance: 3.6
click at [289, 209] on div "promo sign up" at bounding box center [463, 207] width 357 height 12
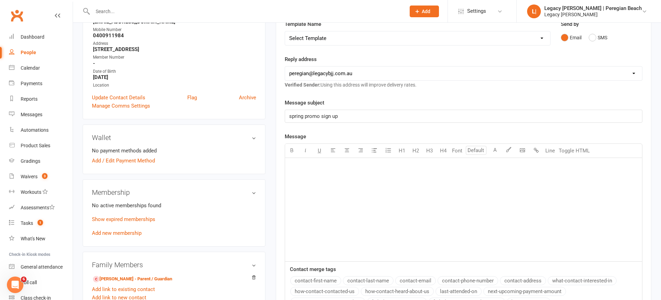
scroll to position [114, 0]
click at [335, 253] on div "﻿" at bounding box center [463, 208] width 357 height 103
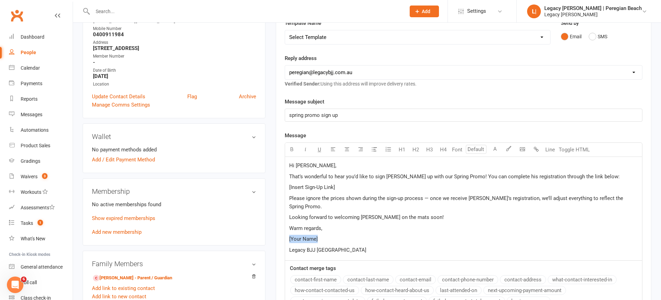
drag, startPoint x: 317, startPoint y: 229, endPoint x: 283, endPoint y: 229, distance: 34.4
click at [283, 229] on div "Activity Notes Comms Attendance Payments Waivers Tasks Automations Gradings / P…" at bounding box center [464, 178] width 376 height 396
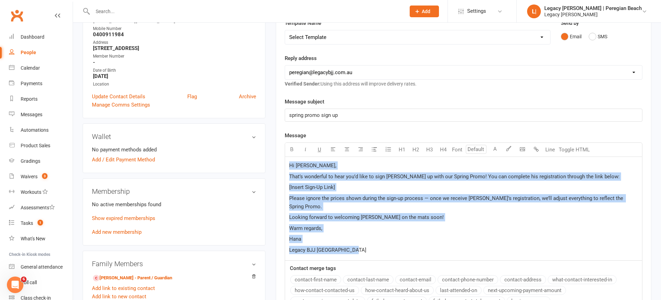
drag, startPoint x: 360, startPoint y: 239, endPoint x: 267, endPoint y: 160, distance: 121.9
click at [267, 160] on div "upload photo Lucah Watson Activated 18 August, 2025 Added 18 August, 2025 Cance…" at bounding box center [366, 230] width 579 height 622
copy div "Hi Samantha, That’s wonderful to hear you’d like to sign Lucah up with our Spri…"
drag, startPoint x: 443, startPoint y: 229, endPoint x: 447, endPoint y: 228, distance: 4.5
click at [444, 234] on p "Hana" at bounding box center [463, 238] width 349 height 8
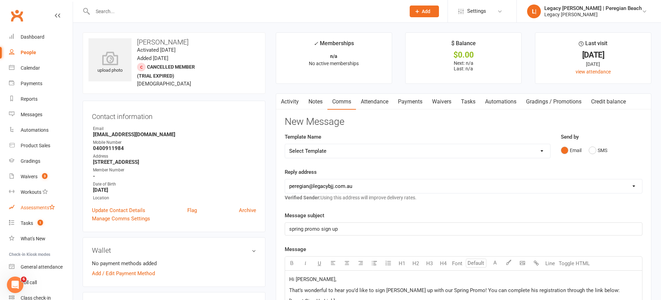
scroll to position [0, 0]
click at [31, 178] on div "Waivers" at bounding box center [29, 177] width 17 height 6
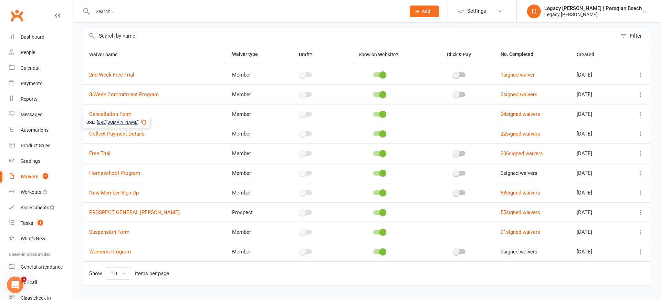
scroll to position [29, 0]
click at [641, 192] on icon at bounding box center [640, 192] width 7 height 7
drag, startPoint x: 604, startPoint y: 232, endPoint x: 608, endPoint y: 229, distance: 5.4
click at [604, 232] on link "Copy external link to clipboard" at bounding box center [604, 233] width 81 height 14
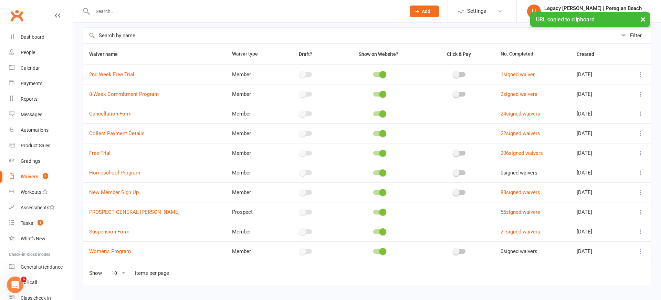
drag, startPoint x: 33, startPoint y: 37, endPoint x: 91, endPoint y: 18, distance: 60.9
click at [33, 36] on div "Dashboard" at bounding box center [33, 37] width 24 height 6
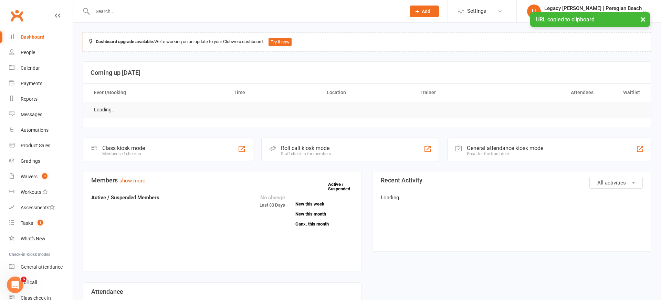
click at [133, 12] on div "× URL copied to clipboard" at bounding box center [326, 12] width 652 height 0
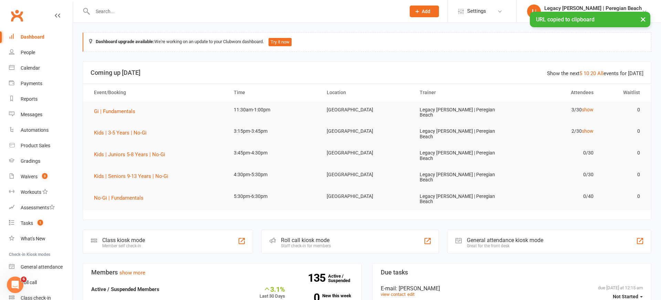
click at [133, 12] on div "× URL copied to clipboard" at bounding box center [326, 12] width 652 height 0
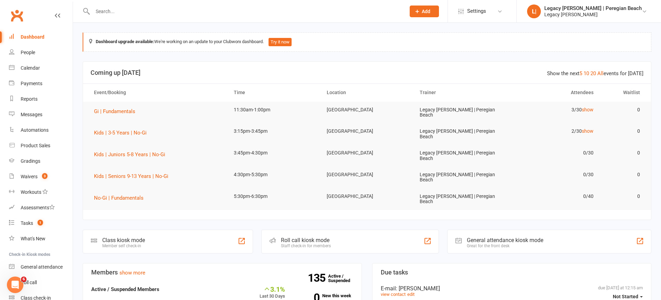
click at [115, 11] on input "text" at bounding box center [246, 12] width 310 height 10
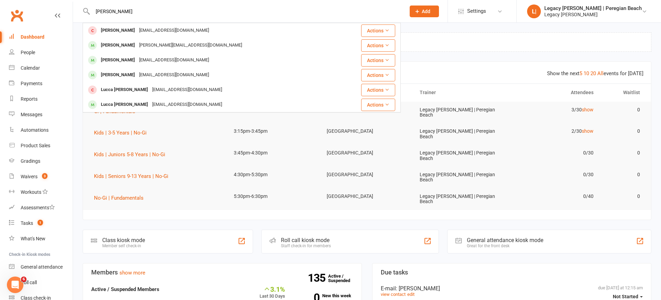
type input "Lucas"
drag, startPoint x: 121, startPoint y: 19, endPoint x: 117, endPoint y: 31, distance: 11.9
click at [117, 31] on div "Lucah Watson" at bounding box center [118, 30] width 38 height 10
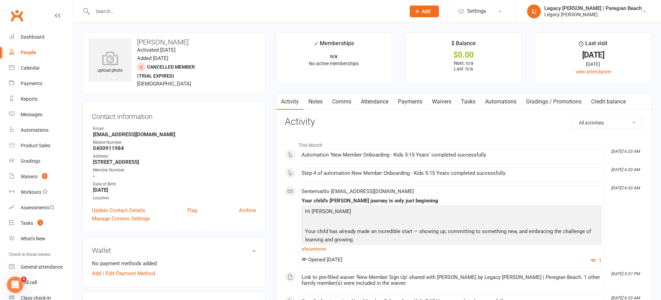
click at [345, 102] on link "Comms" at bounding box center [341, 102] width 29 height 16
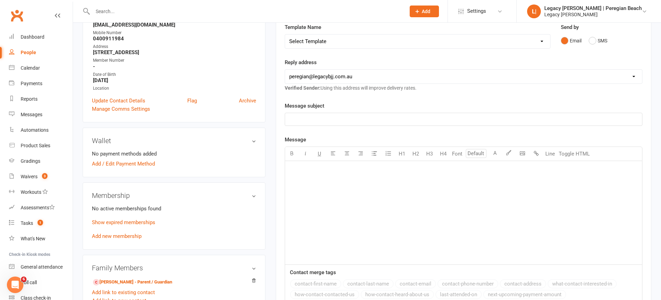
scroll to position [110, 0]
click at [352, 256] on div "﻿" at bounding box center [463, 211] width 357 height 103
click at [310, 116] on p "﻿" at bounding box center [463, 119] width 349 height 8
click at [327, 181] on p "﻿" at bounding box center [463, 180] width 349 height 8
drag, startPoint x: 290, startPoint y: 169, endPoint x: 297, endPoint y: 168, distance: 7.3
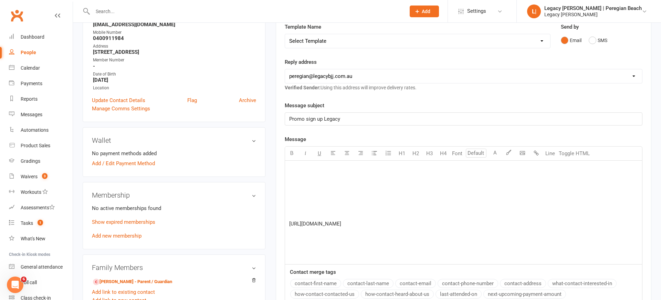
click at [290, 169] on p "﻿" at bounding box center [463, 169] width 349 height 8
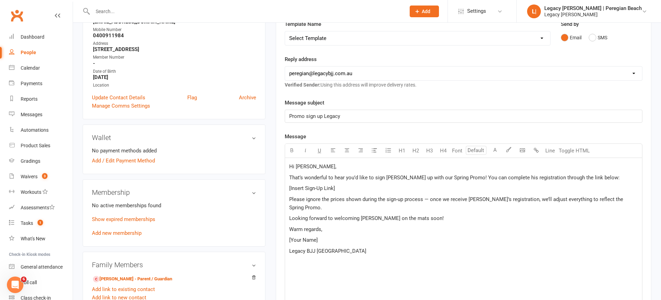
scroll to position [126, 0]
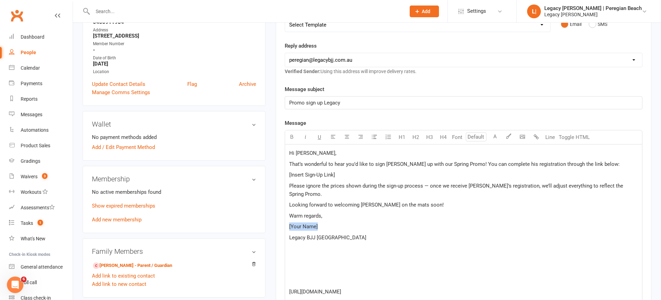
drag, startPoint x: 320, startPoint y: 218, endPoint x: 287, endPoint y: 216, distance: 33.5
click at [285, 216] on div "Hi Samantha, That’s wonderful to hear you’d like to sign Lucah up with our Spri…" at bounding box center [463, 222] width 357 height 156
drag, startPoint x: 380, startPoint y: 282, endPoint x: 289, endPoint y: 283, distance: 91.3
click at [289, 283] on div "Hi Samantha, That’s wonderful to hear you’d like to sign Lucah up with our Spri…" at bounding box center [463, 222] width 357 height 156
copy span "https://app.clubworx.com/s/MVl7gcjN"
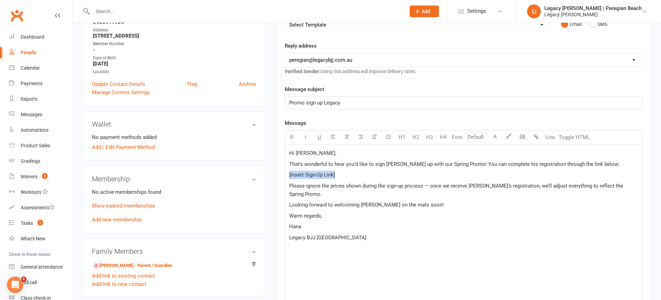
drag, startPoint x: 337, startPoint y: 173, endPoint x: 287, endPoint y: 174, distance: 49.9
click at [287, 174] on div "Hi Samantha, That’s wonderful to hear you’d like to sign Lucah up with our Spri…" at bounding box center [463, 222] width 357 height 156
copy span "[Insert Sign-Up Link]"
drag, startPoint x: 335, startPoint y: 175, endPoint x: 280, endPoint y: 173, distance: 55.5
click at [280, 173] on div "Activity Notes Comms Attendance Payments Waivers Tasks Automations Gradings / P…" at bounding box center [464, 191] width 376 height 449
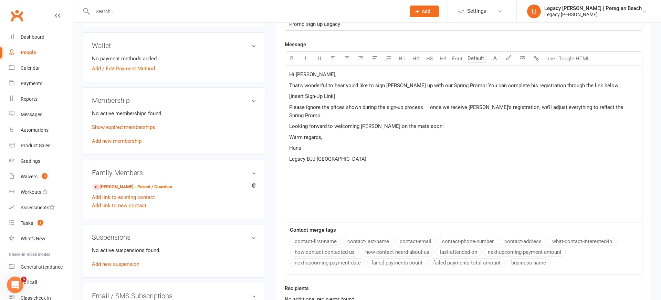
scroll to position [205, 0]
click at [22, 172] on link "Waivers 3" at bounding box center [41, 176] width 64 height 15
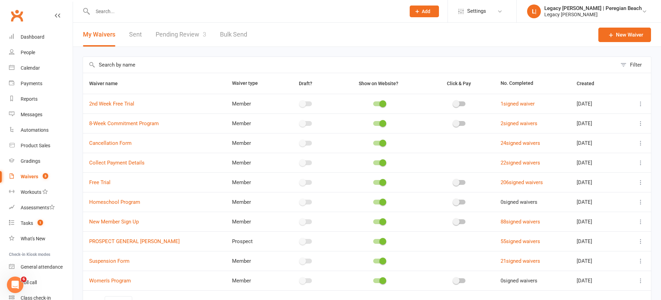
click at [640, 221] on icon at bounding box center [640, 221] width 7 height 7
click at [622, 261] on link "Copy external link to clipboard" at bounding box center [604, 262] width 81 height 14
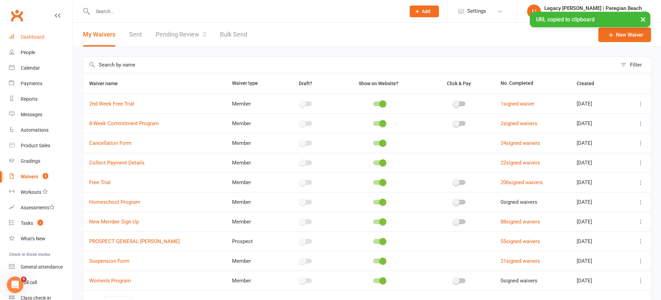
click at [30, 36] on div "Dashboard" at bounding box center [33, 37] width 24 height 6
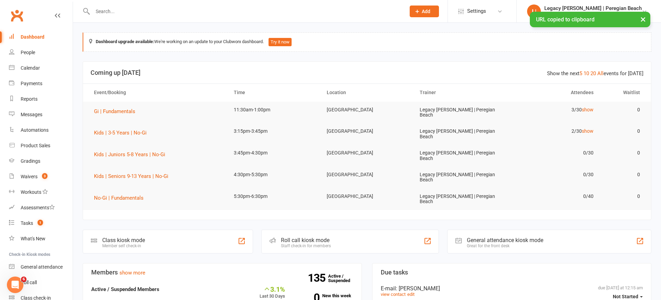
drag, startPoint x: 130, startPoint y: 11, endPoint x: 136, endPoint y: 10, distance: 6.3
click at [131, 11] on input "text" at bounding box center [246, 12] width 310 height 10
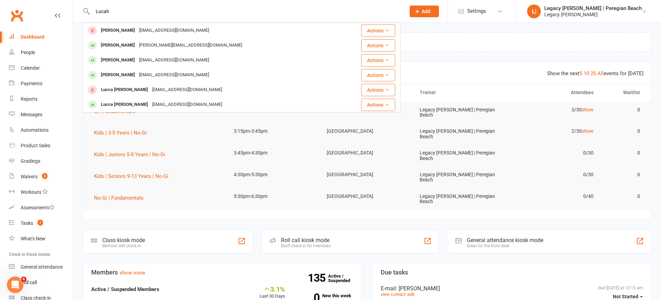
type input "Lucas"
drag, startPoint x: 136, startPoint y: 10, endPoint x: 109, endPoint y: 30, distance: 33.5
click at [109, 30] on div "Lucah Watson" at bounding box center [118, 30] width 38 height 10
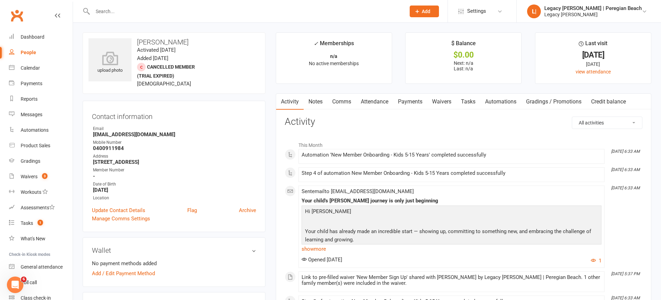
click at [346, 102] on link "Comms" at bounding box center [341, 102] width 29 height 16
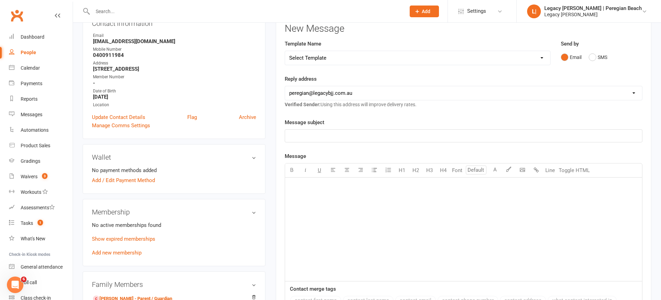
scroll to position [95, 0]
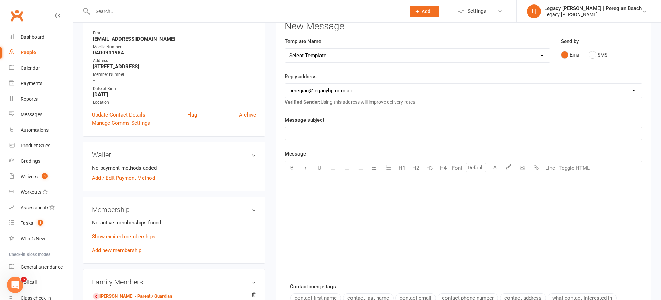
click at [358, 248] on div "﻿" at bounding box center [463, 226] width 357 height 103
click at [327, 175] on div "﻿ ﻿ ﻿ ﻿ ﻿ https://app.clubworx.com/s/MVl7gcjN" at bounding box center [463, 226] width 357 height 103
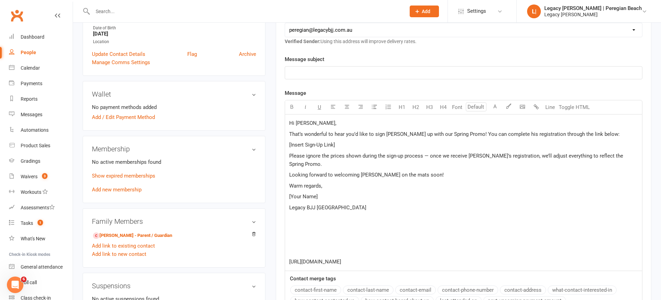
scroll to position [159, 0]
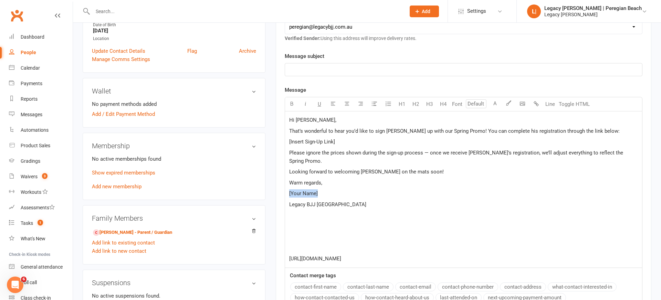
drag, startPoint x: 318, startPoint y: 184, endPoint x: 283, endPoint y: 181, distance: 35.5
click at [282, 181] on div "Activity Notes Comms Attendance Payments Waivers Tasks Automations Gradings / P…" at bounding box center [464, 158] width 376 height 449
drag, startPoint x: 383, startPoint y: 248, endPoint x: 255, endPoint y: 245, distance: 127.1
click at [253, 247] on div "upload photo Lucah Watson Activated 18 August, 2025 Added 18 August, 2025 Cance…" at bounding box center [366, 184] width 579 height 622
copy span "https://app.clubworx.com/s/MVl7gcjN"
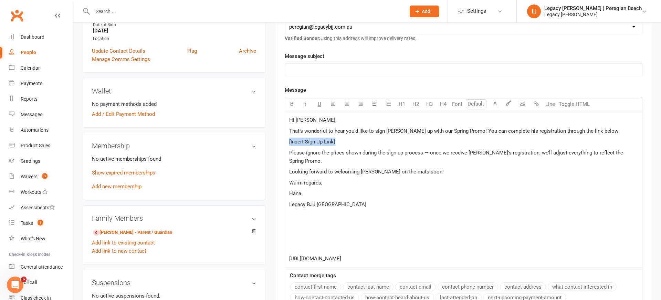
drag, startPoint x: 339, startPoint y: 142, endPoint x: 268, endPoint y: 142, distance: 70.6
click at [268, 142] on div "upload photo Lucah Watson Activated 18 August, 2025 Added 18 August, 2025 Cance…" at bounding box center [366, 184] width 579 height 622
drag, startPoint x: 381, startPoint y: 251, endPoint x: 238, endPoint y: 254, distance: 143.3
click at [238, 254] on div "upload photo Lucah Watson Activated 18 August, 2025 Added 18 August, 2025 Cance…" at bounding box center [366, 184] width 579 height 622
click at [239, 254] on div "Add link to new contact" at bounding box center [174, 251] width 164 height 8
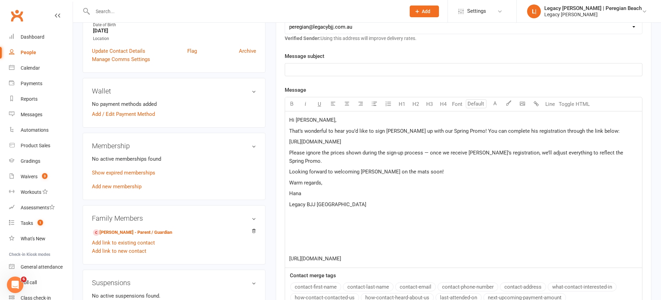
drag, startPoint x: 383, startPoint y: 247, endPoint x: 283, endPoint y: 244, distance: 99.9
click at [277, 245] on div "Activity Notes Comms Attendance Payments Waivers Tasks Automations Gradings / P…" at bounding box center [464, 158] width 376 height 449
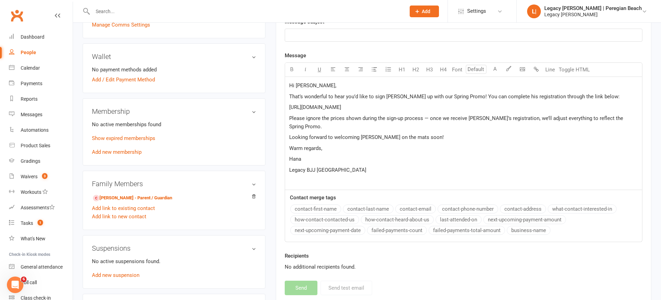
scroll to position [194, 0]
click at [311, 32] on p "﻿" at bounding box center [463, 35] width 349 height 8
click at [295, 280] on button "Send" at bounding box center [301, 287] width 33 height 14
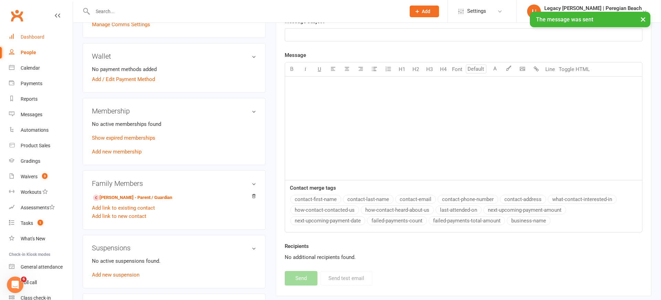
drag, startPoint x: 31, startPoint y: 37, endPoint x: 23, endPoint y: 38, distance: 8.6
click at [32, 37] on div "Dashboard" at bounding box center [33, 37] width 24 height 6
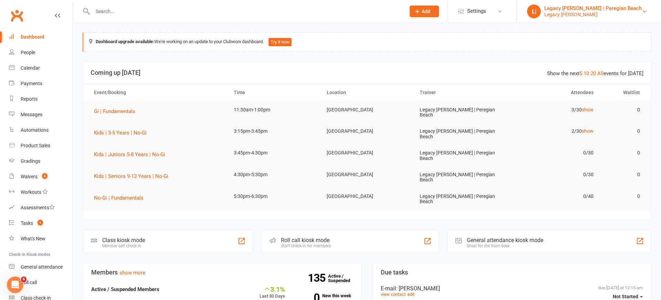
click at [582, 7] on div "Legacy Jiu Jitsu | Peregian Beach" at bounding box center [592, 8] width 97 height 6
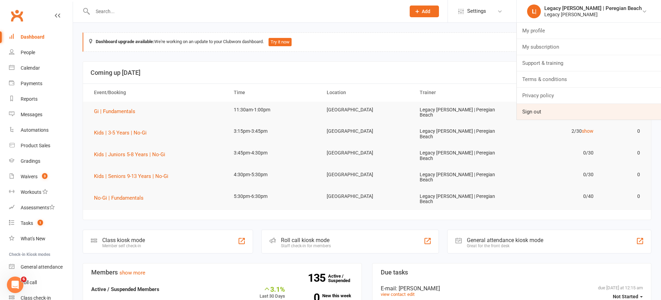
click at [596, 110] on link "Sign out" at bounding box center [589, 112] width 144 height 16
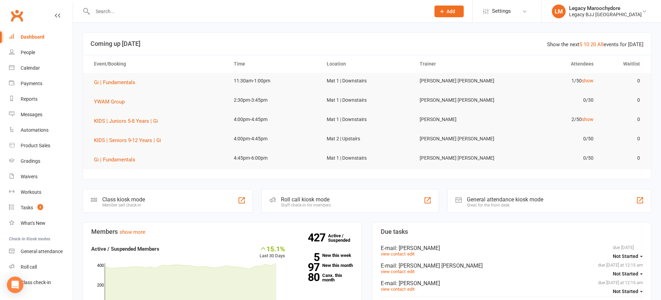
click at [29, 36] on div "Dashboard" at bounding box center [33, 37] width 24 height 6
drag, startPoint x: 23, startPoint y: 54, endPoint x: 171, endPoint y: 54, distance: 148.1
click at [23, 54] on div "People" at bounding box center [28, 53] width 14 height 6
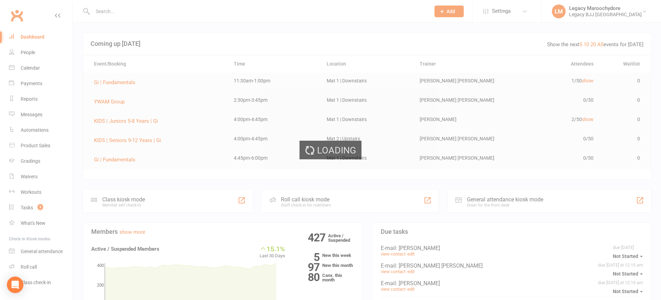
select select "100"
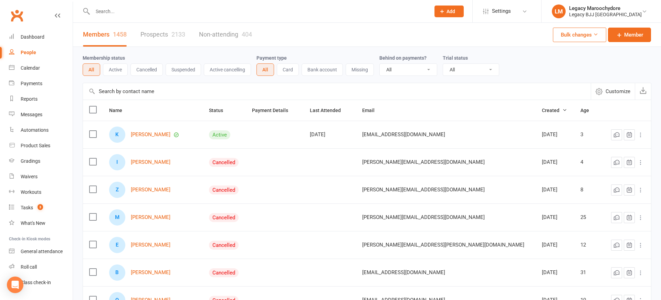
click at [455, 12] on span "Add" at bounding box center [451, 12] width 9 height 6
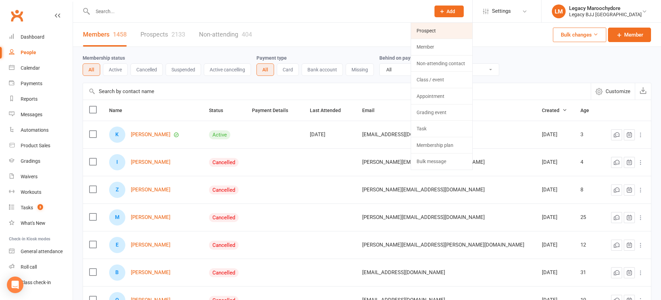
click at [440, 31] on link "Prospect" at bounding box center [441, 31] width 61 height 16
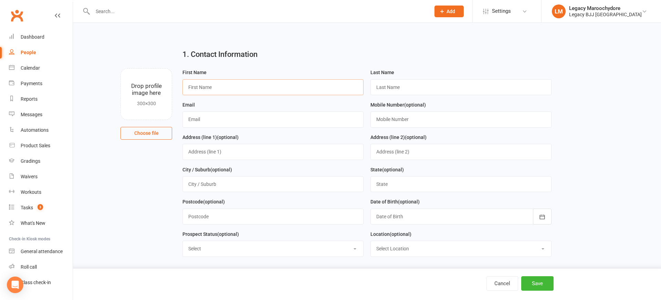
paste input "Kalena"
type input "Kalena"
drag, startPoint x: 404, startPoint y: 86, endPoint x: 436, endPoint y: 36, distance: 59.6
click at [415, 86] on input "text" at bounding box center [461, 87] width 181 height 16
paste input "Valley"
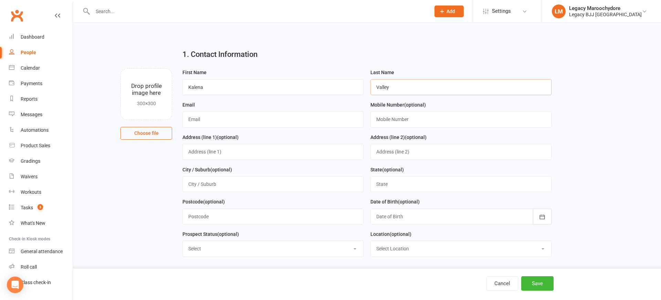
type input "Valley"
click at [292, 1] on div at bounding box center [254, 11] width 343 height 22
click at [218, 117] on input "text" at bounding box center [272, 119] width 181 height 16
paste input "[EMAIL_ADDRESS][DOMAIN_NAME]"
drag, startPoint x: 191, startPoint y: 118, endPoint x: 552, endPoint y: 122, distance: 360.9
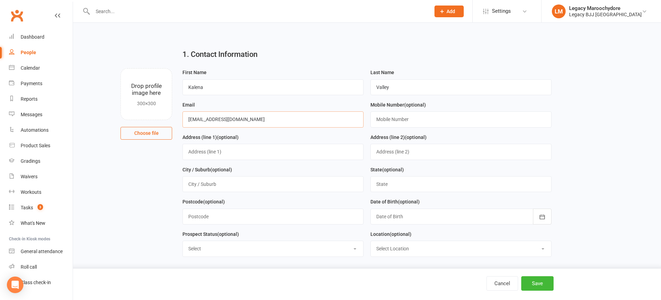
click at [192, 118] on input "[EMAIL_ADDRESS][DOMAIN_NAME]" at bounding box center [272, 119] width 181 height 16
type input "[EMAIL_ADDRESS][DOMAIN_NAME]"
click at [533, 282] on button "Save" at bounding box center [537, 283] width 32 height 14
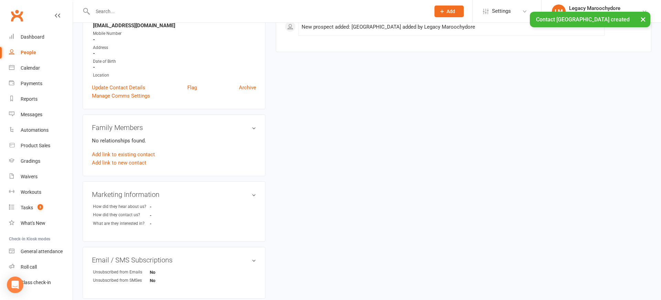
scroll to position [123, 0]
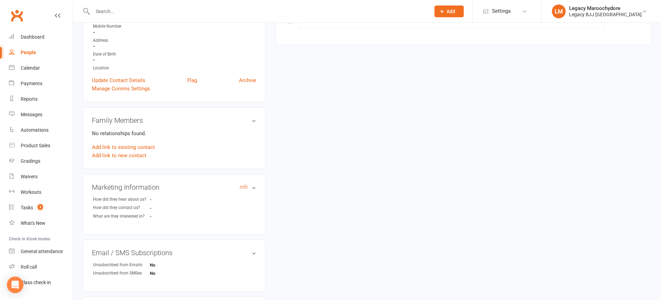
click at [255, 187] on h3 "Marketing Information edit" at bounding box center [174, 187] width 164 height 8
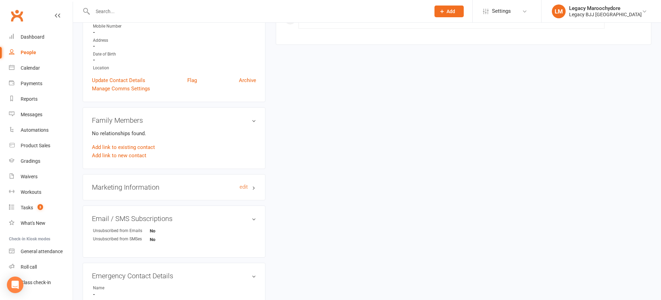
click at [239, 186] on h3 "Marketing Information edit" at bounding box center [174, 187] width 164 height 8
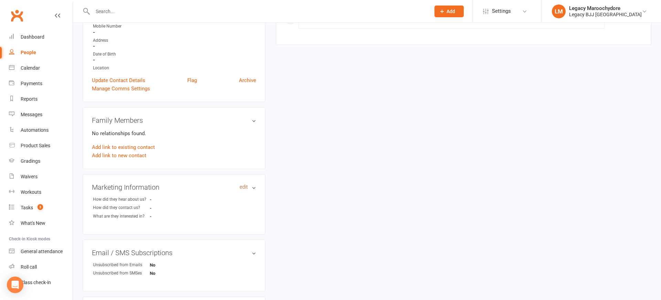
click at [245, 186] on link "edit" at bounding box center [244, 187] width 8 height 6
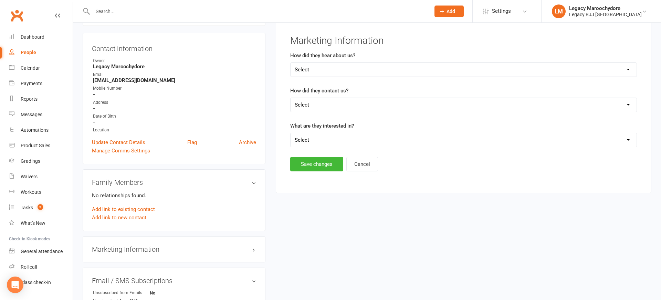
scroll to position [47, 0]
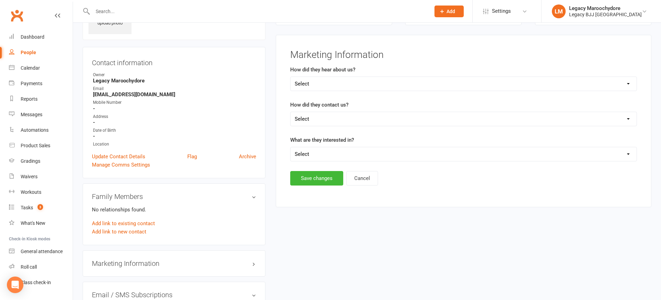
select select "[DEMOGRAPHIC_DATA]'s"
click at [321, 180] on button "Save changes" at bounding box center [316, 178] width 53 height 14
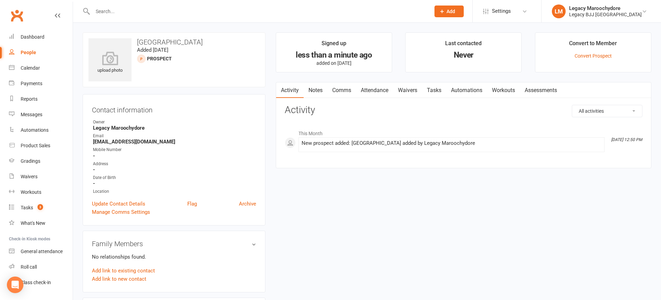
scroll to position [0, 0]
click at [445, 11] on icon at bounding box center [442, 11] width 6 height 6
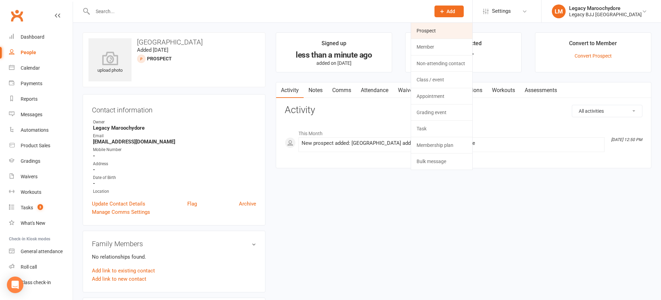
click at [439, 30] on link "Prospect" at bounding box center [441, 31] width 61 height 16
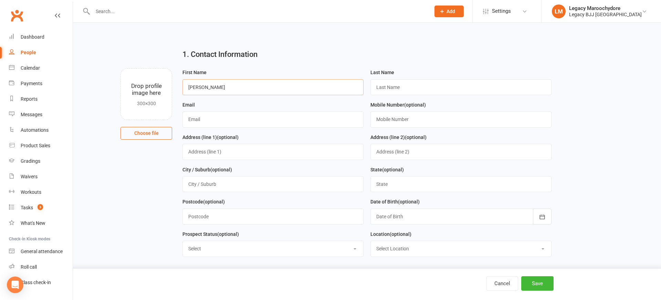
type input "[PERSON_NAME]"
paste input "[EMAIL_ADDRESS][DOMAIN_NAME]"
type input "[EMAIL_ADDRESS][DOMAIN_NAME]"
type input "[PERSON_NAME]"
click at [539, 284] on button "Save" at bounding box center [537, 283] width 32 height 14
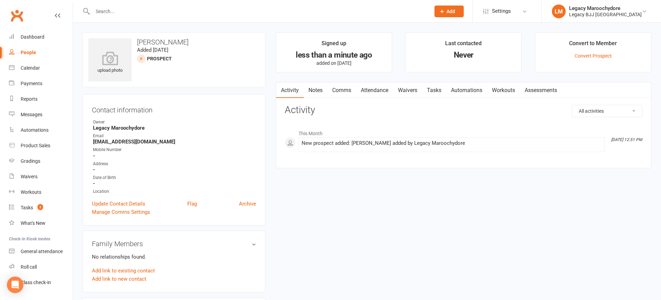
click at [445, 10] on icon at bounding box center [442, 11] width 6 height 6
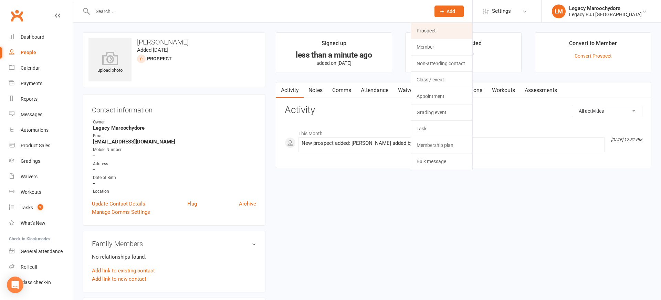
click at [439, 31] on link "Prospect" at bounding box center [441, 31] width 61 height 16
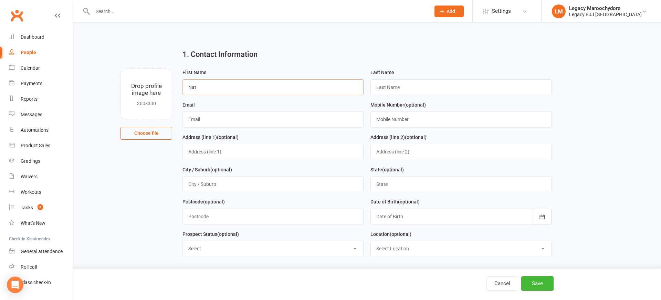
type input "Nat"
paste input "Lock-Sherwood"
type input "Lock-Sherwood"
paste input "[EMAIL_ADDRESS][DOMAIN_NAME]"
click at [190, 118] on input "[EMAIL_ADDRESS][DOMAIN_NAME]" at bounding box center [272, 119] width 181 height 16
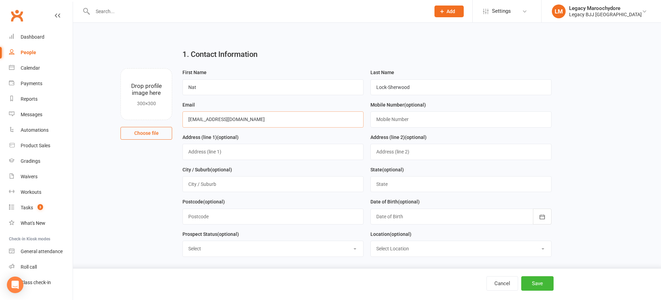
click at [189, 119] on input "[EMAIL_ADDRESS][DOMAIN_NAME]" at bounding box center [272, 119] width 181 height 16
type input "[EMAIL_ADDRESS][DOMAIN_NAME]"
click at [544, 280] on button "Save" at bounding box center [537, 283] width 32 height 14
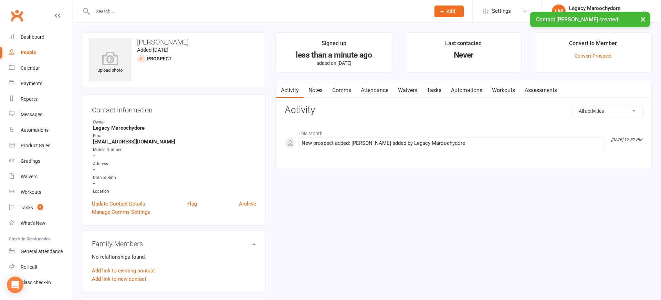
click at [470, 12] on div "× Contact [PERSON_NAME] created" at bounding box center [326, 12] width 652 height 0
click at [455, 10] on span "Add" at bounding box center [451, 12] width 9 height 6
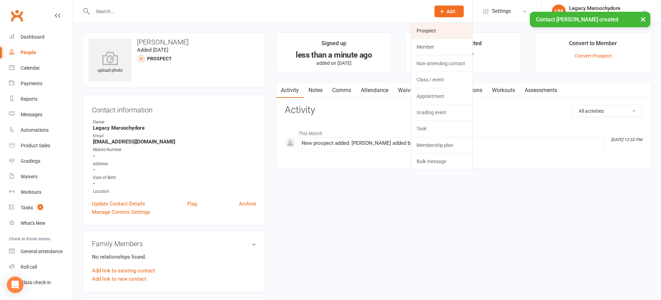
click at [453, 29] on link "Prospect" at bounding box center [441, 31] width 61 height 16
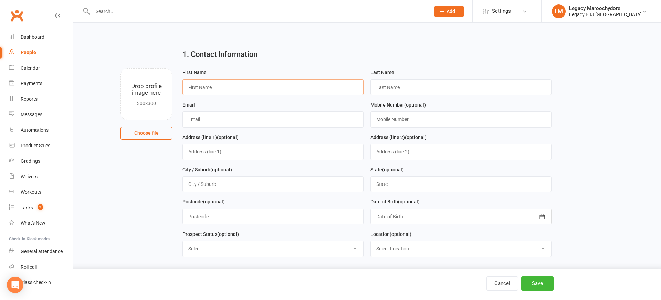
paste input "[PERSON_NAME]"
type input "[PERSON_NAME]"
paste input "[PERSON_NAME]"
type input "[PERSON_NAME]"
paste input "[EMAIL_ADDRESS][DOMAIN_NAME]"
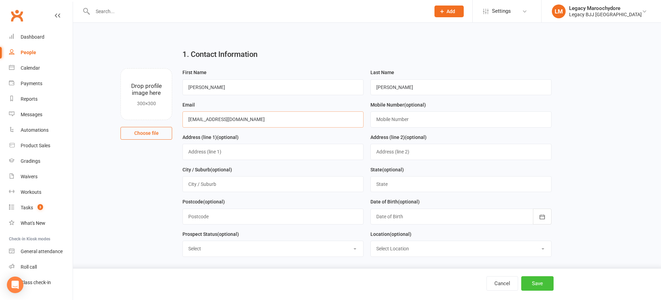
type input "[EMAIL_ADDRESS][DOMAIN_NAME]"
click at [541, 282] on button "Save" at bounding box center [537, 283] width 32 height 14
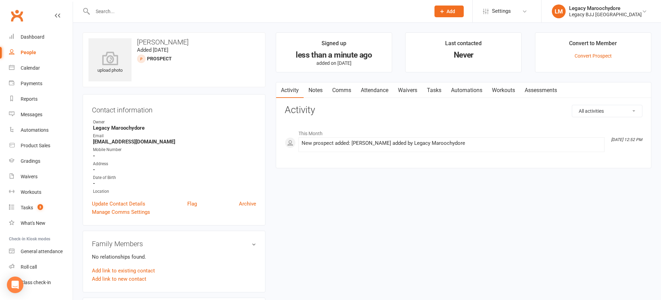
click at [455, 11] on span "Add" at bounding box center [451, 12] width 9 height 6
click at [251, 16] on div at bounding box center [254, 11] width 343 height 22
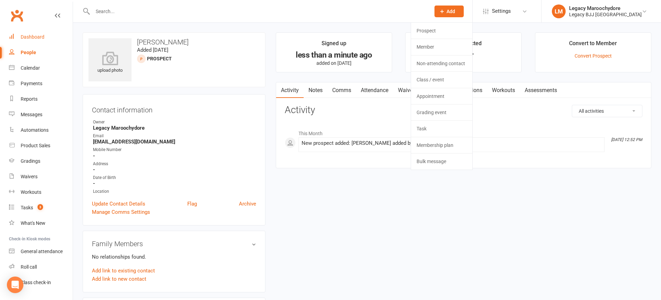
drag, startPoint x: 34, startPoint y: 33, endPoint x: 40, endPoint y: 32, distance: 5.9
click at [34, 33] on link "Dashboard" at bounding box center [41, 36] width 64 height 15
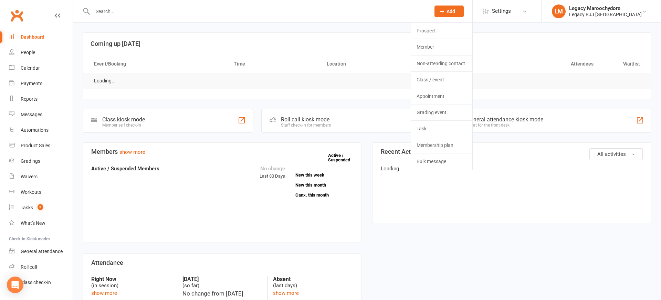
click at [139, 11] on input "text" at bounding box center [258, 12] width 335 height 10
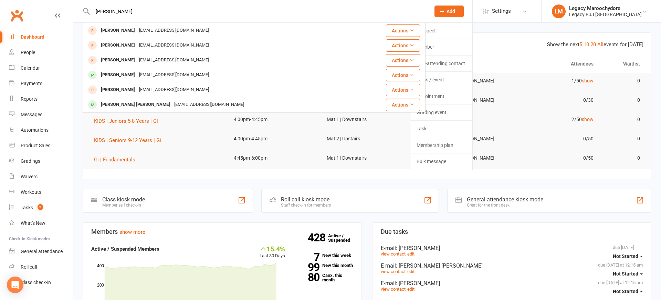
type input "[PERSON_NAME]"
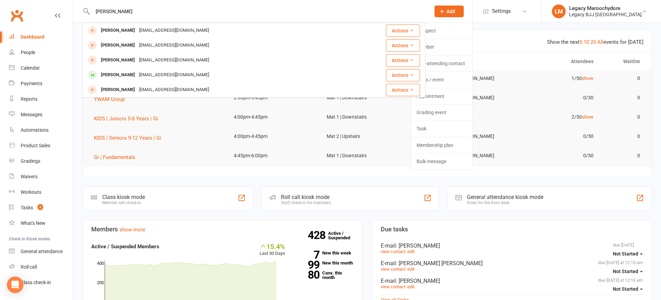
click at [455, 13] on span "Add" at bounding box center [451, 12] width 9 height 6
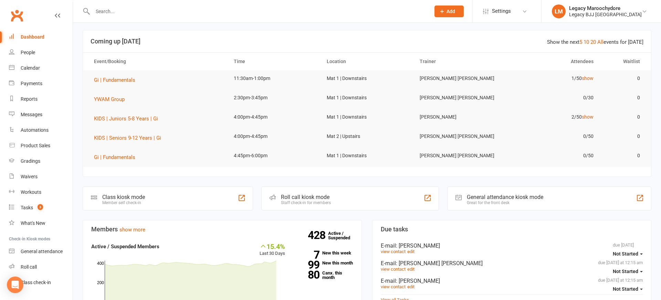
click at [455, 12] on span "Add" at bounding box center [451, 12] width 9 height 6
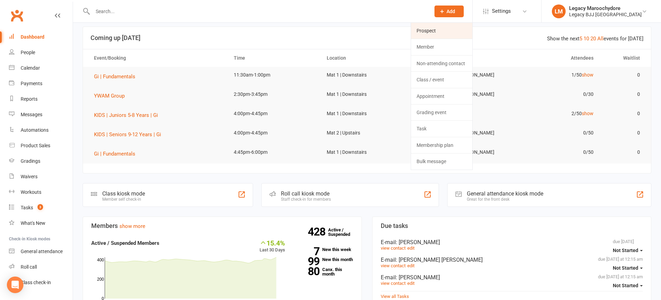
scroll to position [8, 0]
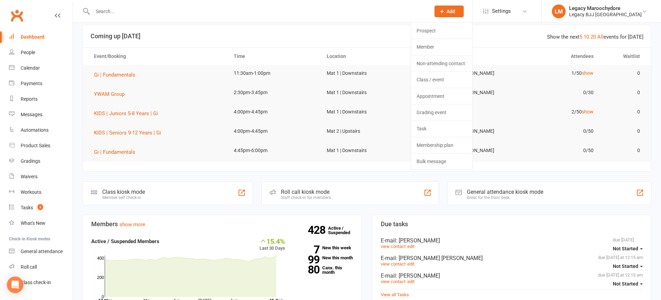
click at [451, 30] on link "Prospect" at bounding box center [441, 31] width 61 height 16
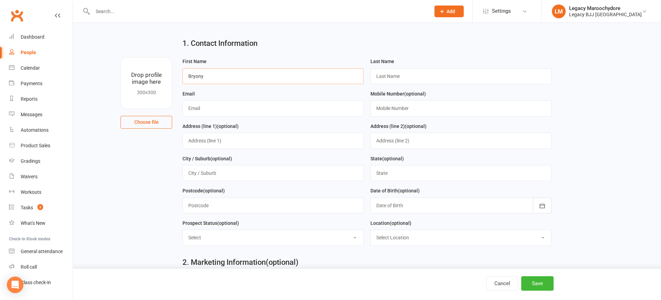
scroll to position [12, 0]
drag, startPoint x: 195, startPoint y: 74, endPoint x: 205, endPoint y: 73, distance: 10.0
click at [198, 74] on input "Bryony" at bounding box center [272, 75] width 181 height 16
type input "Briony"
type input "[PERSON_NAME]"
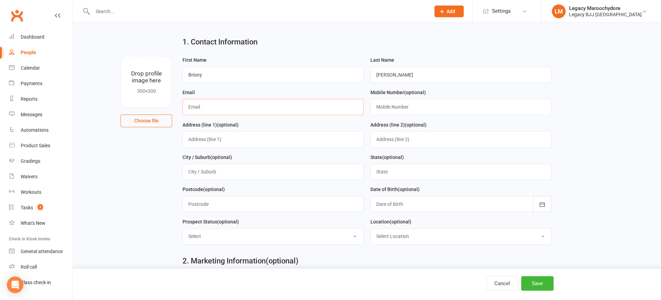
paste input "[EMAIL_ADDRESS][DOMAIN_NAME]"
click at [189, 105] on input "[EMAIL_ADDRESS][DOMAIN_NAME]" at bounding box center [272, 107] width 181 height 16
type input "[EMAIL_ADDRESS][DOMAIN_NAME]"
click at [533, 288] on button "Save" at bounding box center [537, 283] width 32 height 14
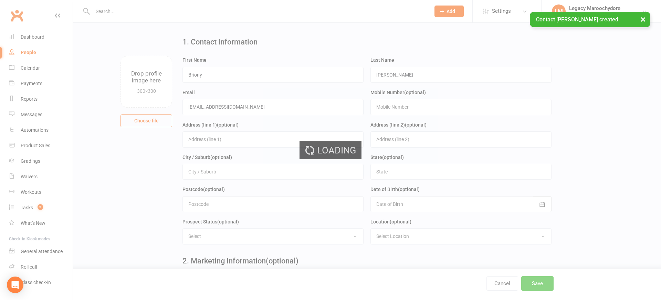
scroll to position [0, 0]
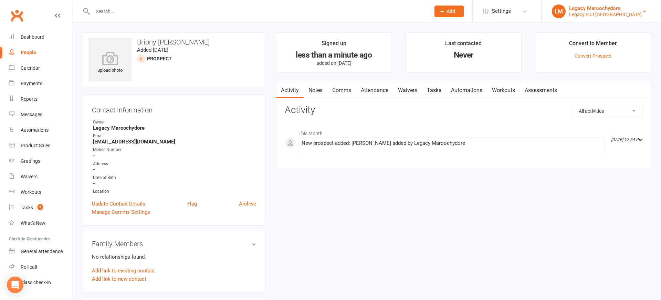
click at [623, 14] on div "Legacy BJJ [GEOGRAPHIC_DATA]" at bounding box center [605, 14] width 73 height 6
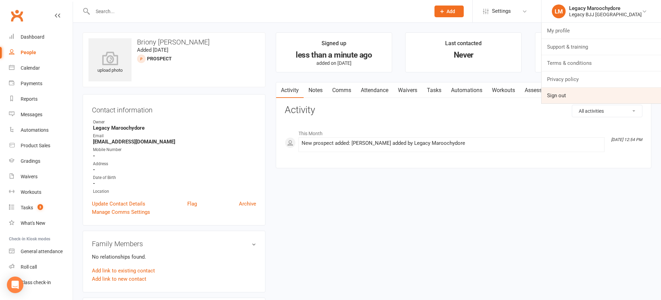
click at [588, 91] on link "Sign out" at bounding box center [601, 95] width 119 height 16
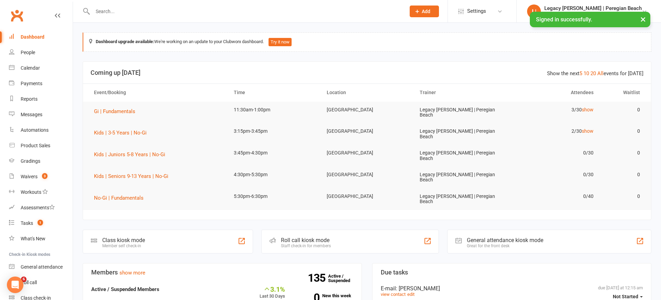
click at [121, 12] on input "text" at bounding box center [246, 12] width 310 height 10
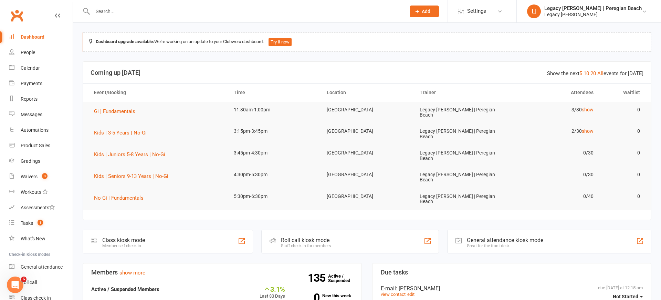
click at [430, 10] on span "Add" at bounding box center [426, 12] width 9 height 6
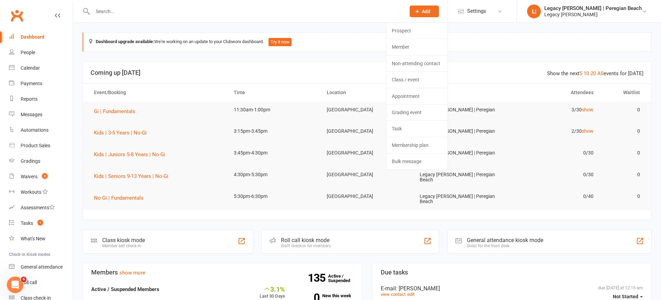
click at [430, 32] on link "Prospect" at bounding box center [416, 31] width 61 height 16
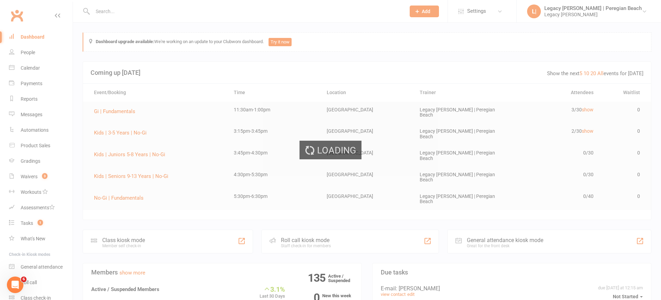
scroll to position [0, 0]
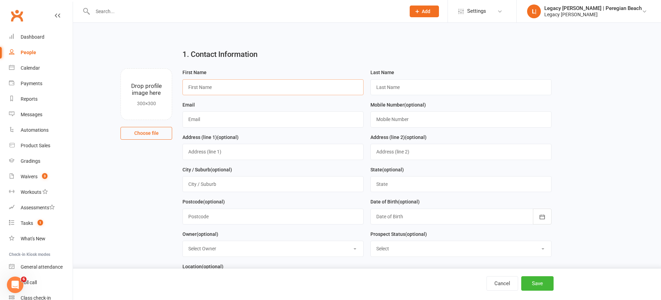
paste input "[EMAIL_ADDRESS][DOMAIN_NAME]"
type input "[EMAIL_ADDRESS][DOMAIN_NAME]"
drag, startPoint x: 261, startPoint y: 88, endPoint x: 150, endPoint y: 88, distance: 110.9
click at [150, 68] on div "Drop profile image here 300×300 Choose file First Name [EMAIL_ADDRESS][DOMAIN_N…" at bounding box center [367, 68] width 569 height 0
paste input "Mardi"
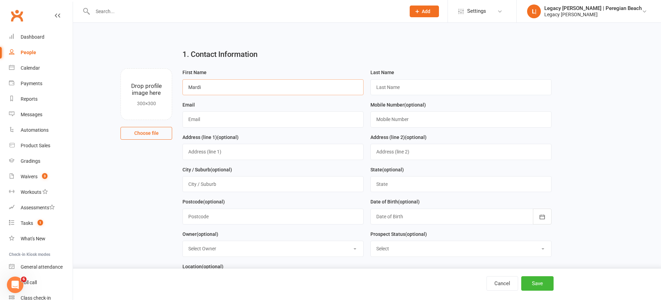
type input "Mardi"
drag, startPoint x: 401, startPoint y: 84, endPoint x: 408, endPoint y: 63, distance: 22.1
paste input "[PERSON_NAME]"
type input "[PERSON_NAME]"
paste input "[EMAIL_ADDRESS][DOMAIN_NAME]"
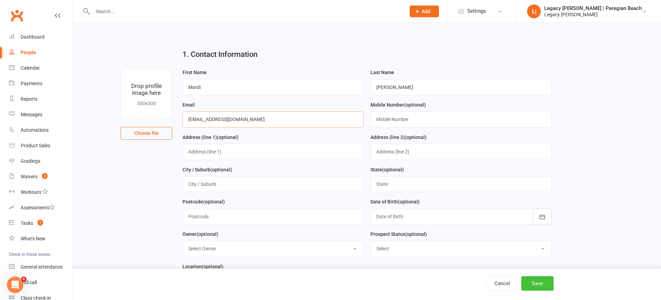
type input "[EMAIL_ADDRESS][DOMAIN_NAME]"
click at [537, 282] on button "Save" at bounding box center [537, 283] width 32 height 14
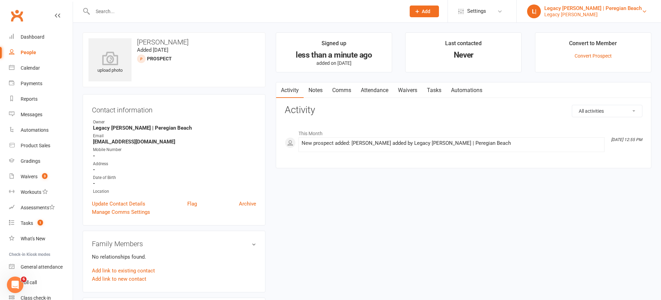
click at [596, 10] on div "Legacy [PERSON_NAME] | Peregian Beach" at bounding box center [592, 8] width 97 height 6
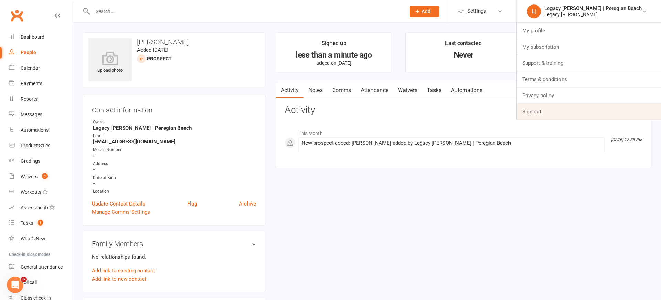
click at [577, 107] on link "Sign out" at bounding box center [589, 112] width 144 height 16
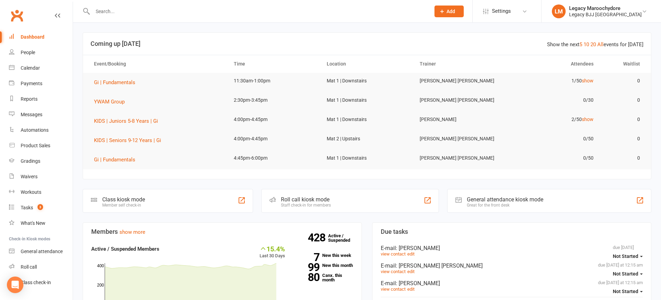
click at [128, 15] on input "text" at bounding box center [258, 12] width 335 height 10
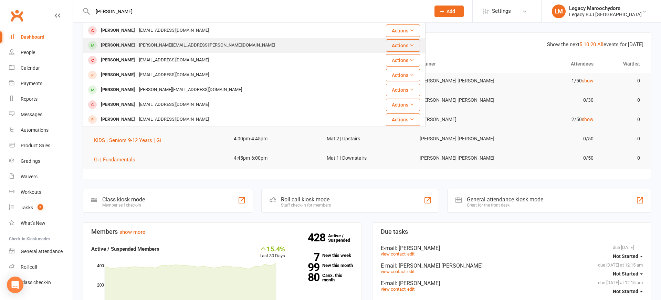
type input "[PERSON_NAME]"
click at [122, 46] on div "[PERSON_NAME]" at bounding box center [118, 45] width 38 height 10
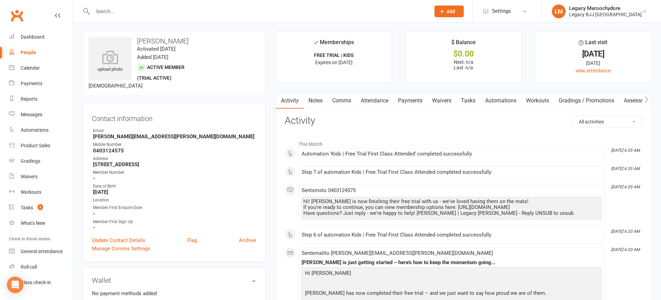
scroll to position [1, 0]
click at [376, 93] on link "Attendance" at bounding box center [374, 100] width 37 height 16
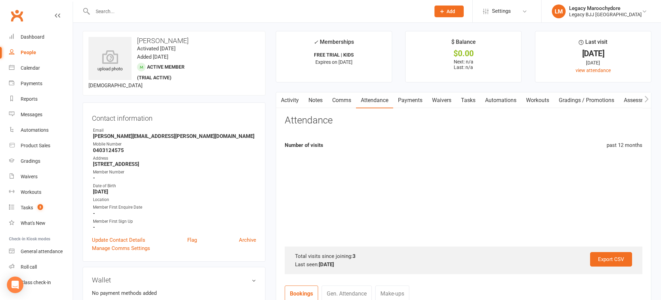
click at [374, 101] on link "Attendance" at bounding box center [374, 100] width 37 height 16
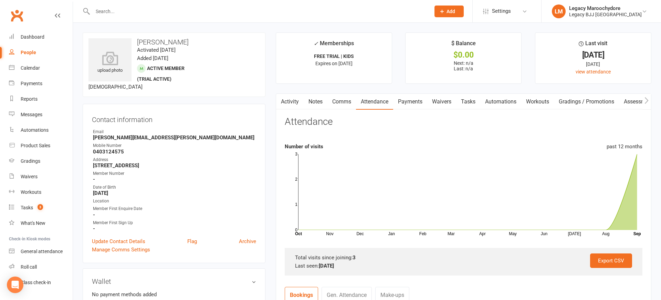
click at [152, 11] on input "text" at bounding box center [258, 12] width 335 height 10
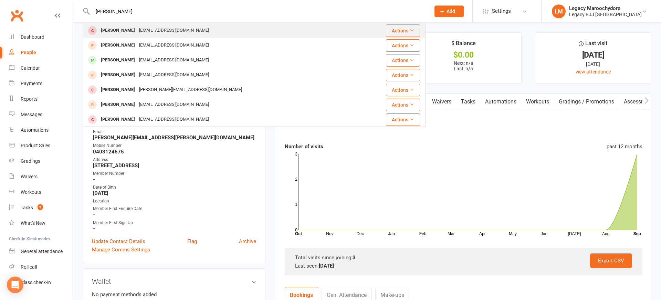
type input "[PERSON_NAME]"
click at [123, 28] on div "[PERSON_NAME]" at bounding box center [118, 30] width 38 height 10
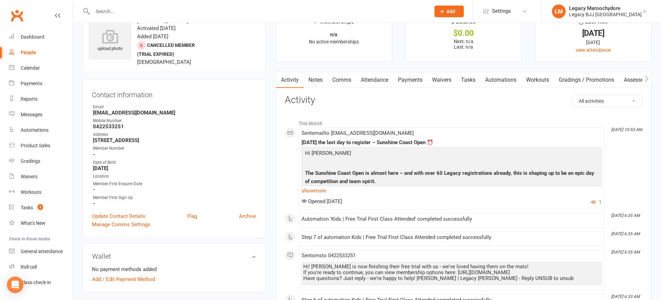
scroll to position [21, 0]
click at [365, 81] on link "Attendance" at bounding box center [374, 80] width 37 height 16
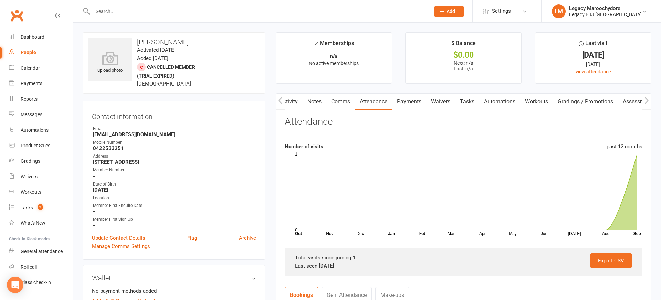
click at [118, 8] on input "text" at bounding box center [258, 12] width 335 height 10
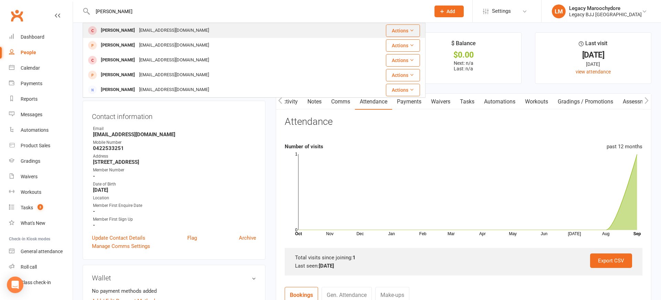
type input "[PERSON_NAME]"
click at [116, 30] on div "[PERSON_NAME]" at bounding box center [118, 30] width 38 height 10
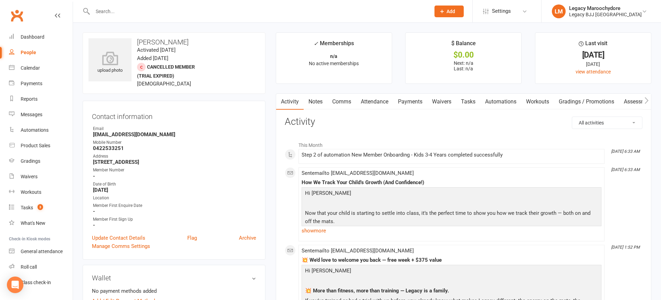
click at [388, 101] on link "Attendance" at bounding box center [374, 102] width 37 height 16
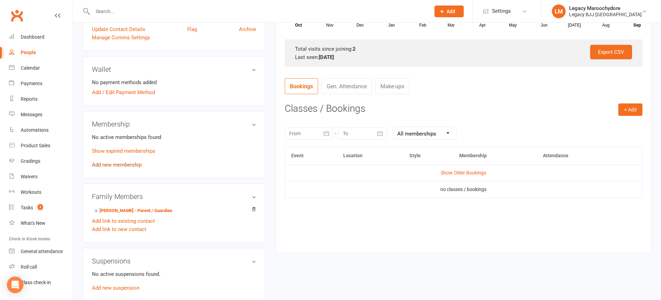
scroll to position [208, 0]
click at [112, 152] on link "Show expired memberships" at bounding box center [123, 151] width 63 height 6
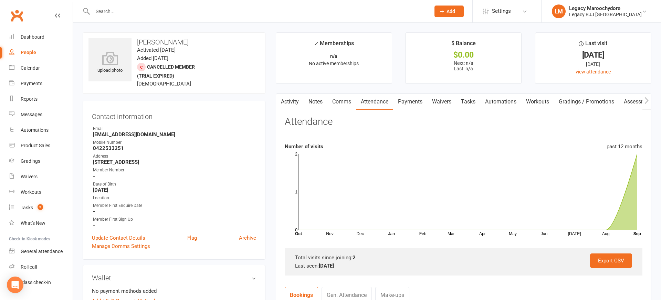
scroll to position [0, 0]
click at [116, 13] on input "text" at bounding box center [258, 12] width 335 height 10
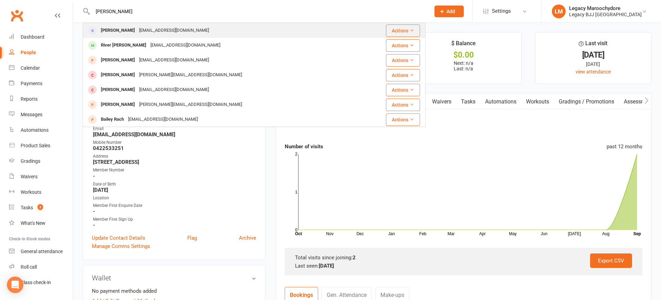
type input "[PERSON_NAME]"
click at [163, 32] on div "[EMAIL_ADDRESS][DOMAIN_NAME]" at bounding box center [174, 30] width 74 height 10
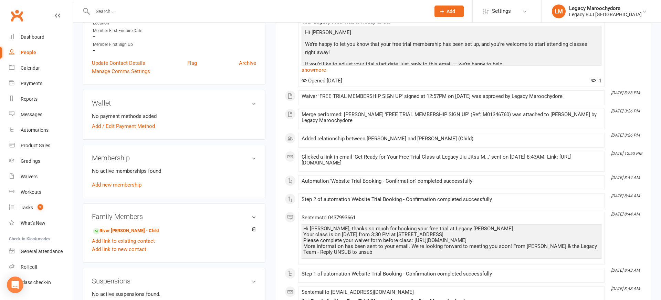
scroll to position [159, 0]
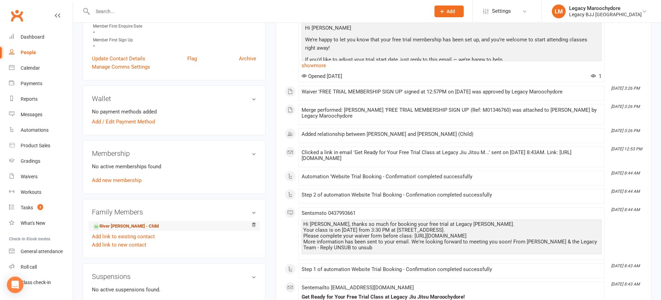
click at [115, 227] on link "River [PERSON_NAME] - Child" at bounding box center [126, 225] width 66 height 7
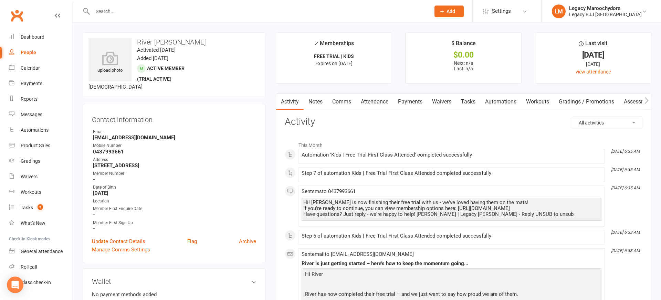
click at [371, 101] on link "Attendance" at bounding box center [374, 102] width 37 height 16
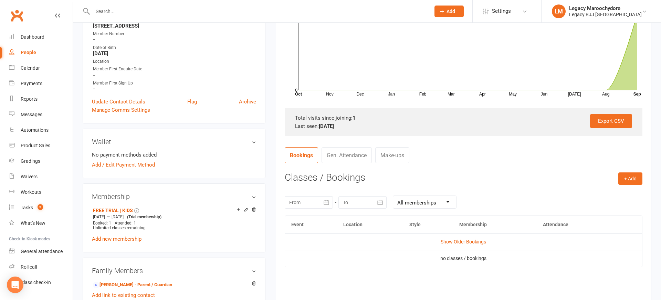
scroll to position [145, 0]
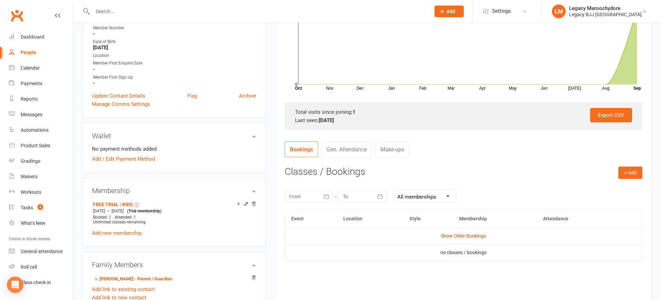
click at [469, 235] on link "Show Older Bookings" at bounding box center [463, 236] width 45 height 6
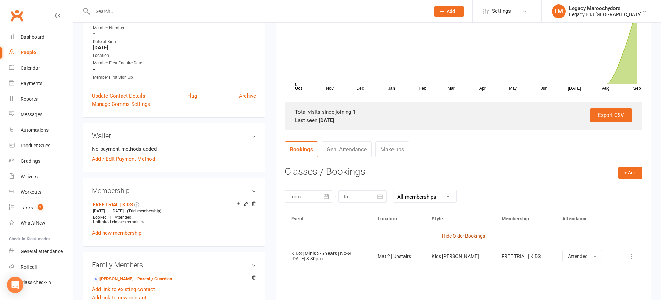
click at [469, 234] on link "Hide Older Bookings" at bounding box center [463, 236] width 43 height 6
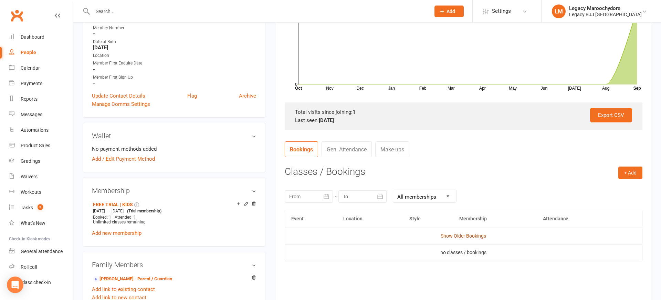
click at [469, 234] on link "Show Older Bookings" at bounding box center [463, 236] width 45 height 6
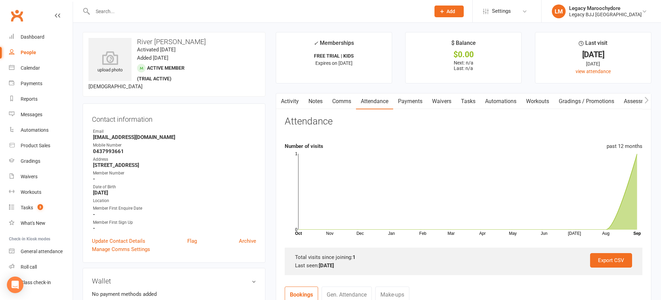
scroll to position [0, 0]
click at [217, 7] on input "text" at bounding box center [258, 12] width 335 height 10
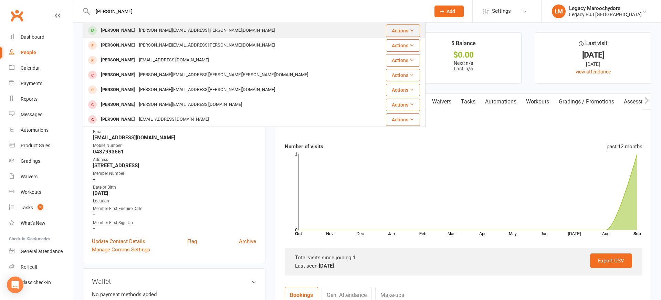
type input "[PERSON_NAME]"
click at [126, 33] on div "[PERSON_NAME]" at bounding box center [118, 30] width 38 height 10
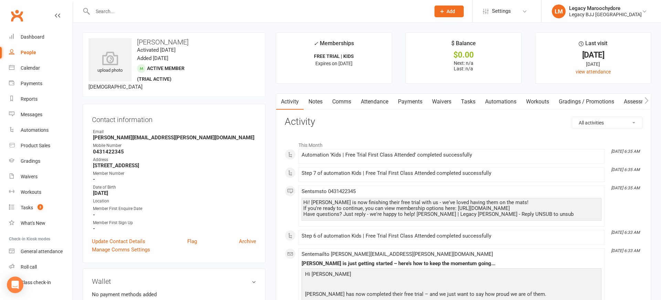
click at [383, 101] on link "Attendance" at bounding box center [374, 102] width 37 height 16
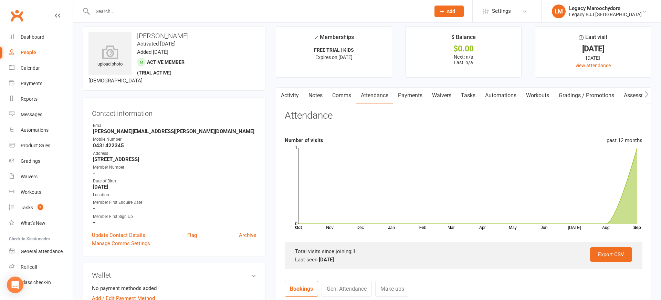
scroll to position [7, 0]
click at [166, 12] on input "text" at bounding box center [258, 12] width 335 height 10
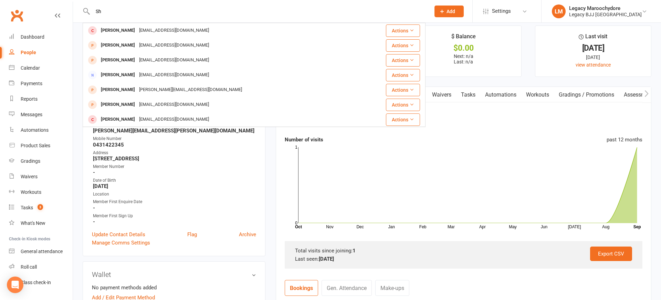
type input "S"
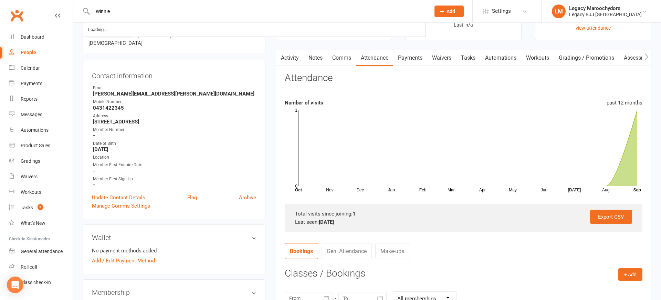
type input "Winnie"
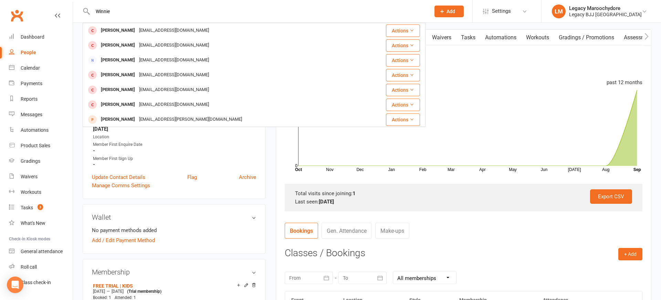
scroll to position [64, 0]
click at [137, 29] on div "[EMAIL_ADDRESS][DOMAIN_NAME]" at bounding box center [174, 30] width 74 height 10
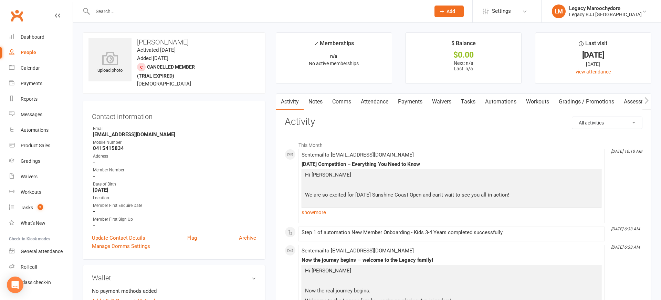
click at [376, 100] on link "Attendance" at bounding box center [374, 102] width 37 height 16
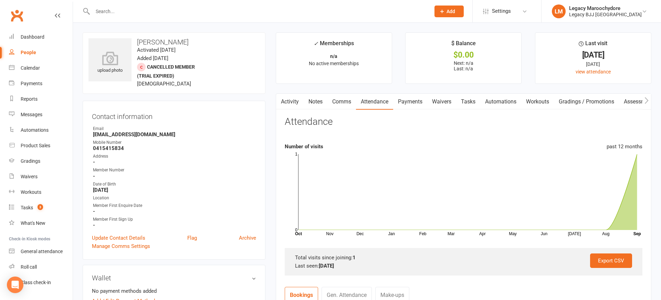
click at [155, 14] on input "text" at bounding box center [258, 12] width 335 height 10
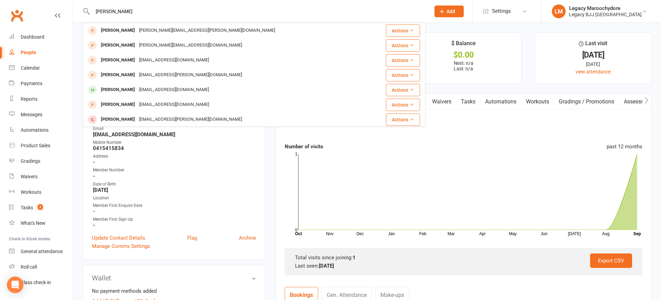
click at [125, 14] on input "[PERSON_NAME]" at bounding box center [258, 12] width 335 height 10
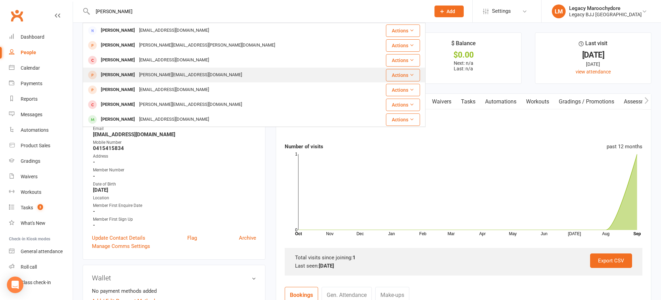
type input "[PERSON_NAME]"
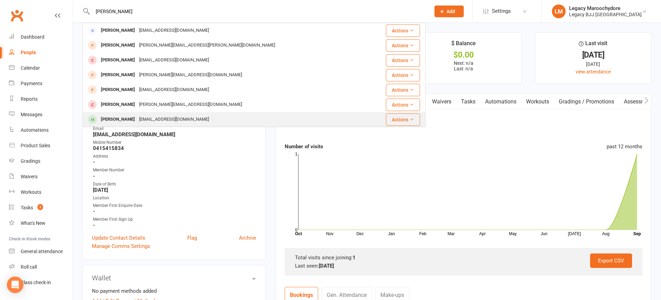
click at [119, 119] on div "[PERSON_NAME]" at bounding box center [118, 119] width 38 height 10
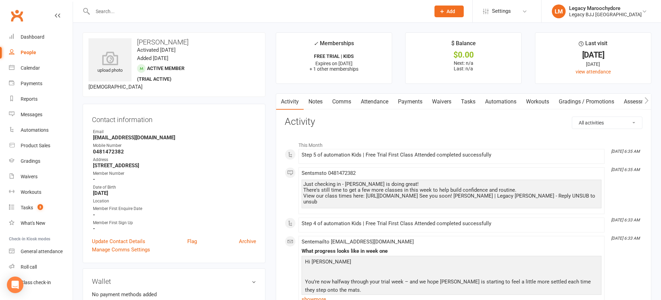
click at [364, 101] on link "Attendance" at bounding box center [374, 102] width 37 height 16
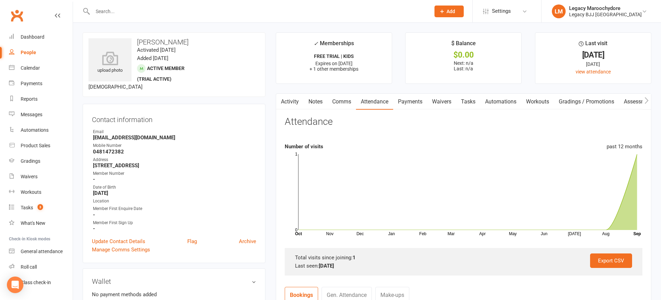
click at [180, 9] on input "text" at bounding box center [258, 12] width 335 height 10
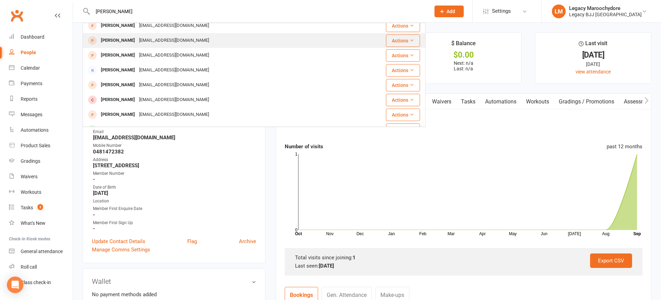
scroll to position [38, 0]
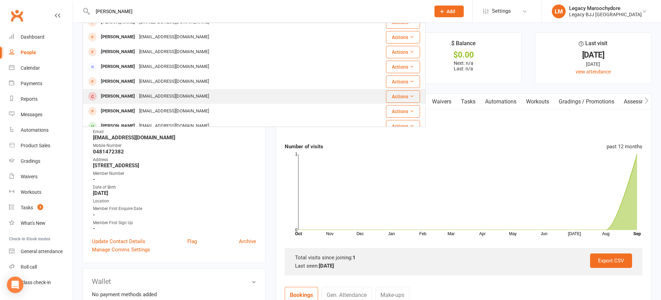
type input "[PERSON_NAME]"
click at [126, 90] on div "[PERSON_NAME] [EMAIL_ADDRESS][DOMAIN_NAME]" at bounding box center [225, 96] width 284 height 14
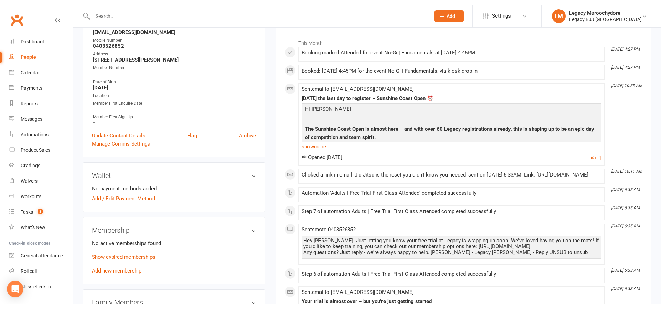
scroll to position [107, 0]
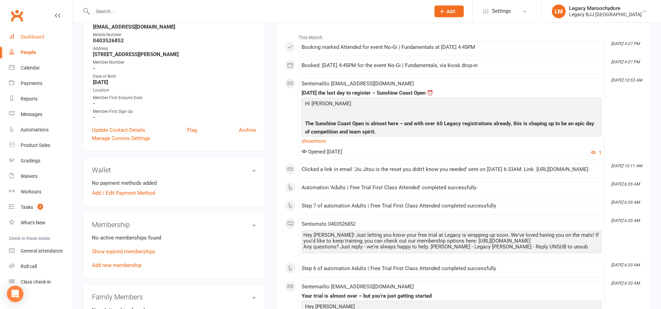
click at [31, 37] on div "Dashboard" at bounding box center [33, 37] width 24 height 6
